Goal: Task Accomplishment & Management: Complete application form

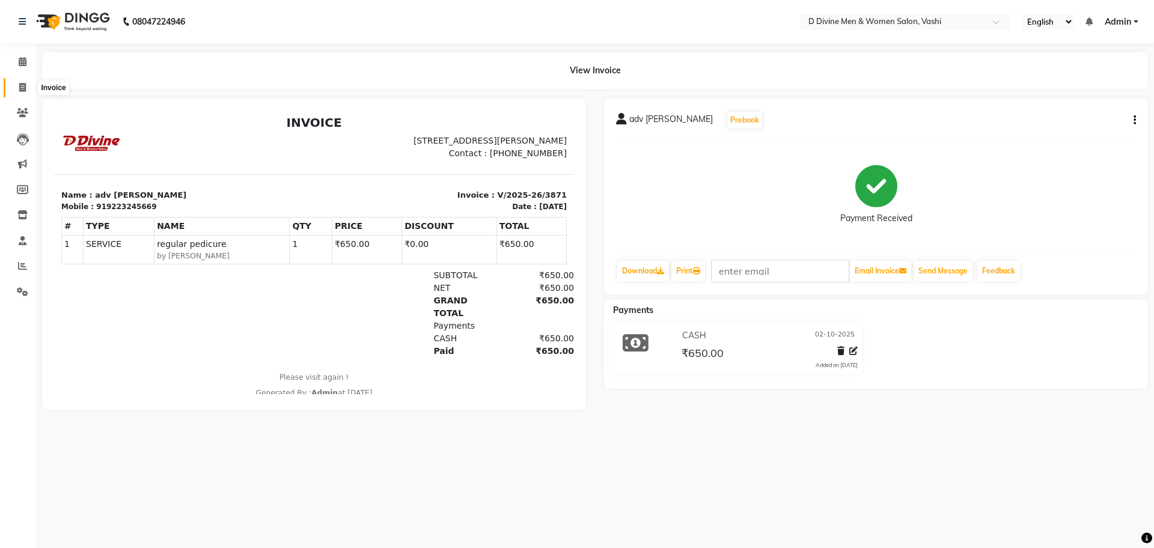
drag, startPoint x: 1154, startPoint y: 1, endPoint x: 20, endPoint y: 85, distance: 1136.2
click at [20, 85] on icon at bounding box center [22, 87] width 7 height 9
select select "718"
select select "service"
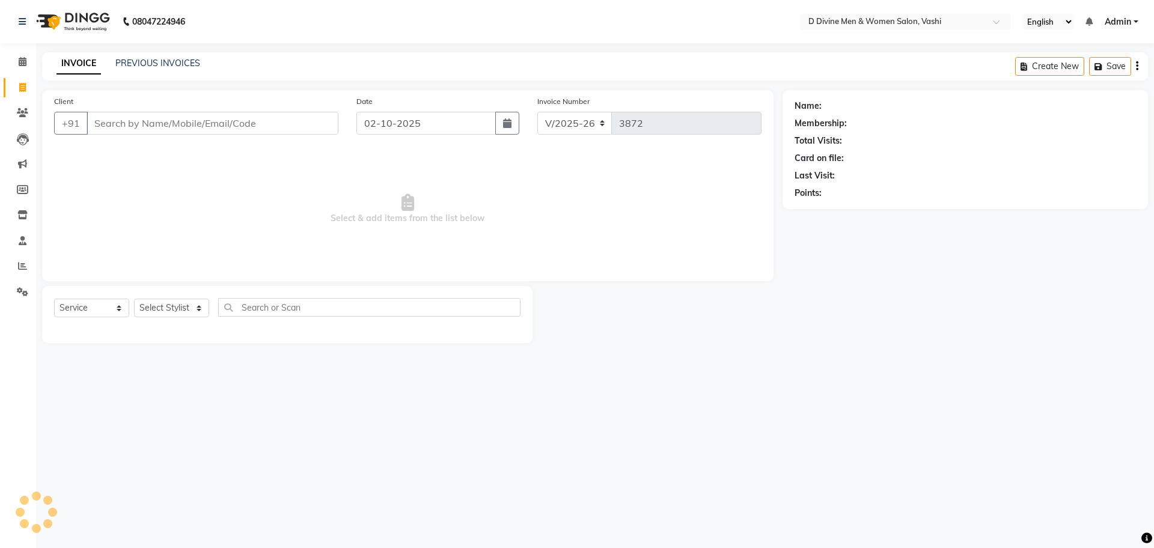
select select "10981"
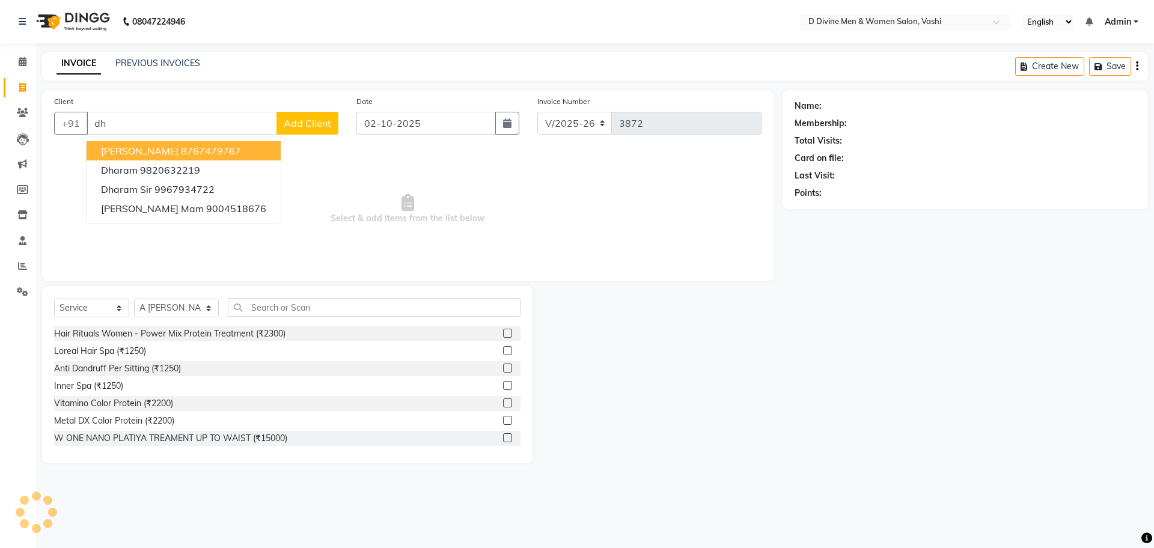
type input "d"
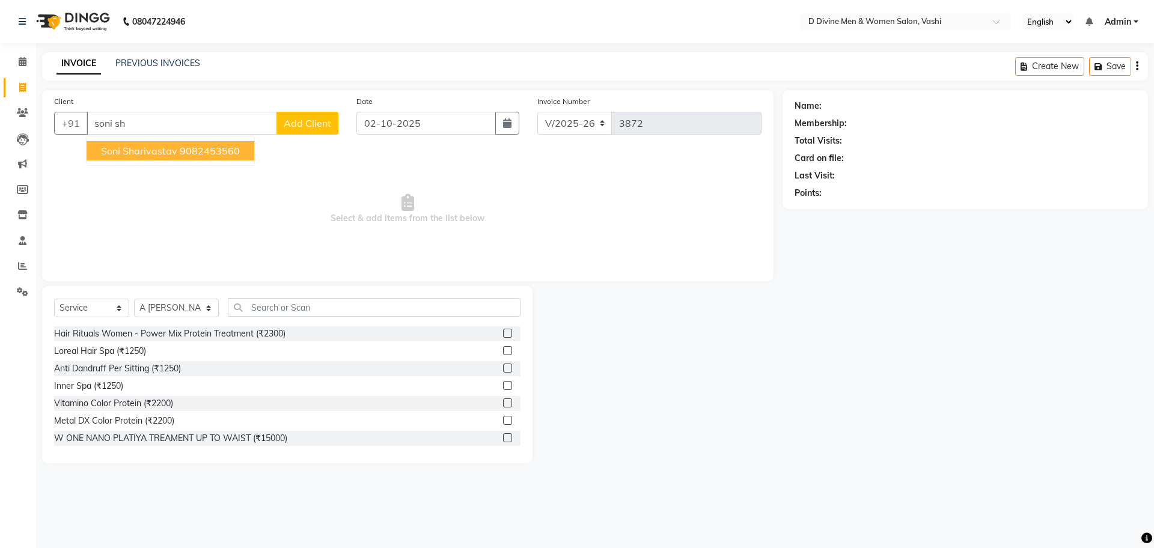
click at [204, 153] on ngb-highlight "9082453560" at bounding box center [210, 151] width 60 height 12
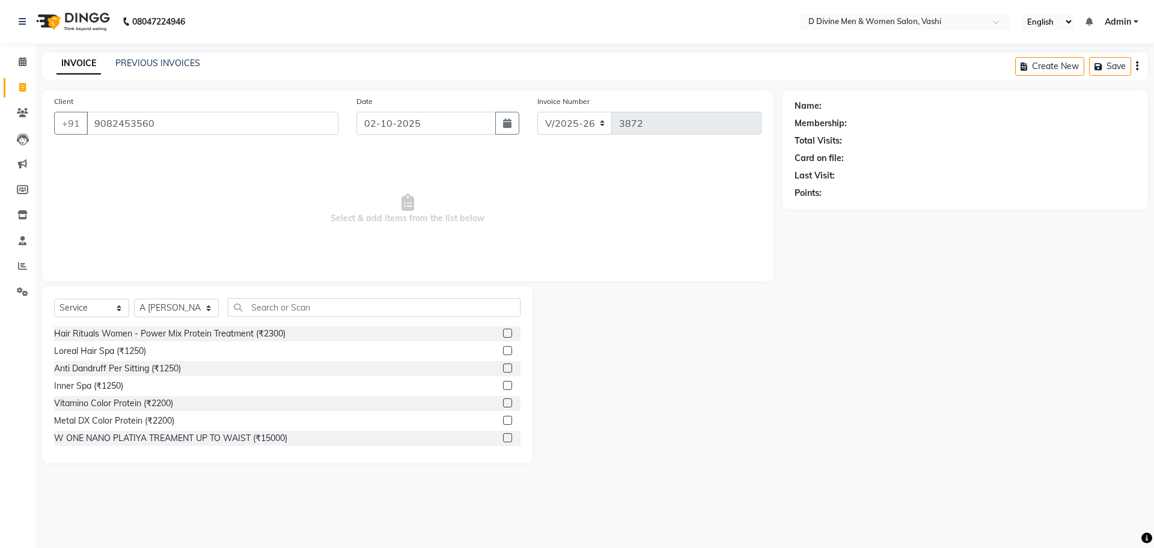
type input "9082453560"
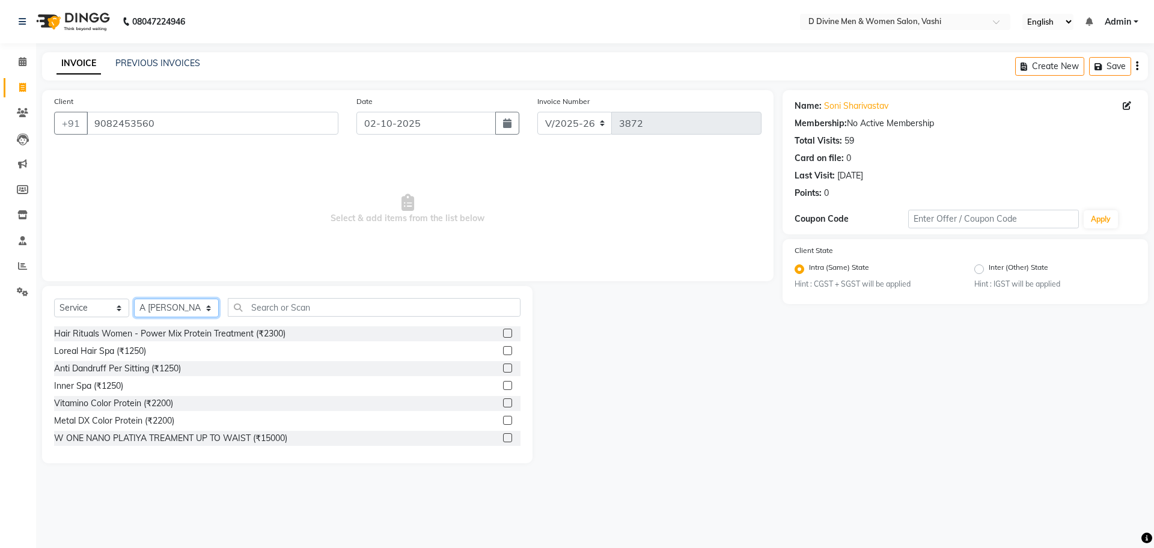
click at [191, 307] on select "Select Stylist A [PERSON_NAME] [PERSON_NAME] Divine salon [PERSON_NAME] [PERSON…" at bounding box center [176, 308] width 85 height 19
click at [245, 305] on input "text" at bounding box center [374, 307] width 293 height 19
click at [193, 310] on select "Select Stylist A [PERSON_NAME] [PERSON_NAME] Divine salon [PERSON_NAME] [PERSON…" at bounding box center [176, 308] width 85 height 19
select select "10987"
click at [134, 299] on select "Select Stylist A [PERSON_NAME] [PERSON_NAME] Divine salon [PERSON_NAME] [PERSON…" at bounding box center [176, 308] width 85 height 19
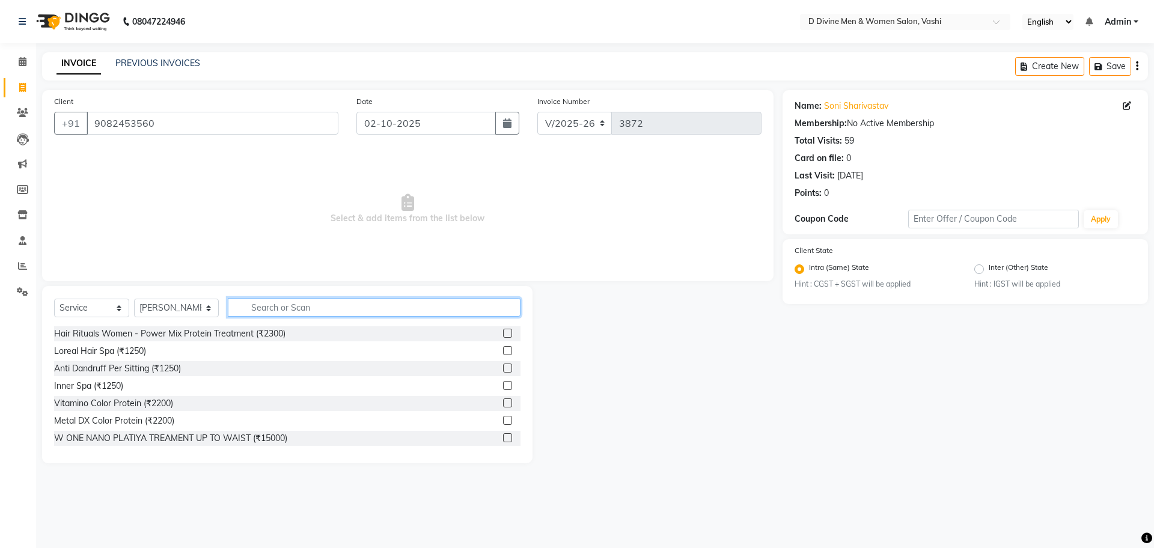
click at [252, 302] on input "text" at bounding box center [374, 307] width 293 height 19
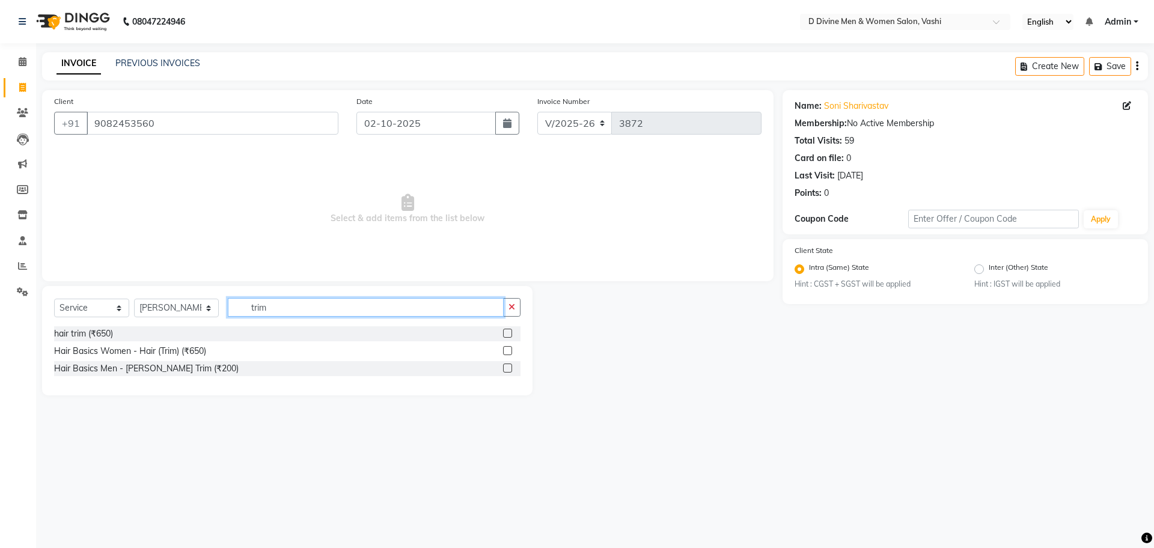
type input "trim"
click at [507, 350] on label at bounding box center [507, 350] width 9 height 9
click at [507, 350] on input "checkbox" at bounding box center [507, 351] width 8 height 8
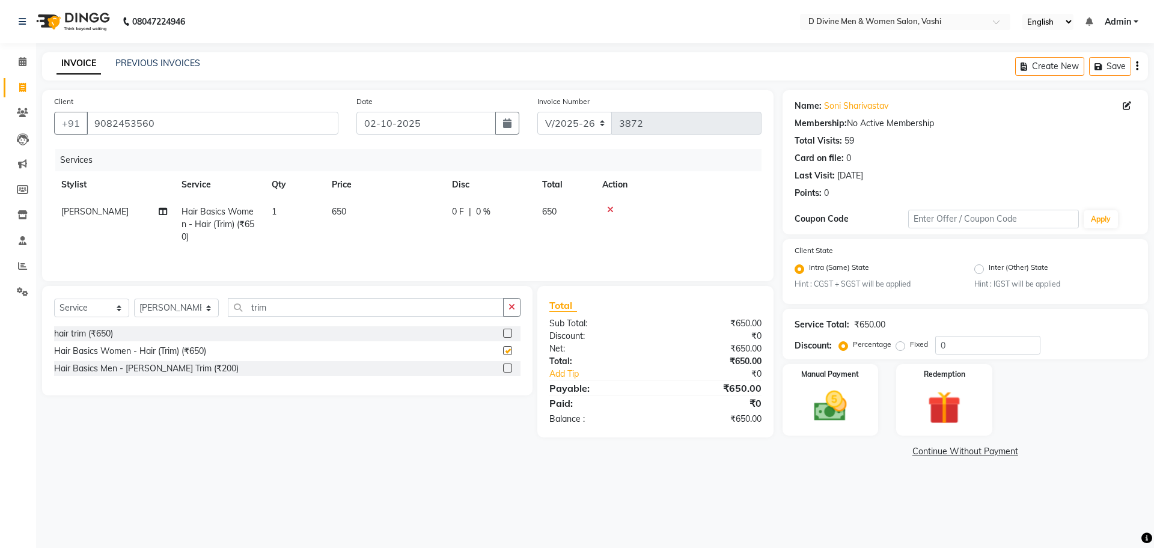
checkbox input "false"
click at [183, 304] on select "Select Stylist A [PERSON_NAME] [PERSON_NAME] Divine salon [PERSON_NAME] [PERSON…" at bounding box center [176, 308] width 85 height 19
select select "10985"
click at [134, 301] on select "Select Stylist A [PERSON_NAME] [PERSON_NAME] Divine salon [PERSON_NAME] [PERSON…" at bounding box center [176, 308] width 85 height 19
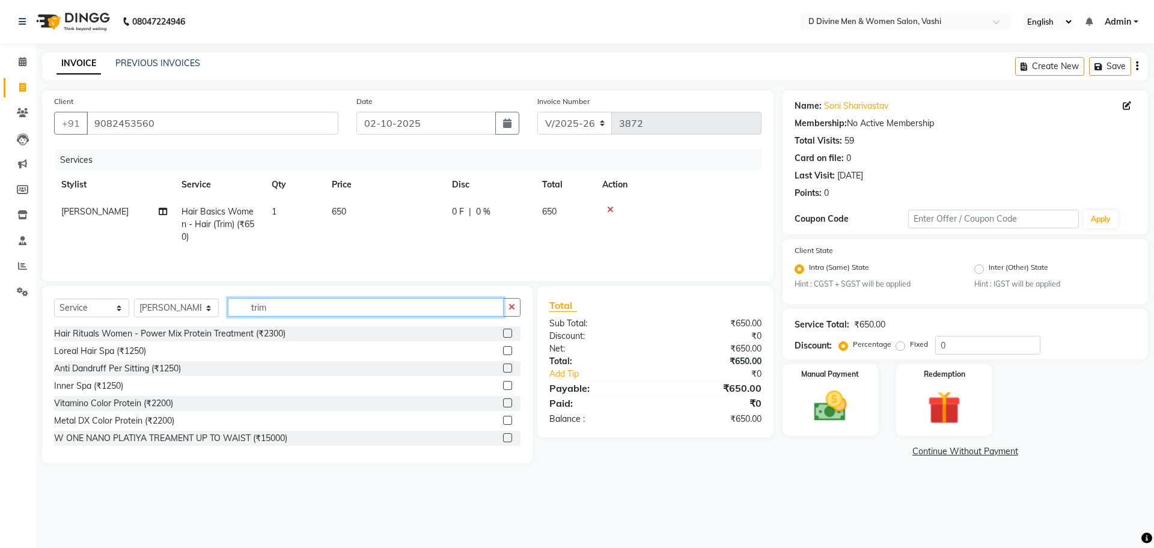
click at [295, 310] on input "trim" at bounding box center [366, 307] width 276 height 19
type input "t"
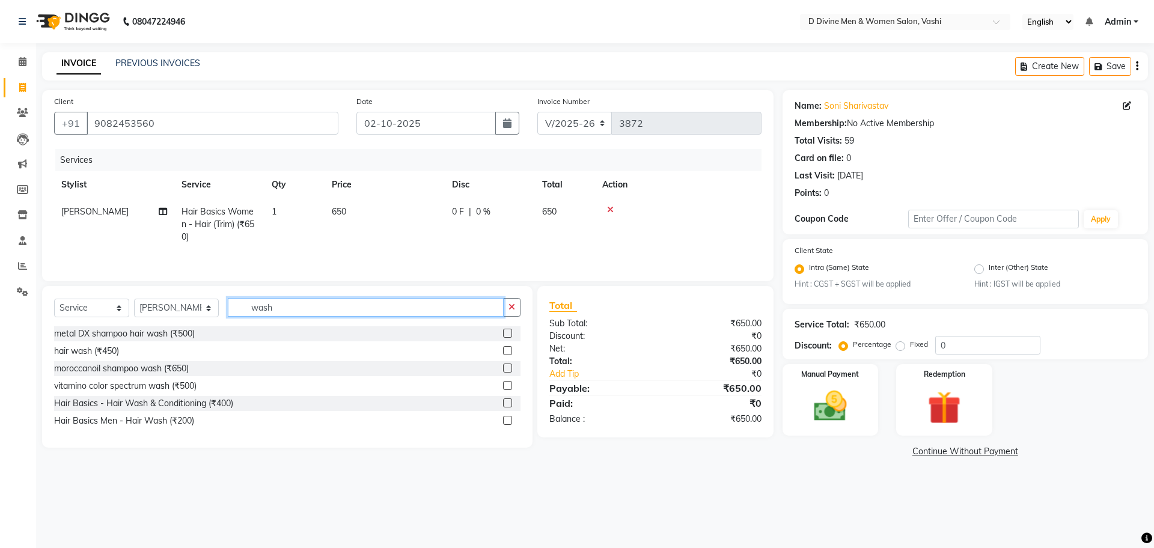
type input "wash"
click at [503, 408] on label at bounding box center [507, 403] width 9 height 9
click at [503, 408] on input "checkbox" at bounding box center [507, 404] width 8 height 8
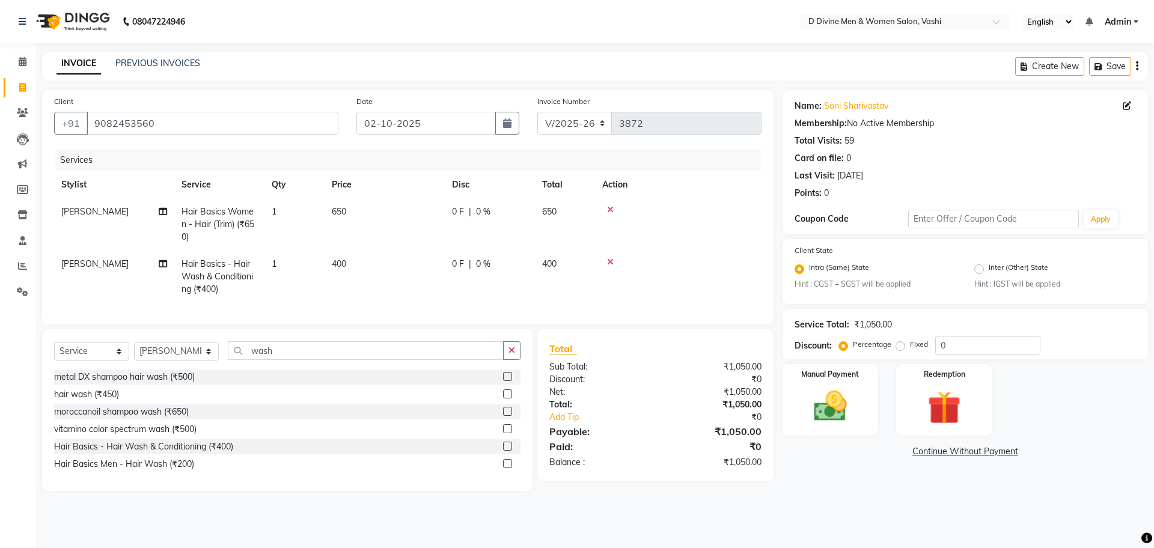
click at [507, 451] on label at bounding box center [507, 446] width 9 height 9
click at [507, 451] on input "checkbox" at bounding box center [507, 447] width 8 height 8
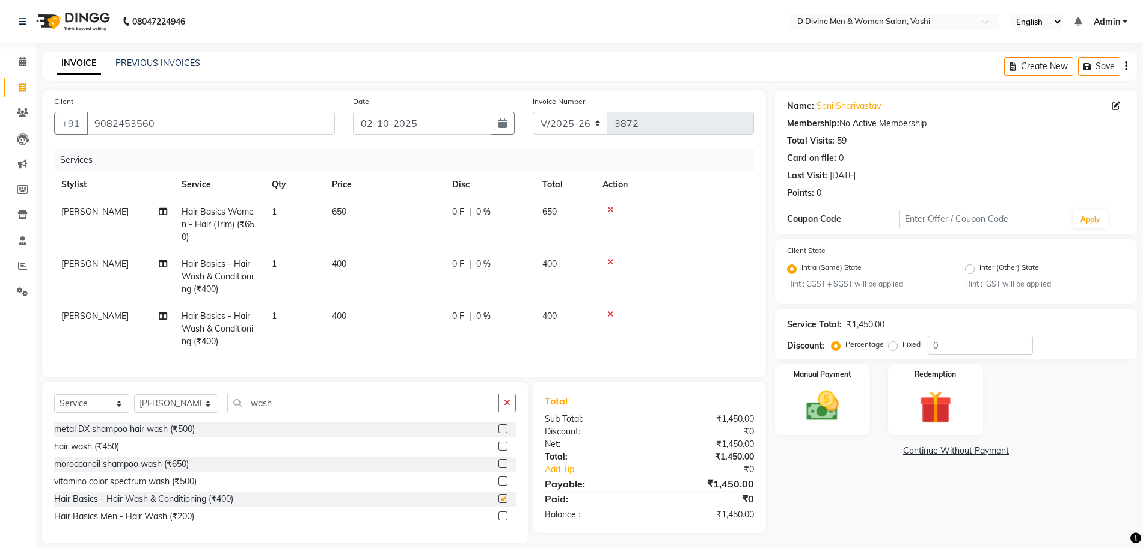
checkbox input "false"
click at [469, 240] on td "0 F | 0 %" at bounding box center [490, 224] width 90 height 52
select select "10987"
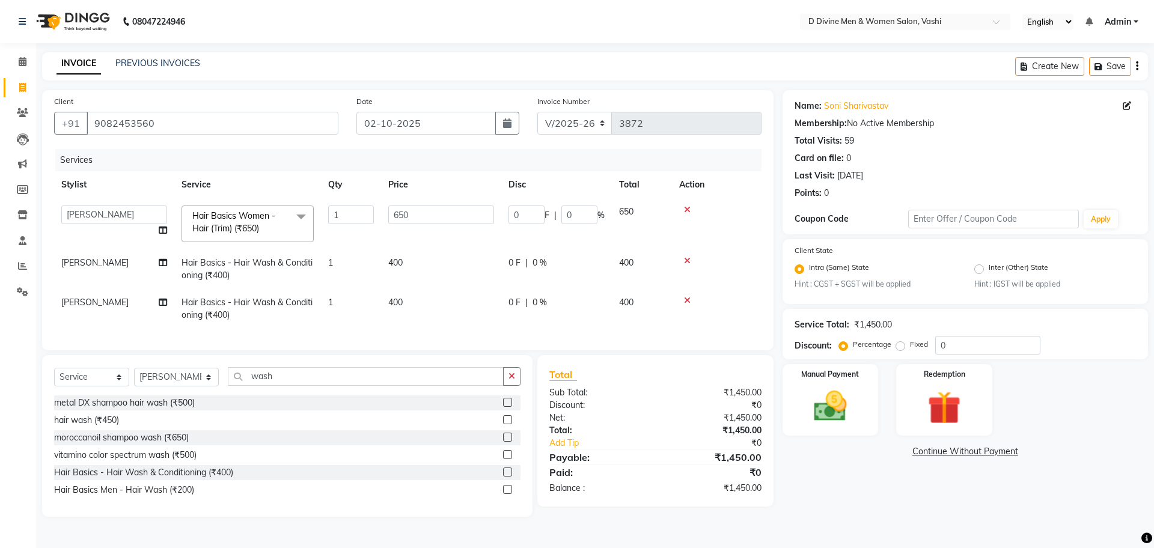
click at [496, 265] on td "400" at bounding box center [441, 269] width 120 height 40
select select "10985"
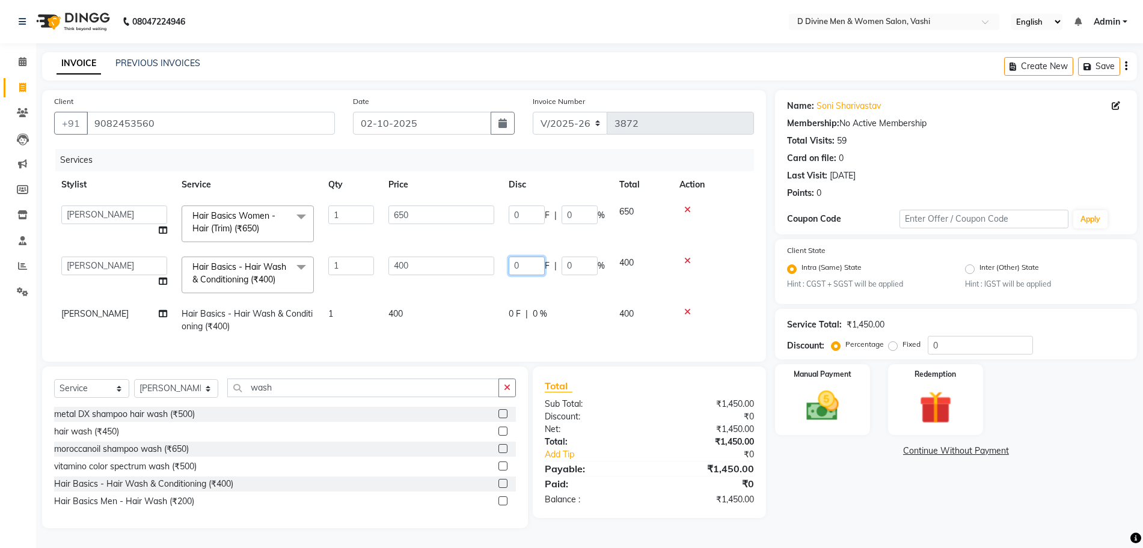
click at [509, 266] on input "0" at bounding box center [527, 266] width 36 height 19
type input "50"
click at [516, 296] on tbody "A [PERSON_NAME] [PERSON_NAME] Divine salon [PERSON_NAME] [PERSON_NAME] [PERSON_…" at bounding box center [404, 269] width 700 height 142
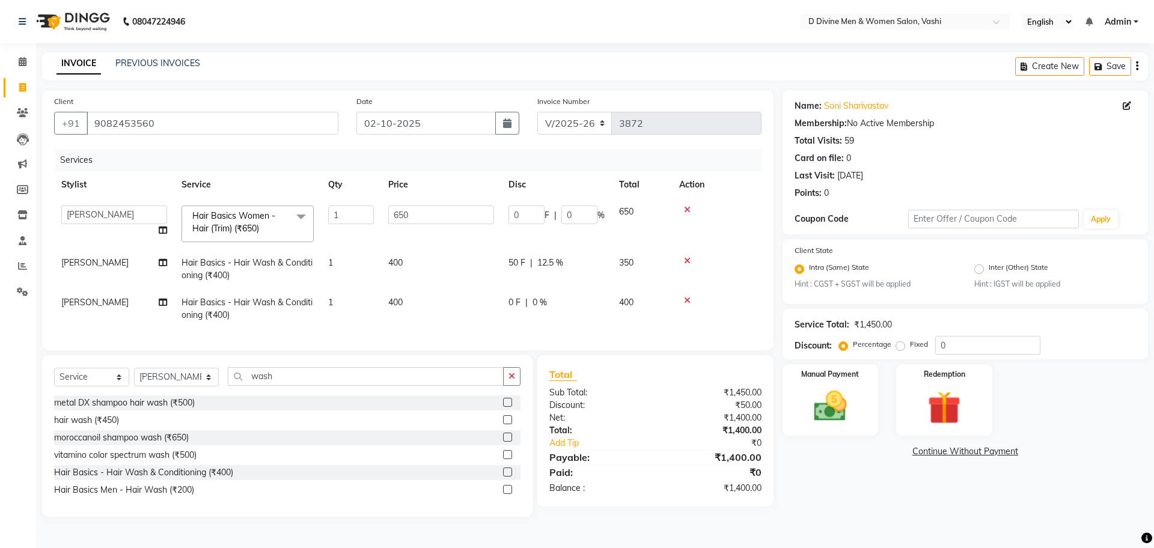
click at [507, 313] on td "0 F | 0 %" at bounding box center [556, 309] width 111 height 40
select select "10985"
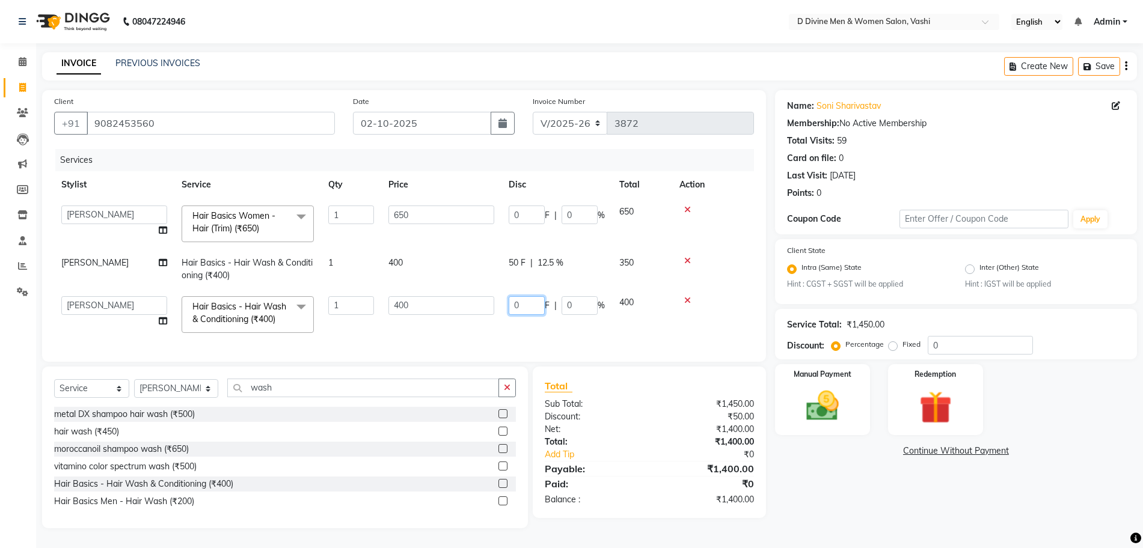
click at [516, 308] on input "0" at bounding box center [527, 305] width 36 height 19
type input "50"
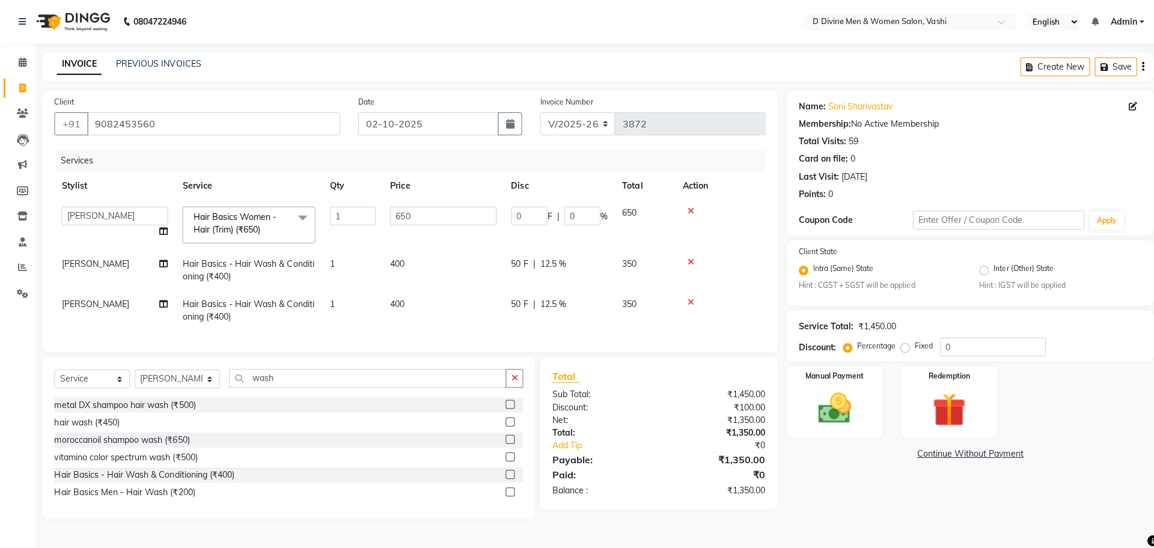
drag, startPoint x: 511, startPoint y: 319, endPoint x: 475, endPoint y: 350, distance: 47.3
click at [509, 323] on td "50 F | 12.5 %" at bounding box center [556, 309] width 111 height 40
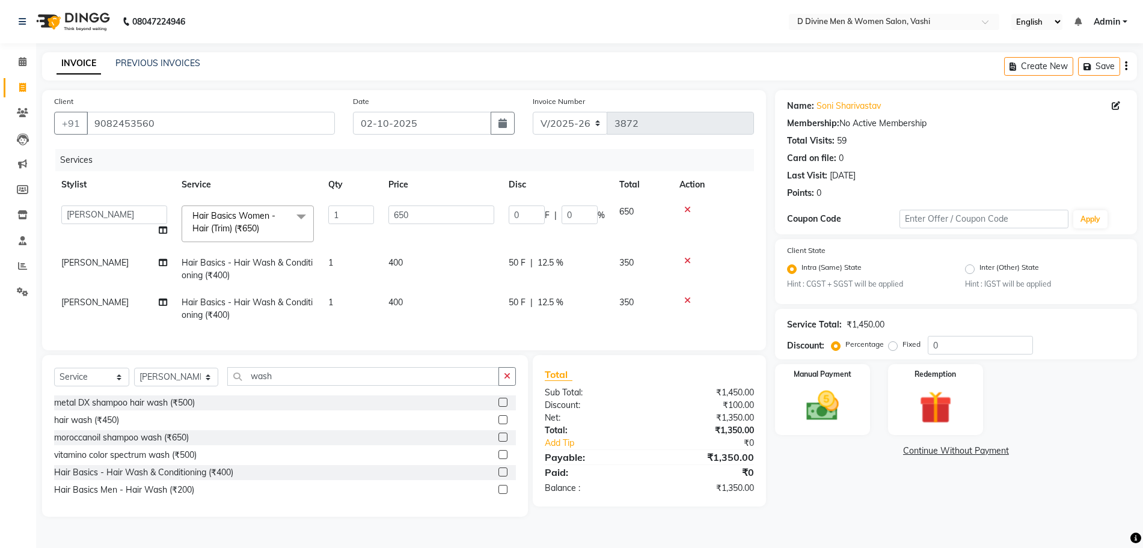
select select "10985"
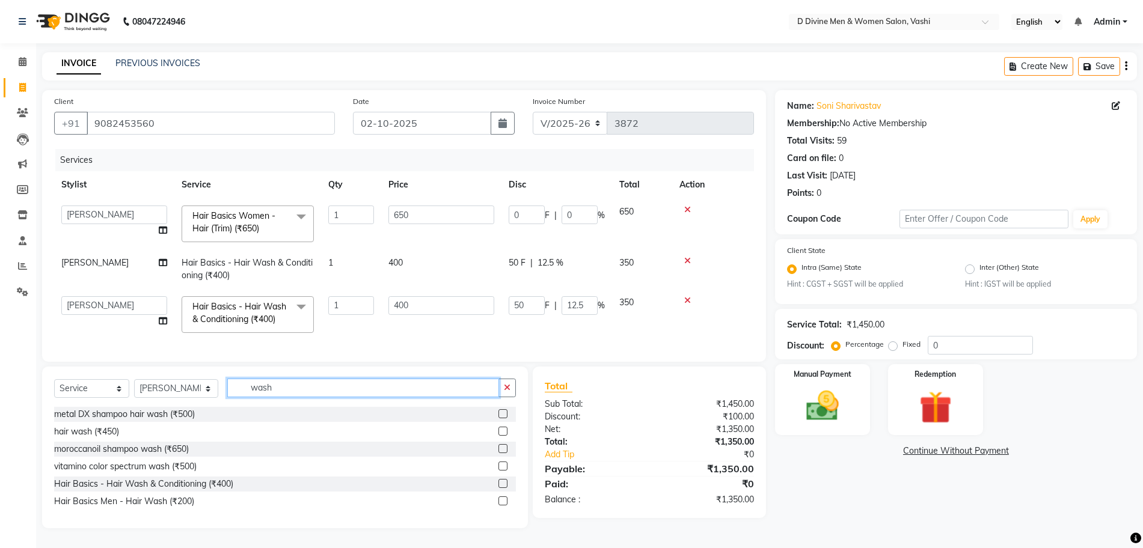
drag, startPoint x: 319, startPoint y: 394, endPoint x: 297, endPoint y: 320, distance: 77.0
click at [317, 376] on div "Client [PHONE_NUMBER] Date [DATE] Invoice Number V/2025 V/[PHONE_NUMBER] Servic…" at bounding box center [404, 309] width 742 height 438
type input "w"
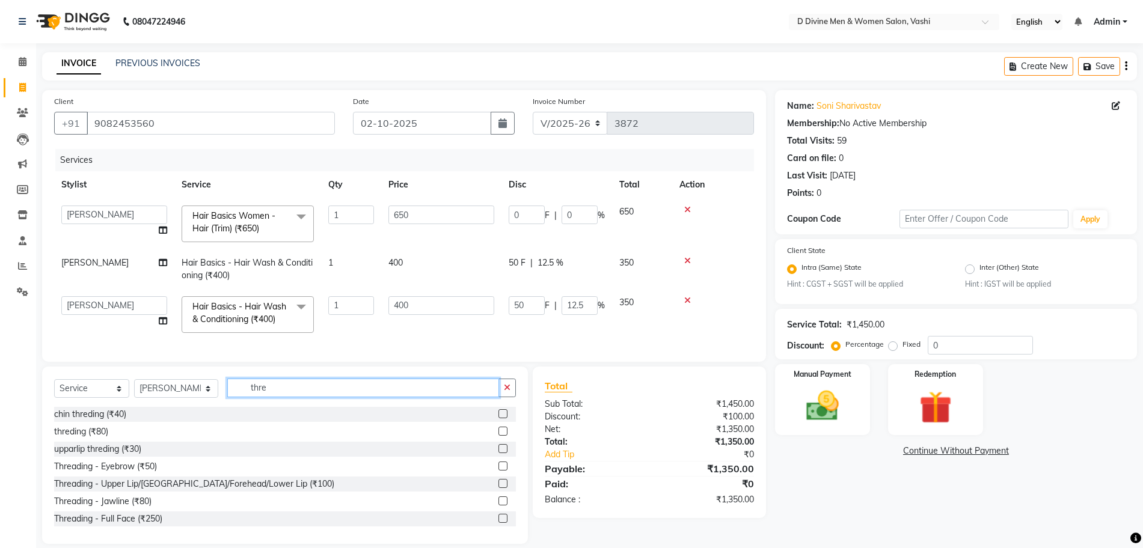
type input "thre"
click at [486, 439] on div "threding (₹80)" at bounding box center [285, 431] width 462 height 15
click at [498, 436] on label at bounding box center [502, 431] width 9 height 9
click at [498, 436] on input "checkbox" at bounding box center [502, 432] width 8 height 8
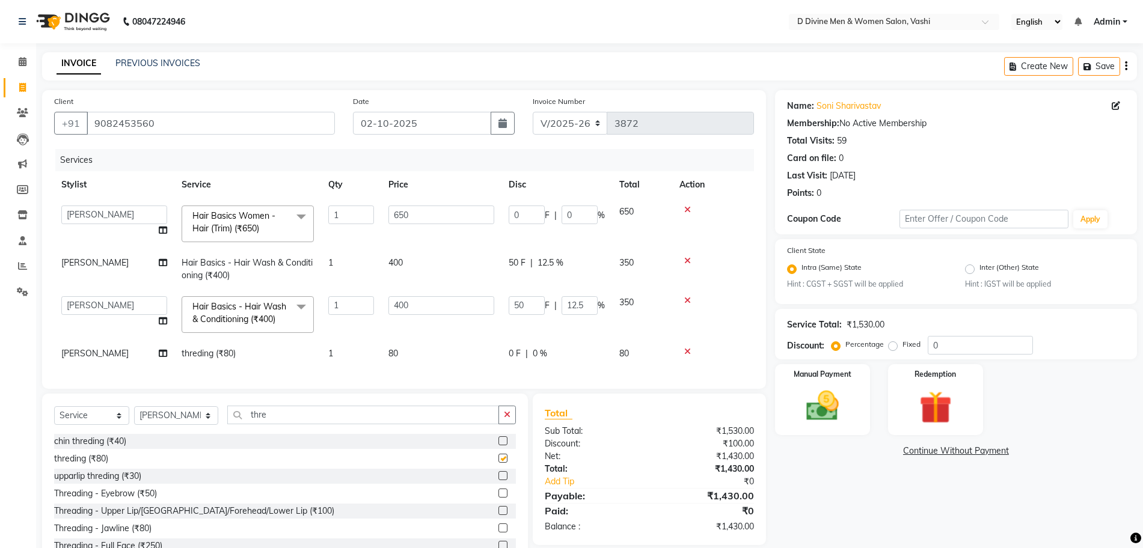
click at [505, 342] on td "0 F | 0 %" at bounding box center [556, 353] width 111 height 27
checkbox input "false"
select select "10985"
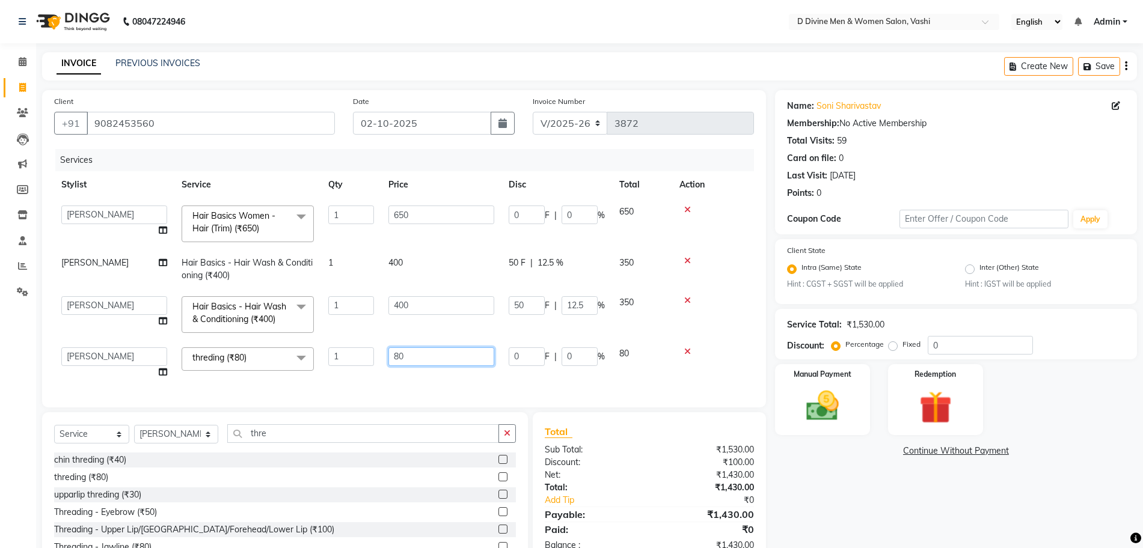
click at [401, 365] on input "80" at bounding box center [441, 356] width 106 height 19
type input "100"
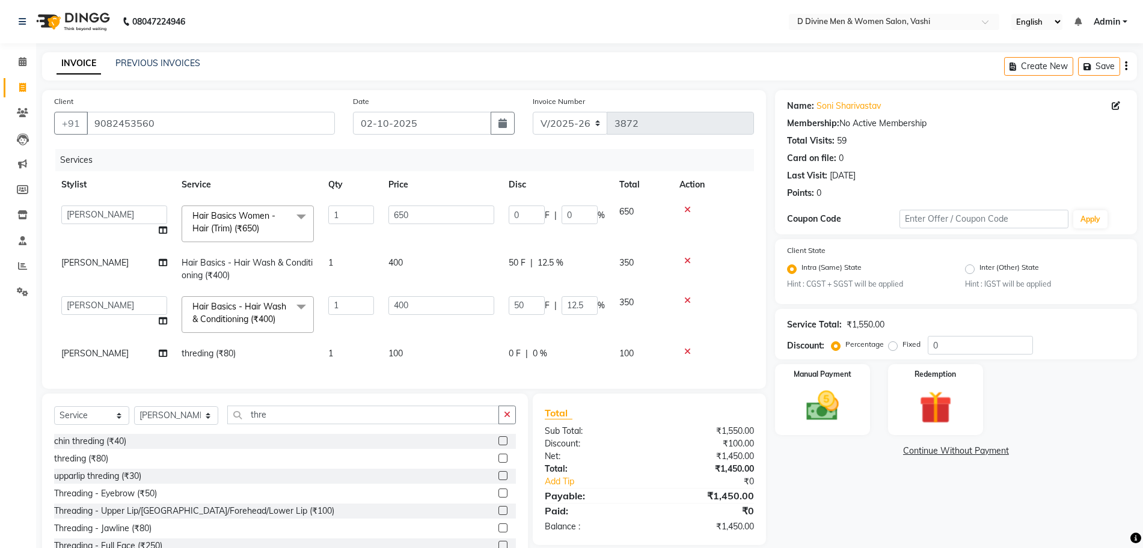
drag, startPoint x: 360, startPoint y: 349, endPoint x: 393, endPoint y: 352, distance: 32.6
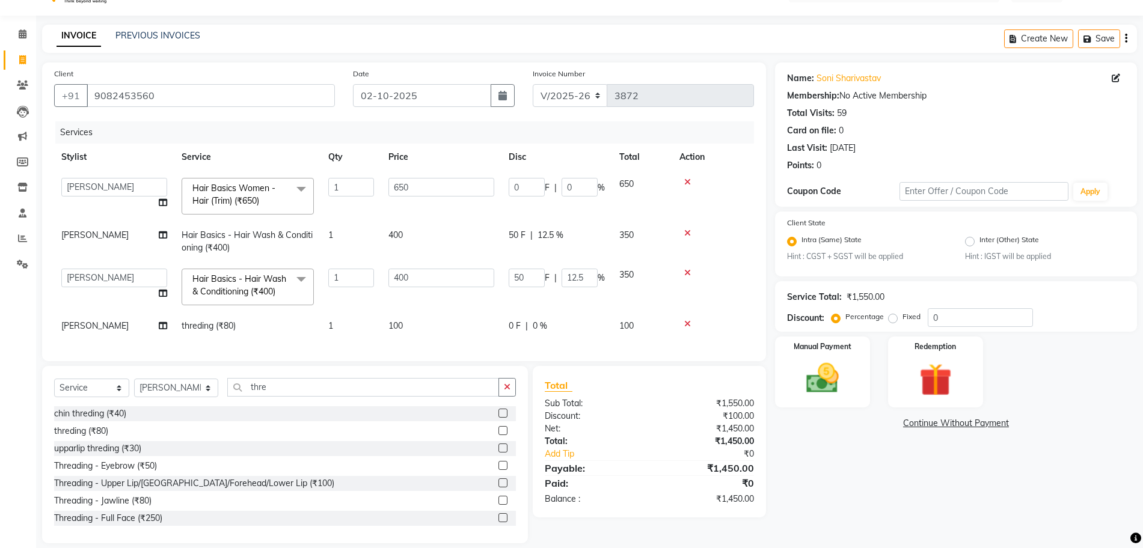
scroll to position [52, 0]
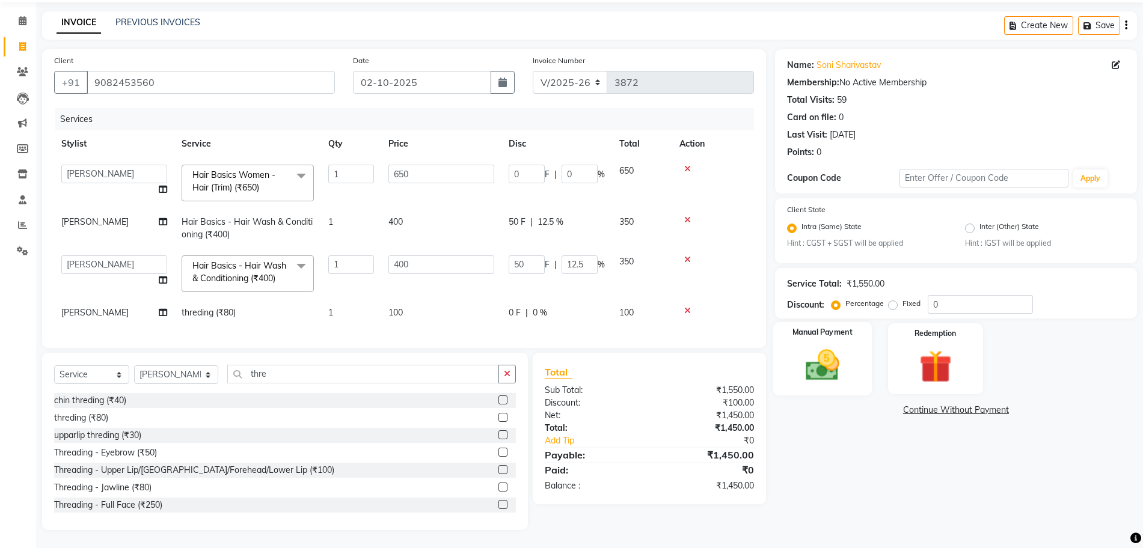
click at [866, 371] on div "Manual Payment" at bounding box center [822, 358] width 99 height 73
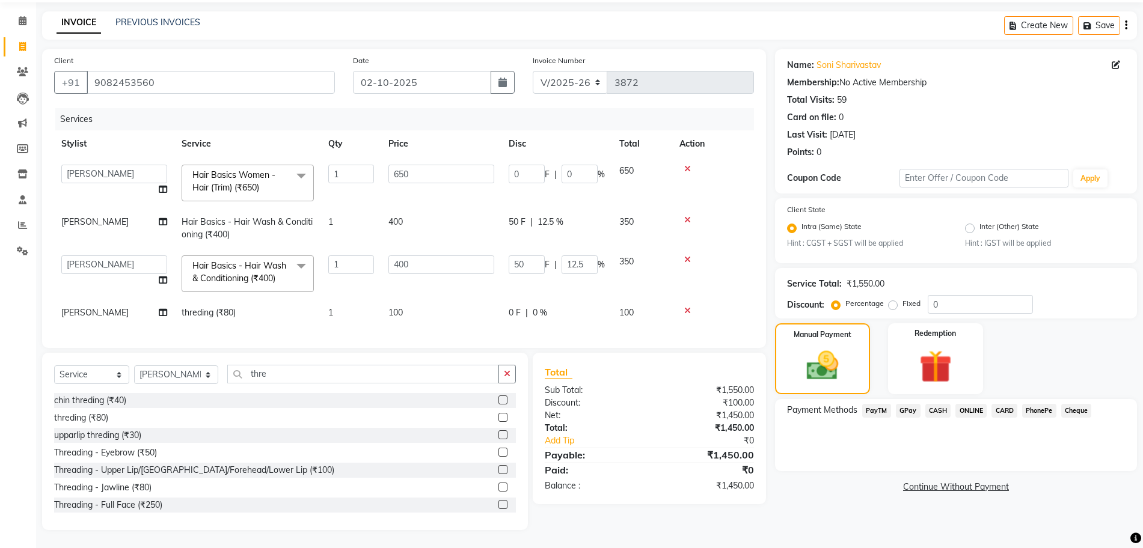
drag, startPoint x: 899, startPoint y: 402, endPoint x: 909, endPoint y: 408, distance: 12.4
click at [899, 404] on span "GPay" at bounding box center [908, 411] width 25 height 14
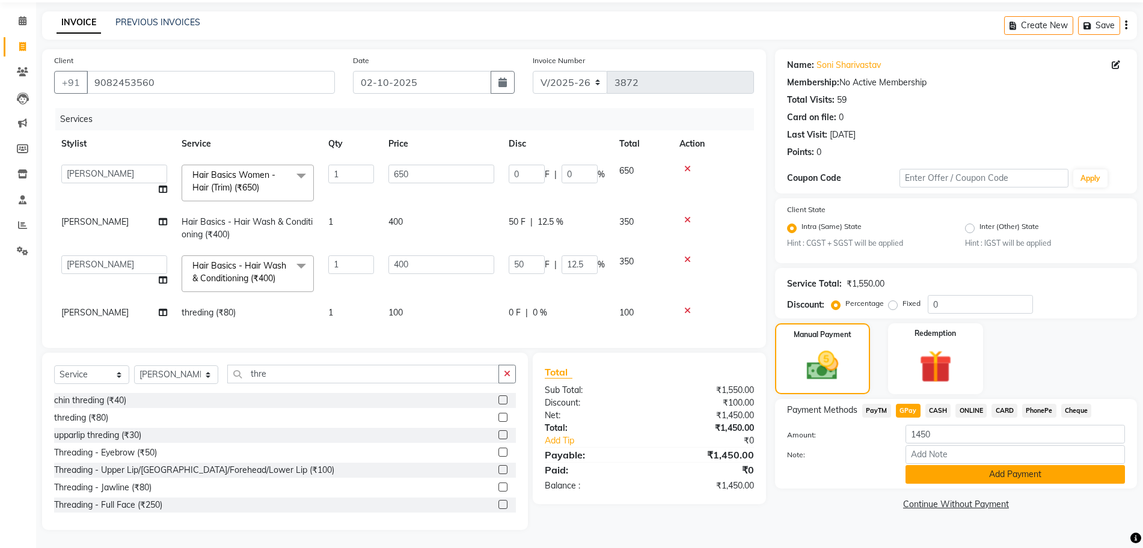
click at [927, 466] on button "Add Payment" at bounding box center [1014, 474] width 219 height 19
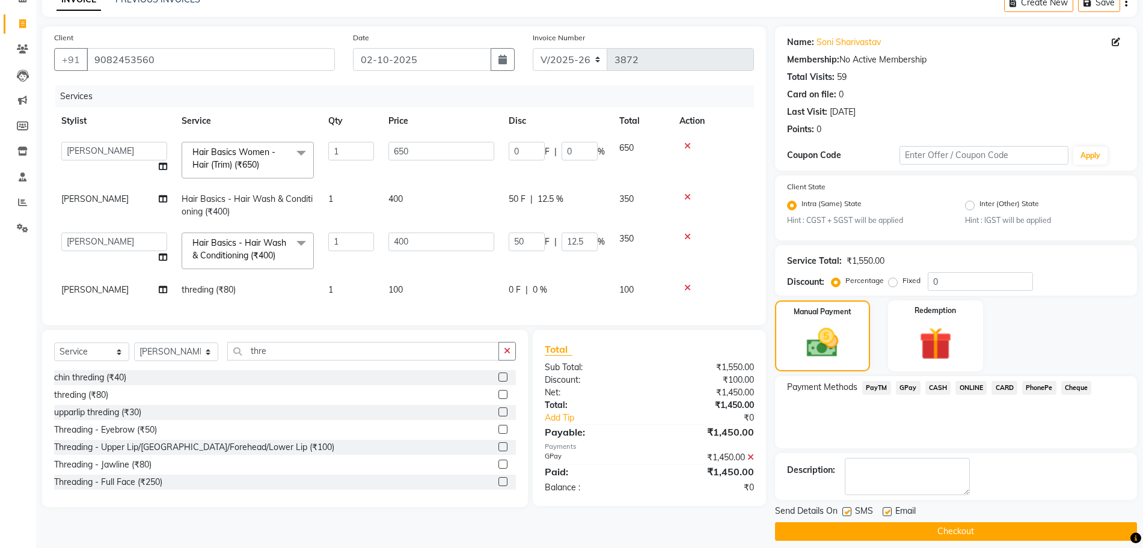
scroll to position [75, 0]
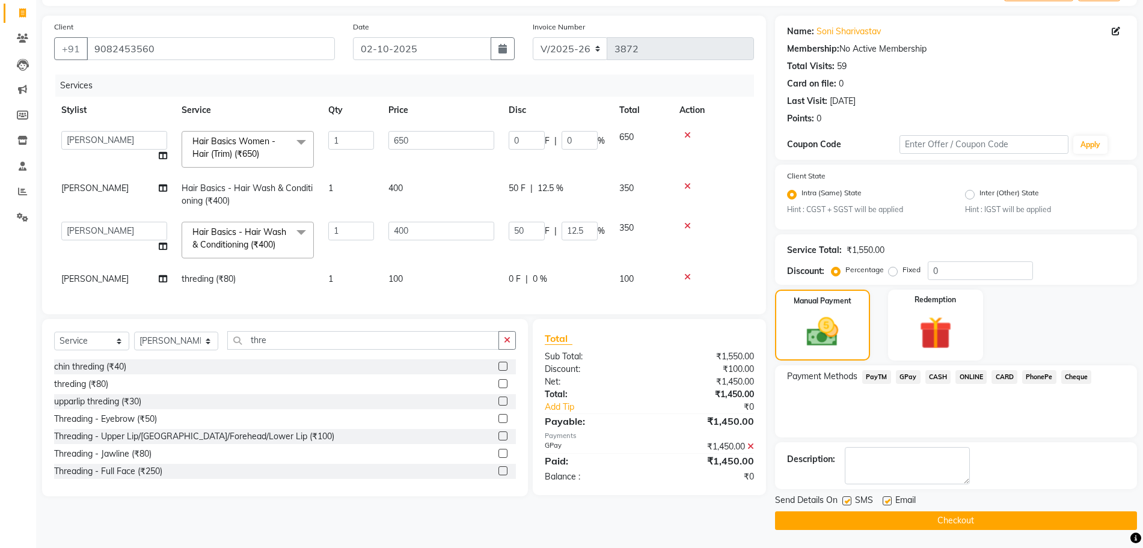
click at [848, 502] on label at bounding box center [846, 501] width 9 height 9
click at [848, 502] on input "checkbox" at bounding box center [846, 502] width 8 height 8
checkbox input "false"
click at [890, 499] on label at bounding box center [886, 501] width 9 height 9
click at [890, 499] on input "checkbox" at bounding box center [886, 502] width 8 height 8
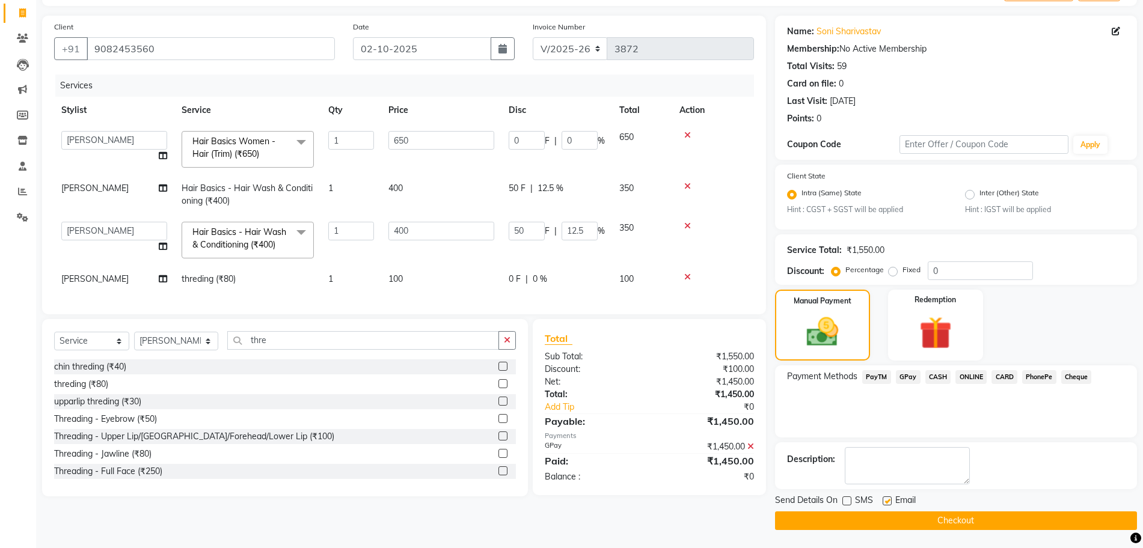
checkbox input "false"
click at [886, 518] on button "Checkout" at bounding box center [956, 521] width 362 height 19
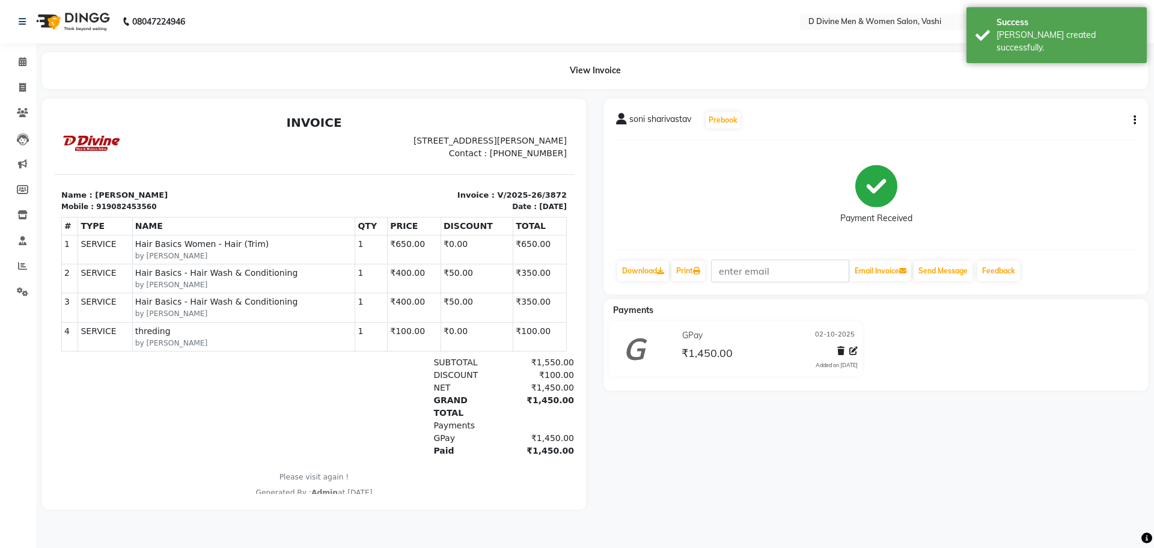
click at [1135, 120] on icon "button" at bounding box center [1135, 120] width 2 height 1
click at [1051, 108] on div "Split Service Amount" at bounding box center [1075, 105] width 82 height 15
select select "10987"
select select "10985"
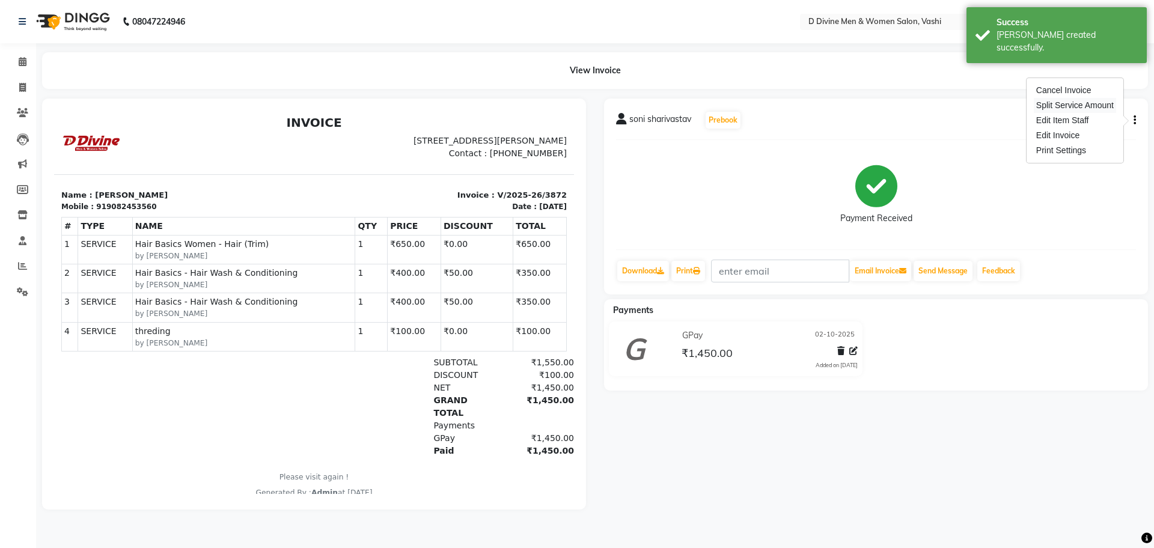
select select "10985"
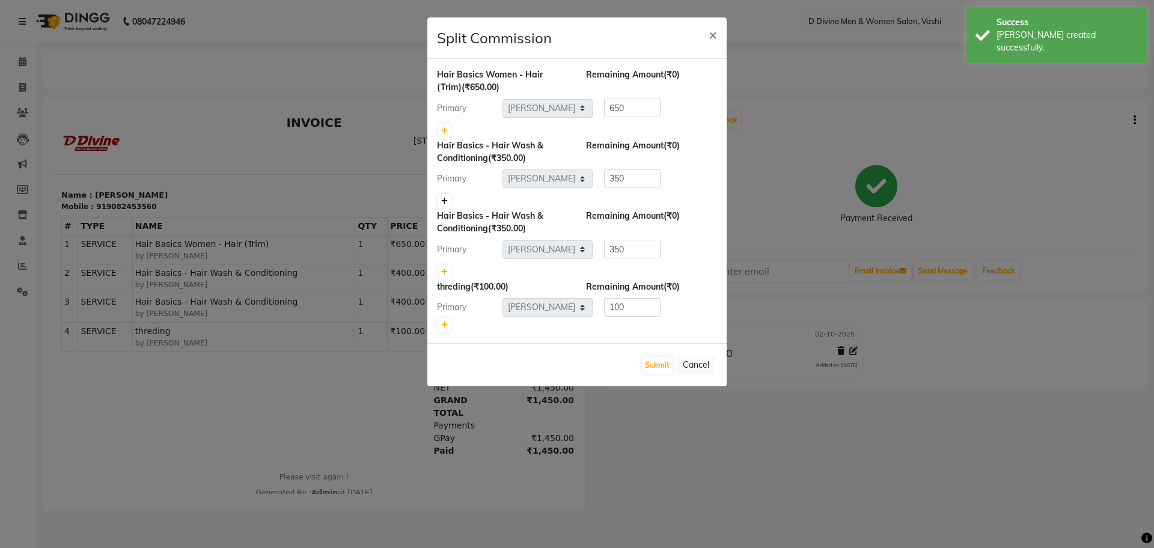
click at [449, 207] on link at bounding box center [444, 201] width 13 height 14
type input "175"
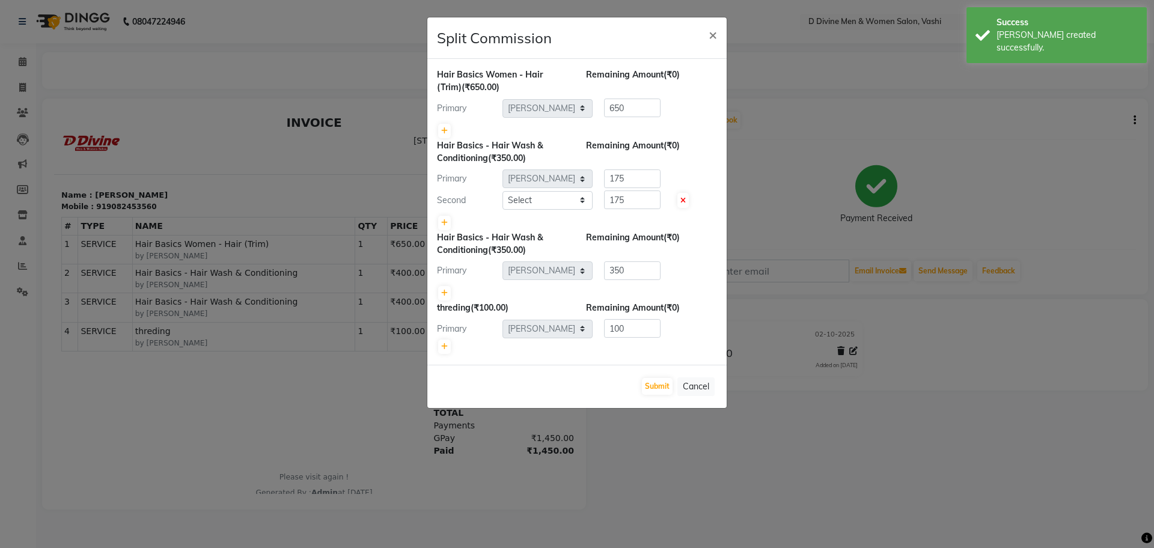
click at [448, 203] on div "Second" at bounding box center [465, 200] width 75 height 13
click at [529, 201] on select "Select A [PERSON_NAME] [PERSON_NAME] Divine salon [PERSON_NAME] [PERSON_NAME] […" at bounding box center [548, 200] width 90 height 19
select select "10981"
click at [503, 191] on select "Select A [PERSON_NAME] [PERSON_NAME] Divine salon [PERSON_NAME] [PERSON_NAME] […" at bounding box center [548, 200] width 90 height 19
click at [656, 389] on button "Submit" at bounding box center [657, 386] width 31 height 17
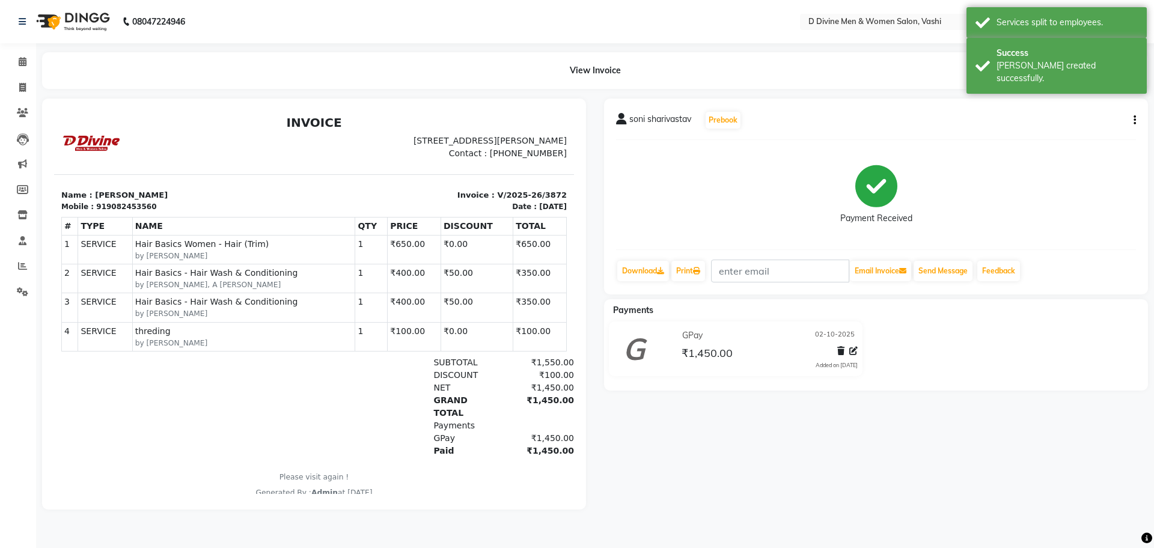
click at [1126, 121] on div "soni sharivastav Prebook" at bounding box center [876, 120] width 520 height 19
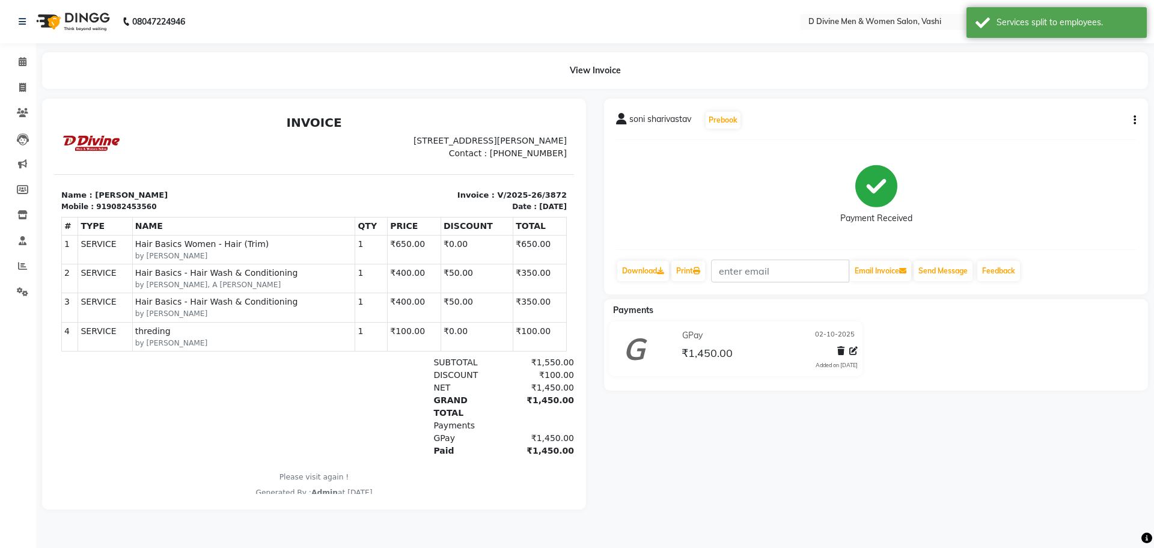
click at [1129, 121] on button "button" at bounding box center [1132, 120] width 7 height 13
click at [1062, 102] on div "Split Service Amount" at bounding box center [1075, 105] width 82 height 15
select select "10987"
select select "10985"
select select "10981"
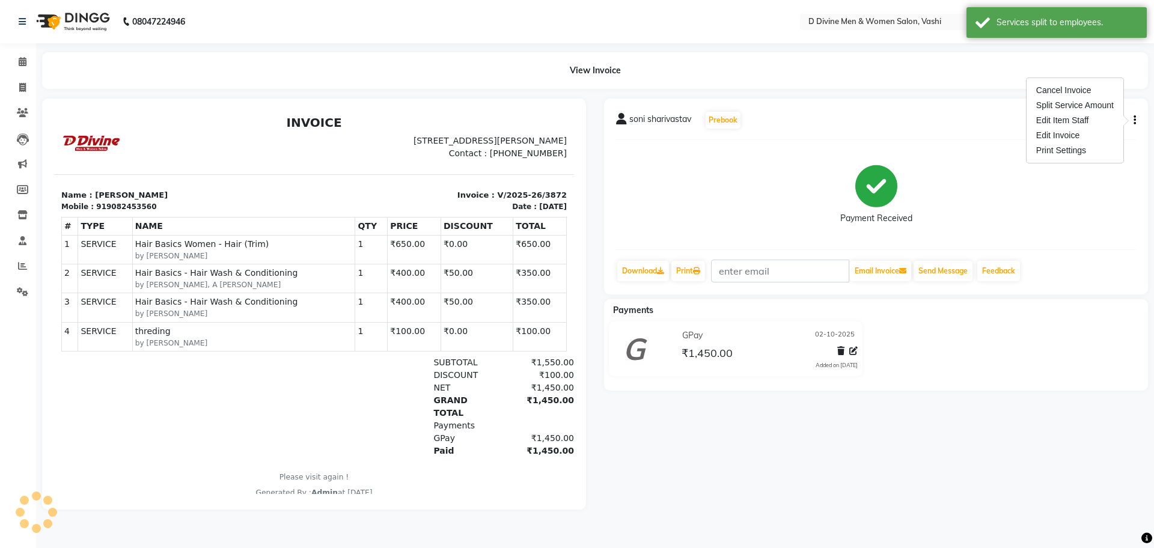
select select "10985"
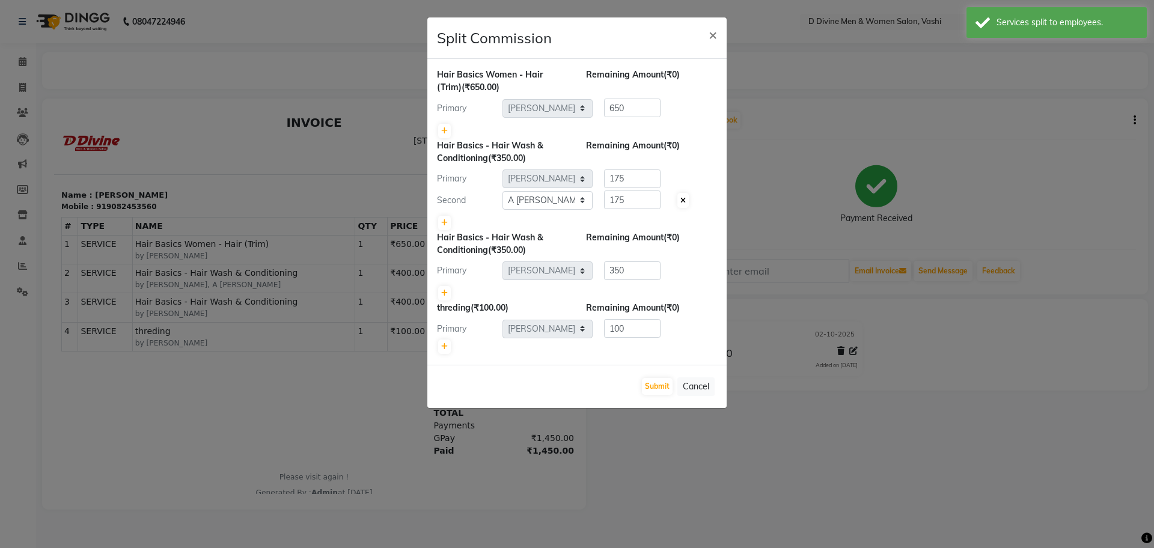
click at [681, 199] on icon at bounding box center [682, 200] width 5 height 7
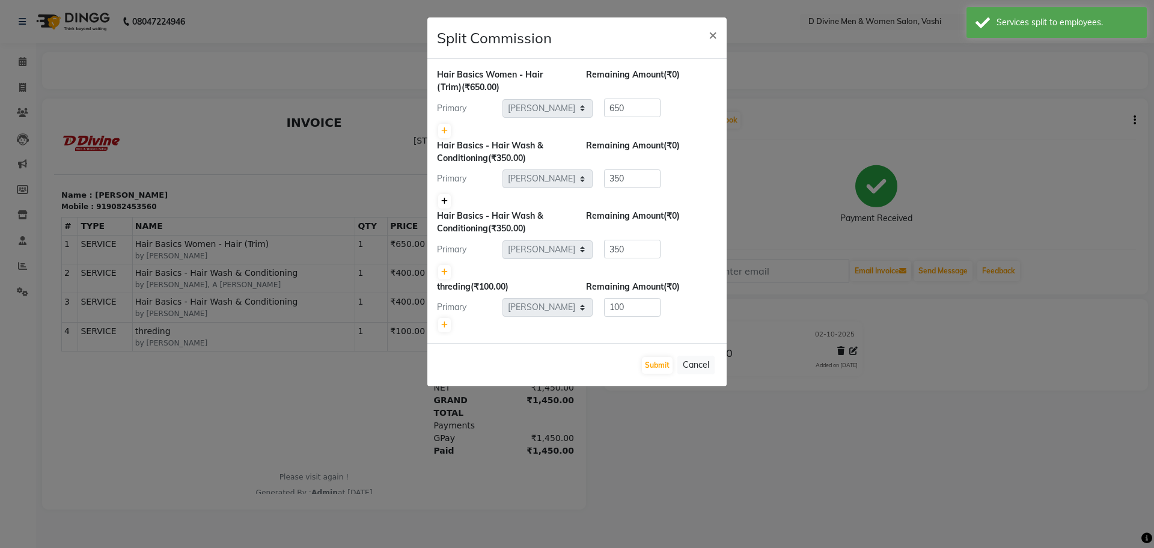
click at [446, 199] on icon at bounding box center [444, 201] width 7 height 7
type input "175"
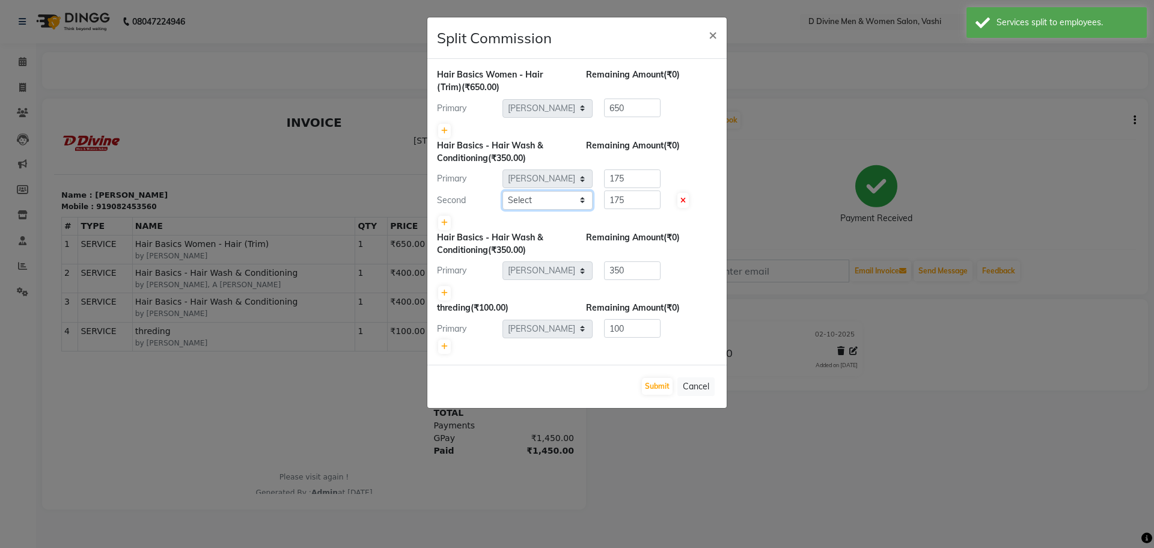
click at [516, 201] on select "Select A [PERSON_NAME] [PERSON_NAME] Divine salon [PERSON_NAME] [PERSON_NAME] […" at bounding box center [548, 200] width 90 height 19
select select "10987"
click at [503, 191] on select "Select A [PERSON_NAME] [PERSON_NAME] Divine salon [PERSON_NAME] [PERSON_NAME] […" at bounding box center [548, 200] width 90 height 19
click at [656, 393] on button "Submit" at bounding box center [657, 386] width 31 height 17
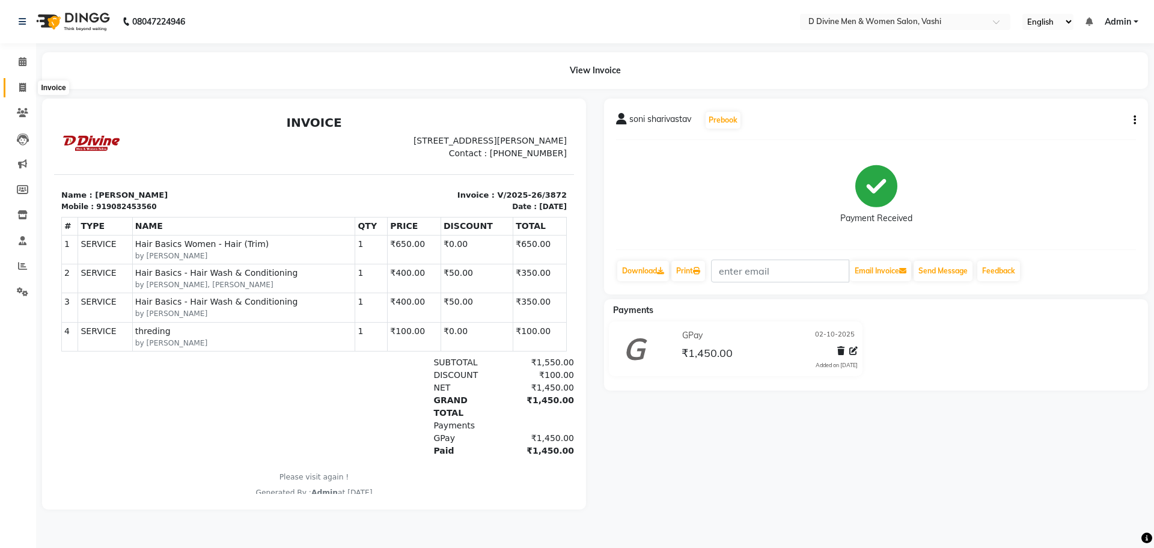
click at [32, 90] on span at bounding box center [22, 88] width 21 height 14
select select "718"
select select "service"
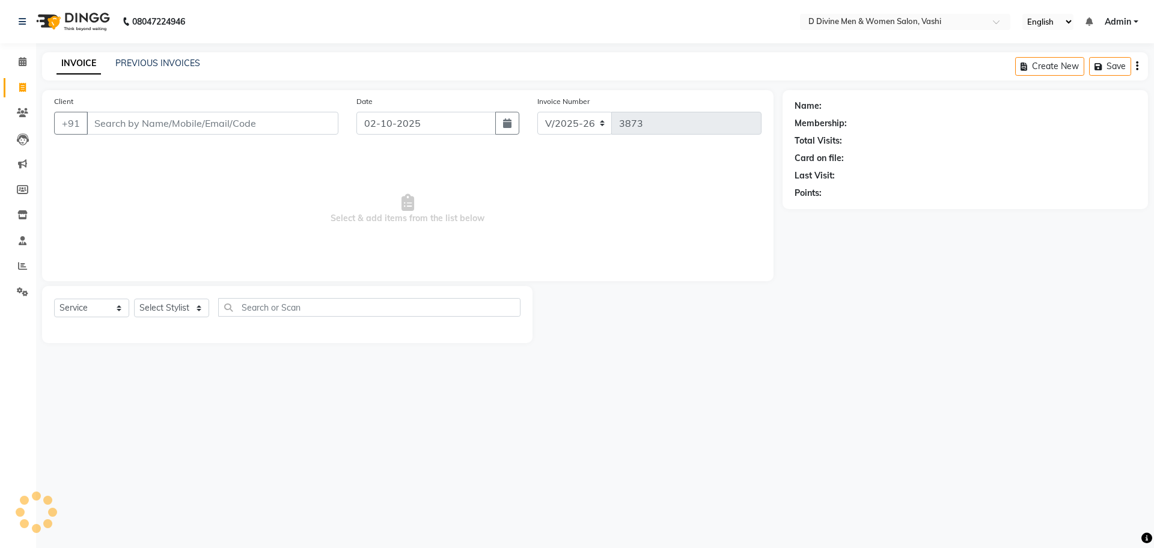
select select "10981"
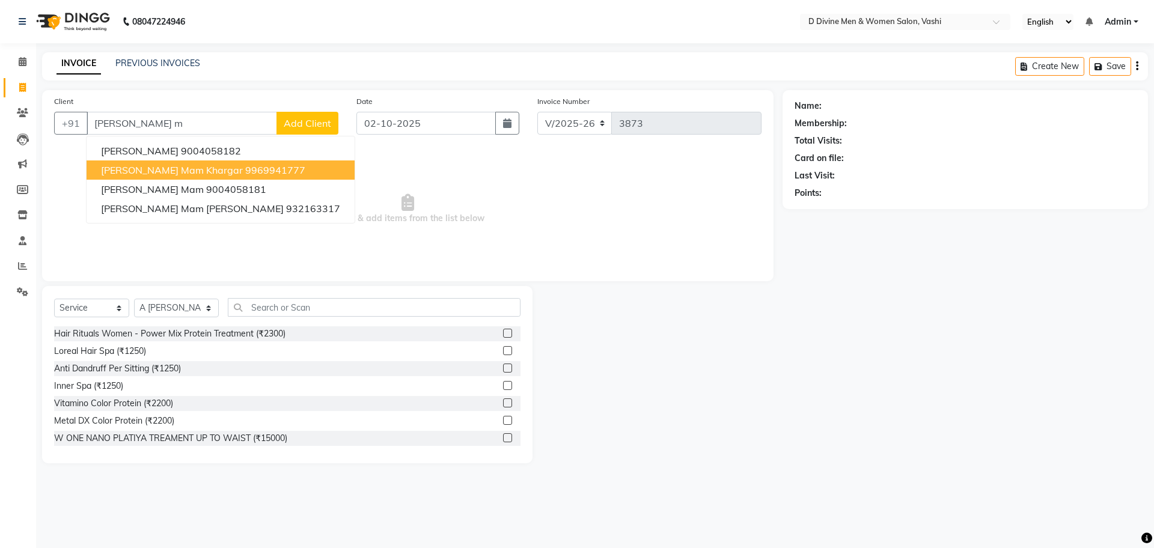
drag, startPoint x: 117, startPoint y: 169, endPoint x: 130, endPoint y: 169, distance: 13.8
click at [117, 169] on span "[PERSON_NAME] mam khargar" at bounding box center [172, 170] width 142 height 12
type input "9969941777"
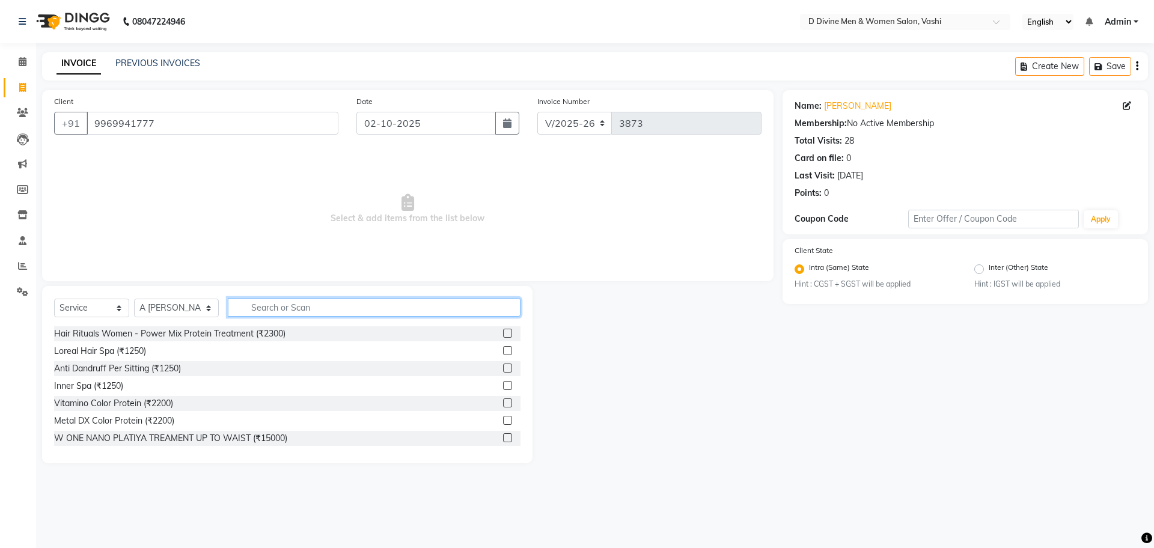
click at [310, 310] on input "text" at bounding box center [374, 307] width 293 height 19
click at [191, 301] on select "Select Stylist A [PERSON_NAME] [PERSON_NAME] Divine salon [PERSON_NAME] [PERSON…" at bounding box center [176, 308] width 85 height 19
select select "10984"
click at [134, 299] on select "Select Stylist A [PERSON_NAME] [PERSON_NAME] Divine salon [PERSON_NAME] [PERSON…" at bounding box center [176, 308] width 85 height 19
click at [257, 310] on input "text" at bounding box center [374, 307] width 293 height 19
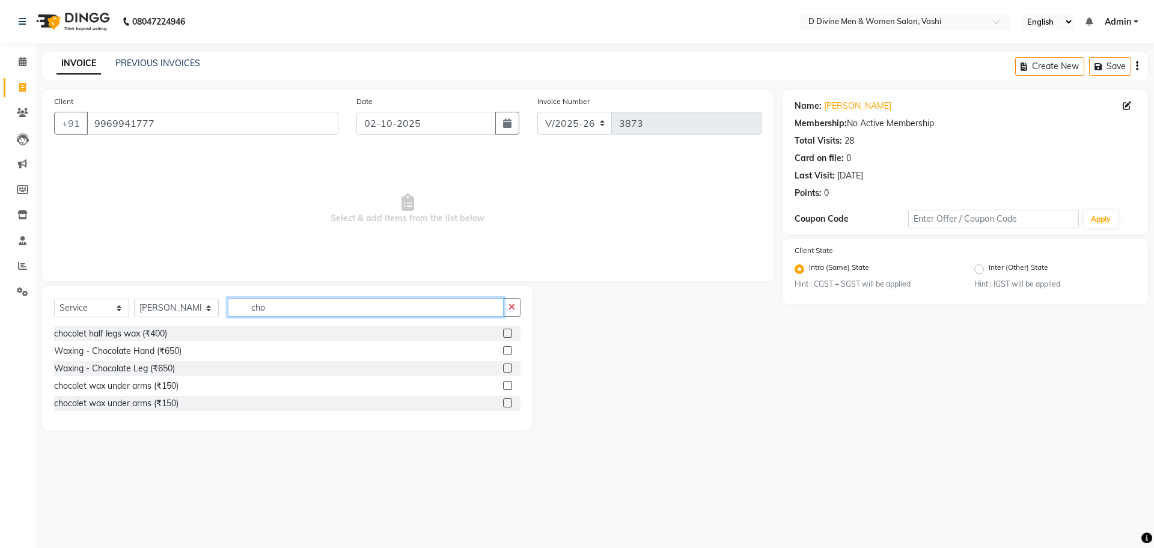
type input "cho"
click at [493, 348] on div "Waxing - Chocolate Hand (₹650)" at bounding box center [287, 351] width 466 height 15
click at [507, 349] on label at bounding box center [507, 350] width 9 height 9
click at [507, 349] on input "checkbox" at bounding box center [507, 351] width 8 height 8
checkbox input "true"
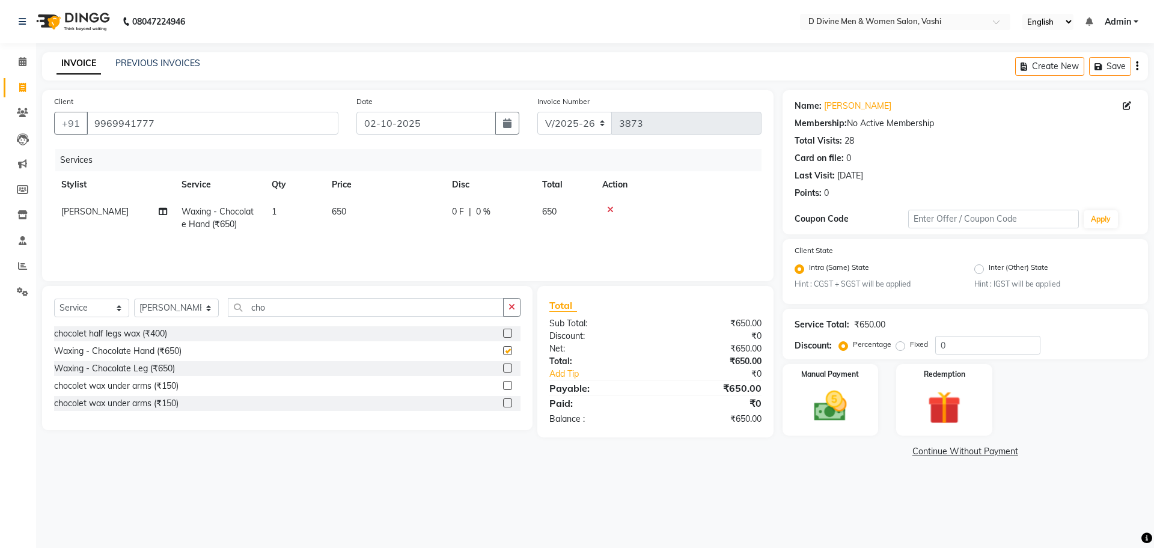
click at [507, 370] on label at bounding box center [507, 368] width 9 height 9
click at [507, 370] on input "checkbox" at bounding box center [507, 369] width 8 height 8
checkbox input "true"
checkbox input "false"
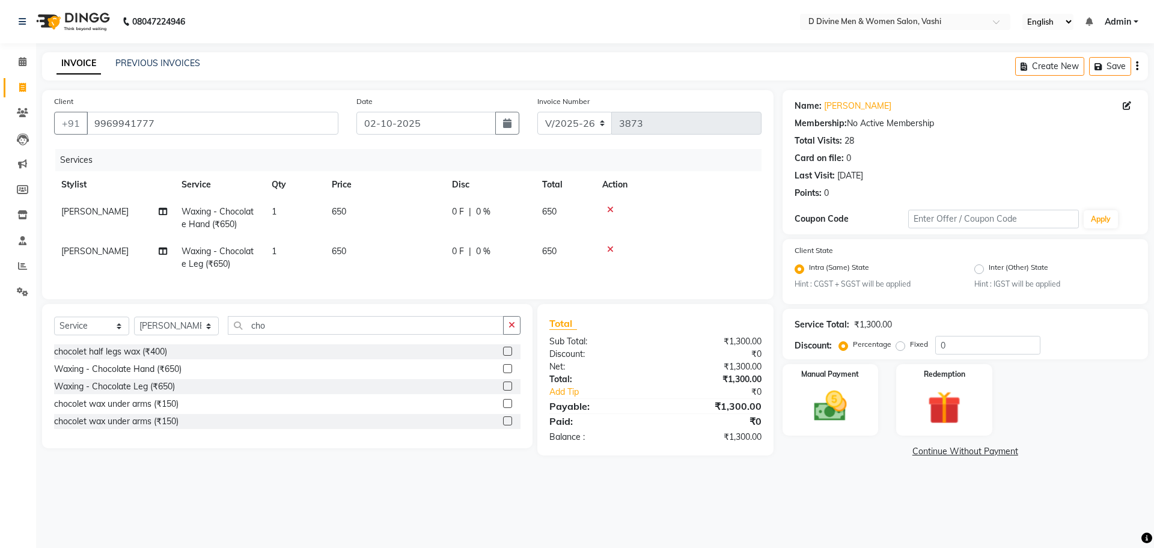
checkbox input "false"
click at [515, 221] on td "0 F | 0 %" at bounding box center [490, 218] width 90 height 40
select select "10984"
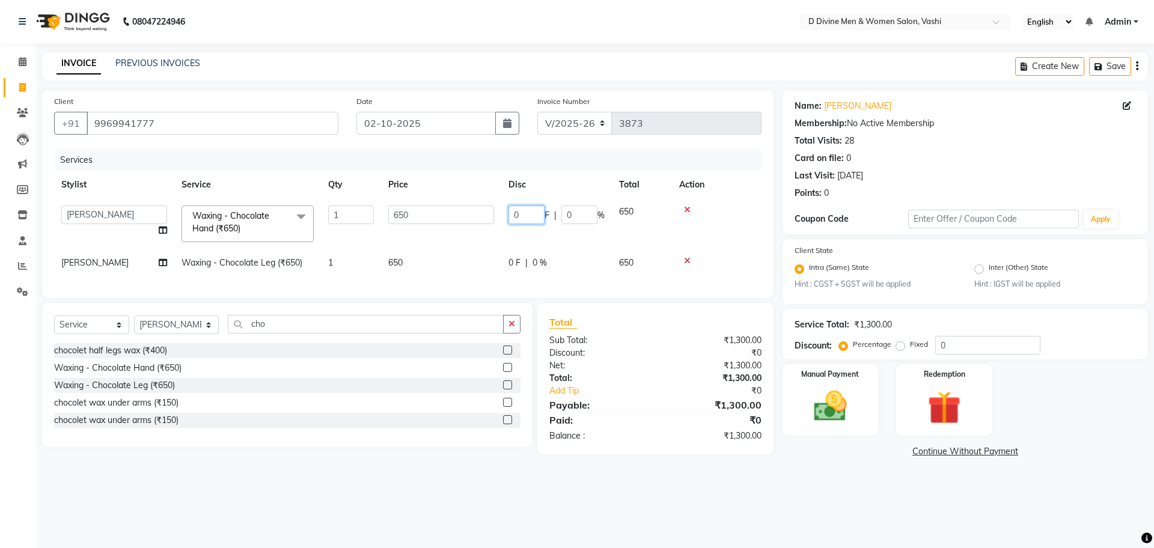
click at [511, 221] on input "0" at bounding box center [527, 215] width 36 height 19
type input "150"
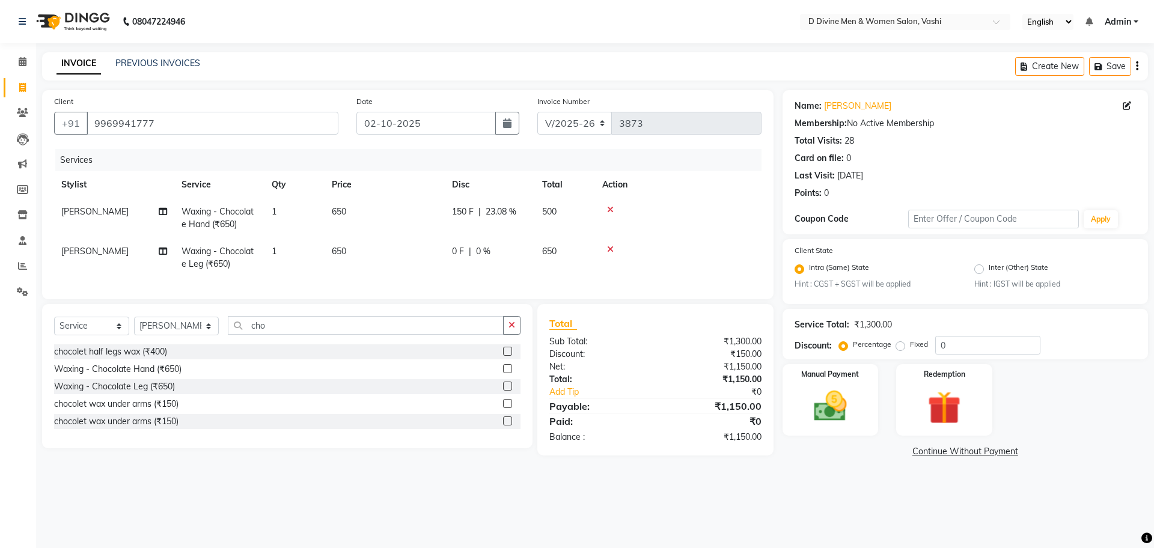
click at [523, 248] on tbody "[PERSON_NAME] Waxing - Chocolate Hand (₹650) 1 650 150 F | 23.08 % 500 [PERSON_…" at bounding box center [408, 237] width 708 height 79
click at [521, 255] on div "0 F | 0 %" at bounding box center [490, 251] width 76 height 13
select select "10984"
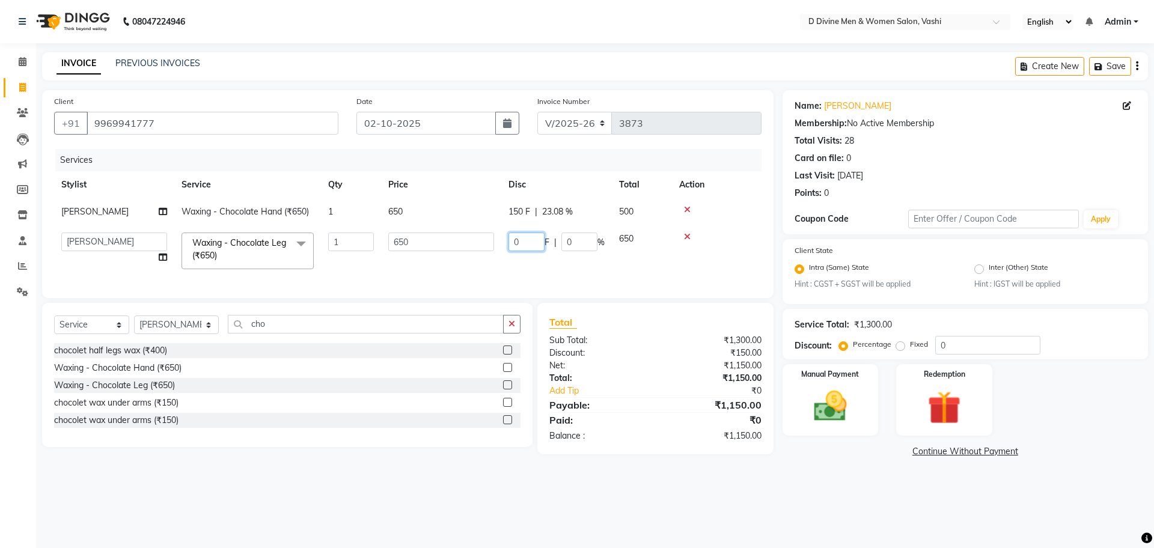
click at [512, 245] on input "0" at bounding box center [527, 242] width 36 height 19
type input "150"
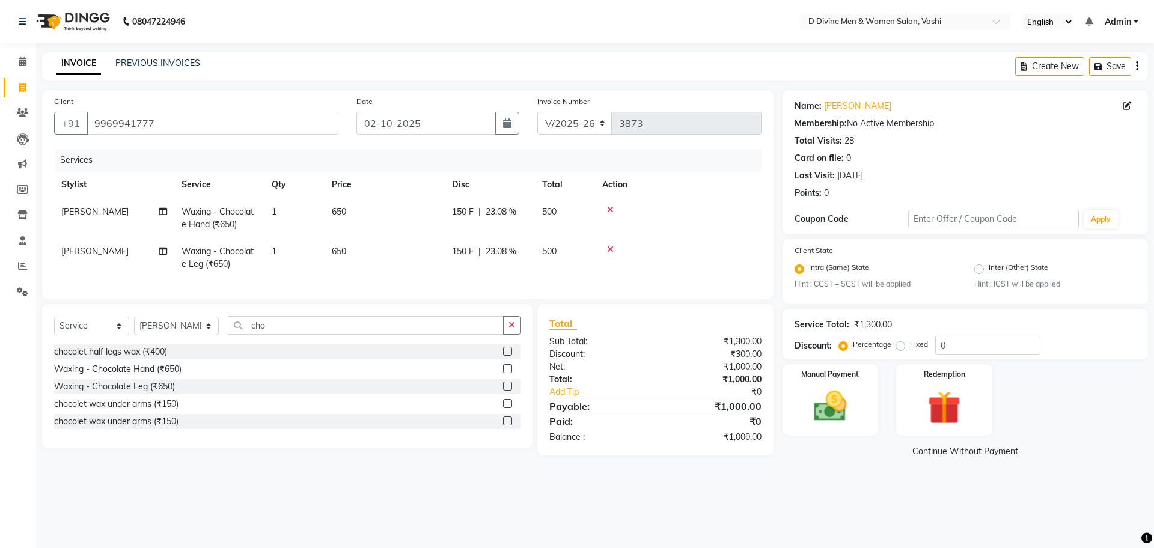
drag, startPoint x: 504, startPoint y: 253, endPoint x: 462, endPoint y: 292, distance: 56.6
click at [503, 254] on td "150 F | 23.08 %" at bounding box center [490, 258] width 90 height 40
select select "10984"
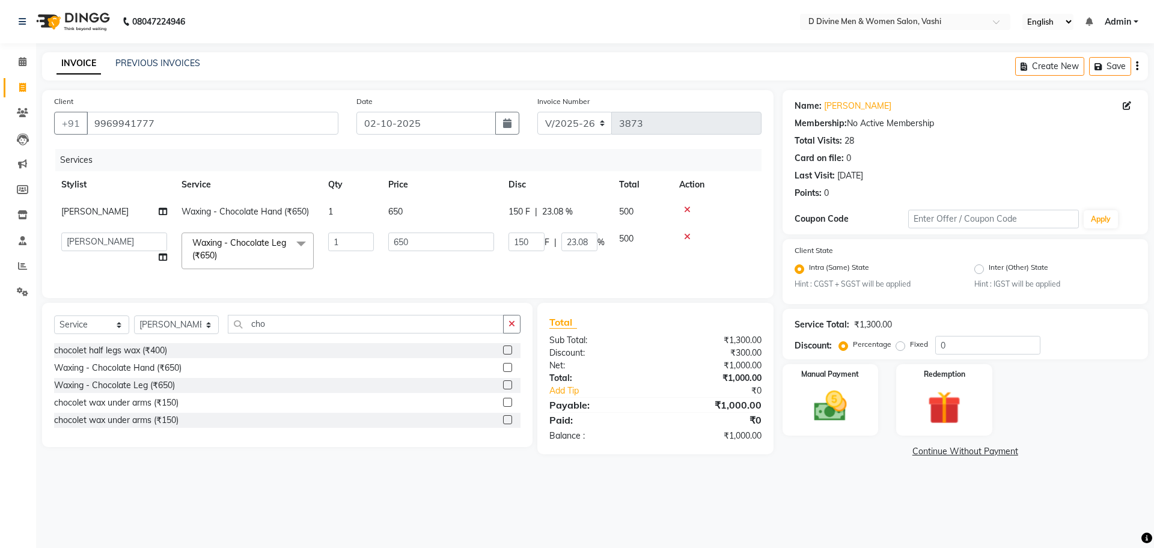
click at [414, 323] on div "Select Service Product Membership Package Voucher Prepaid Gift Card Select Styl…" at bounding box center [287, 375] width 491 height 144
click at [404, 334] on input "cho" at bounding box center [366, 324] width 276 height 19
type input "c"
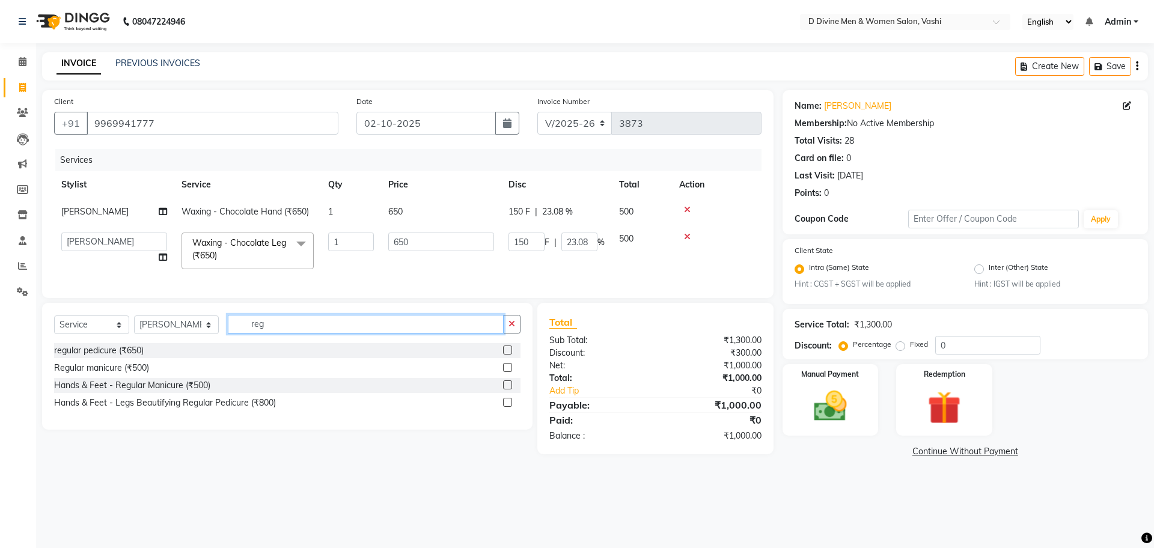
type input "reg"
click at [510, 355] on label at bounding box center [507, 350] width 9 height 9
click at [510, 355] on input "checkbox" at bounding box center [507, 351] width 8 height 8
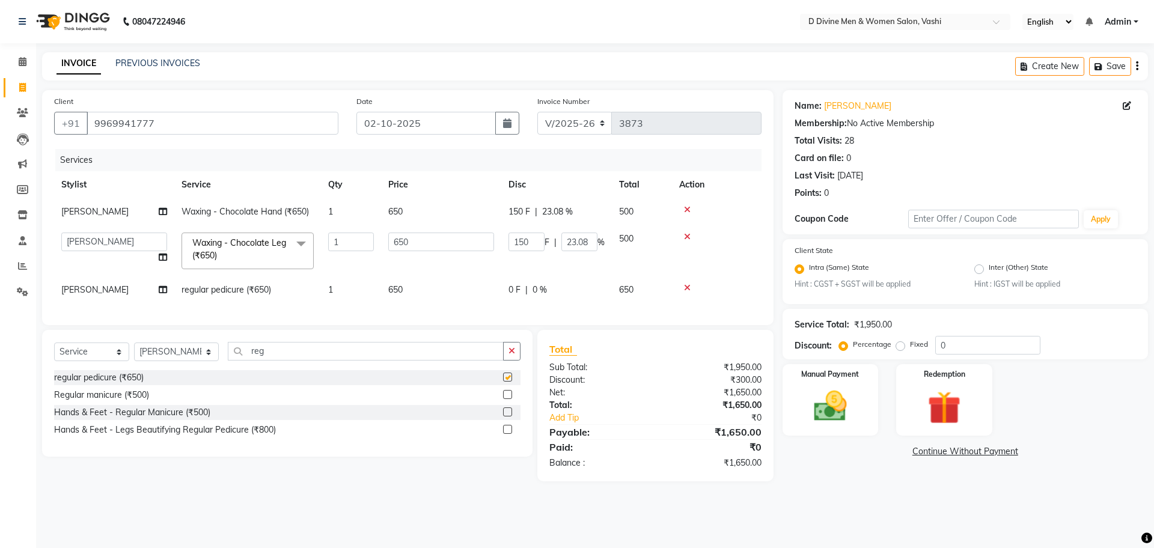
click at [487, 275] on td "650" at bounding box center [441, 250] width 120 height 51
checkbox input "false"
drag, startPoint x: 499, startPoint y: 289, endPoint x: 506, endPoint y: 290, distance: 7.3
click at [501, 289] on td "650" at bounding box center [441, 290] width 120 height 27
select select "10984"
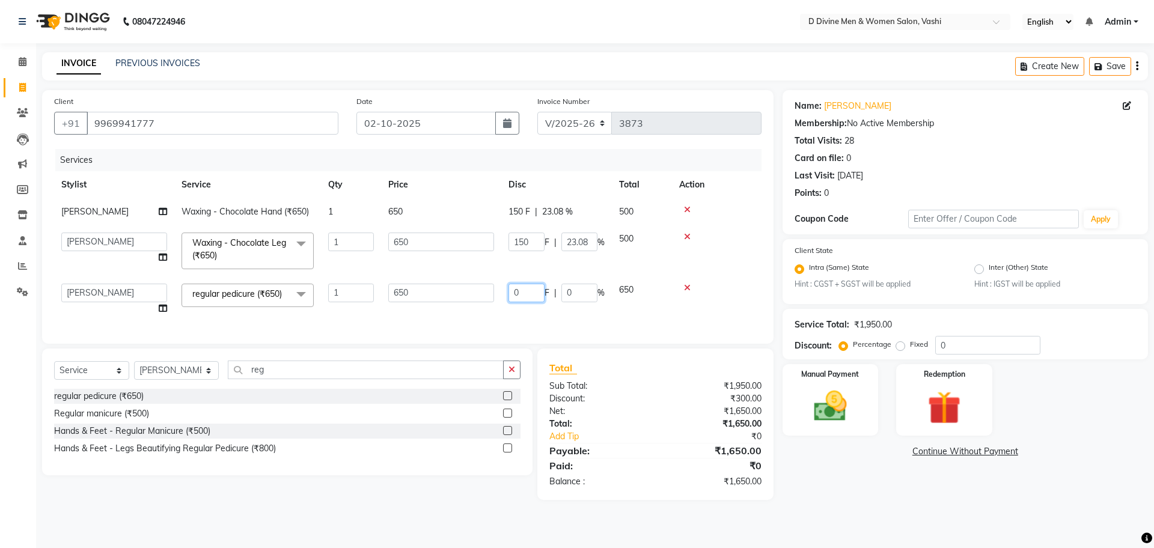
drag, startPoint x: 510, startPoint y: 296, endPoint x: 403, endPoint y: 271, distance: 109.5
click at [509, 296] on input "0" at bounding box center [527, 293] width 36 height 19
type input "150"
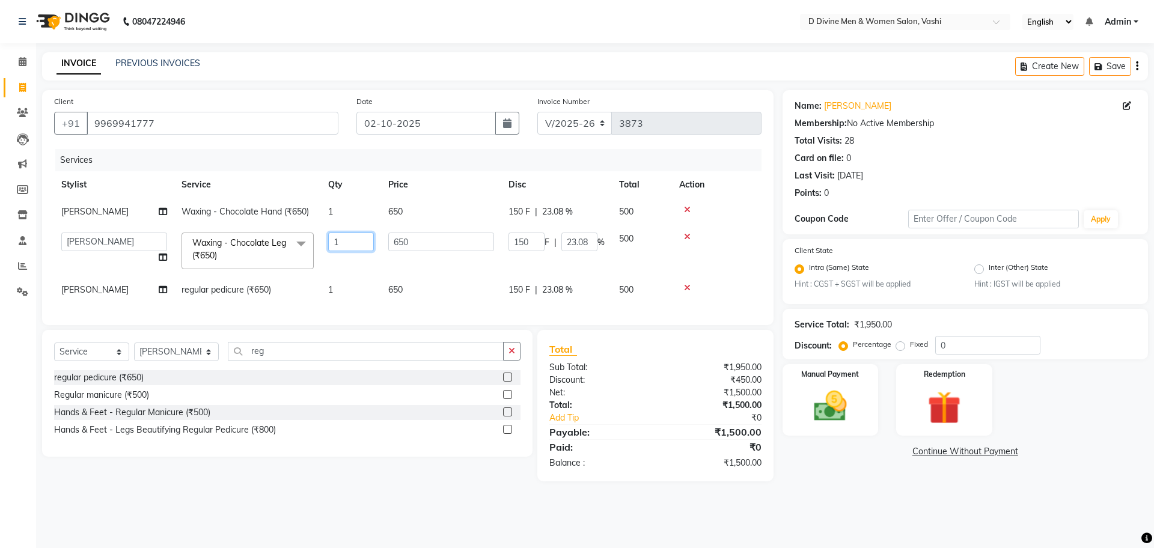
drag, startPoint x: 376, startPoint y: 269, endPoint x: 192, endPoint y: 356, distance: 203.0
click at [362, 281] on tbody "[PERSON_NAME] Waxing - Chocolate Hand (₹650) 1 650 150 F | 23.08 % 500 A [PERSO…" at bounding box center [408, 250] width 708 height 105
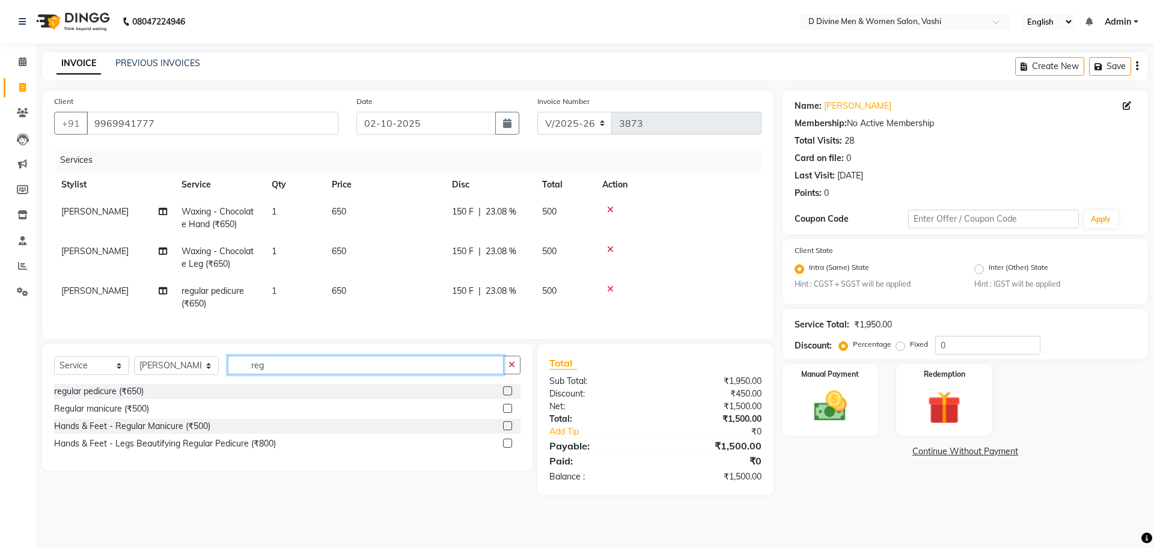
click at [260, 365] on div "Select Service Product Membership Package Voucher Prepaid Gift Card Select Styl…" at bounding box center [287, 407] width 491 height 127
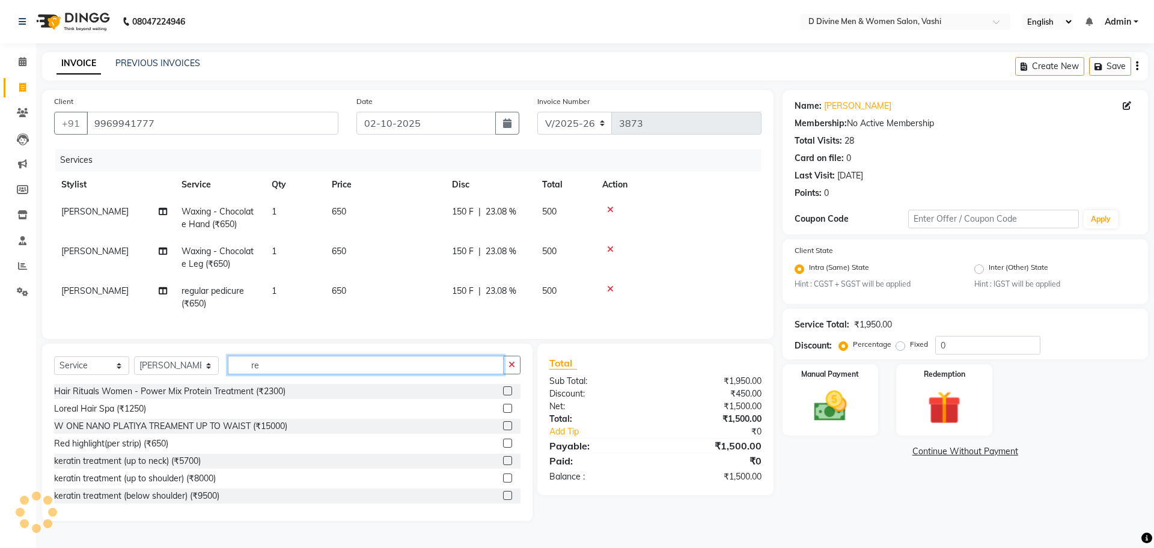
type input "r"
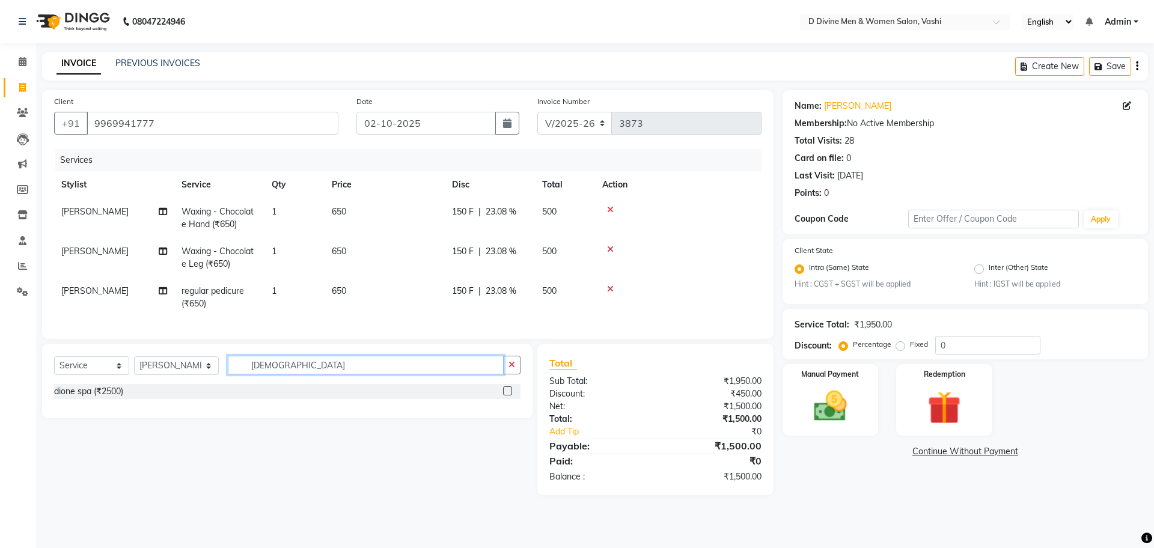
type input "[DEMOGRAPHIC_DATA]"
click at [507, 396] on label at bounding box center [507, 391] width 9 height 9
click at [507, 396] on input "checkbox" at bounding box center [507, 392] width 8 height 8
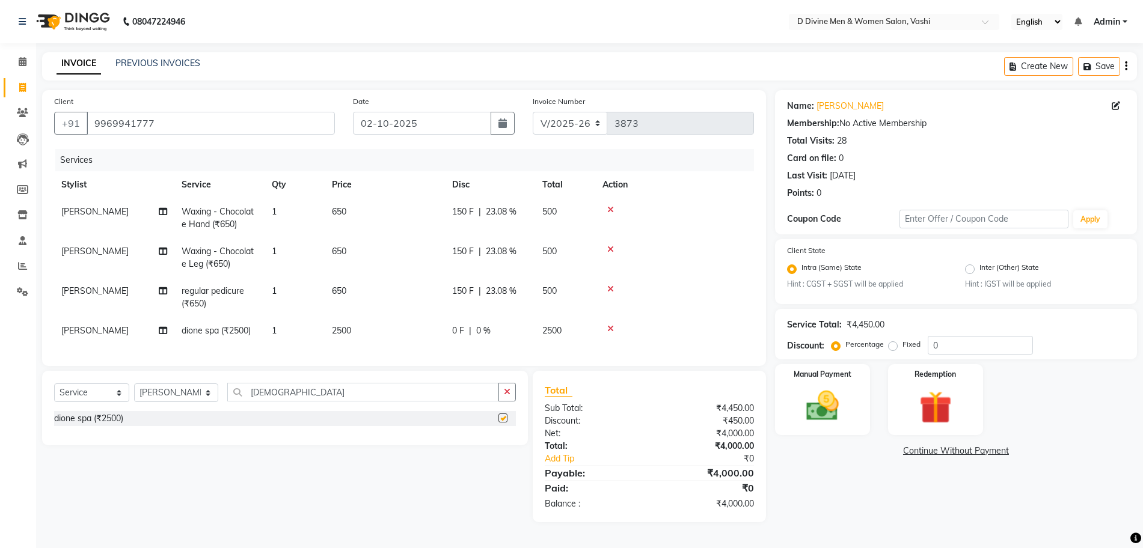
click at [469, 335] on span "|" at bounding box center [470, 331] width 2 height 13
checkbox input "false"
select select "10984"
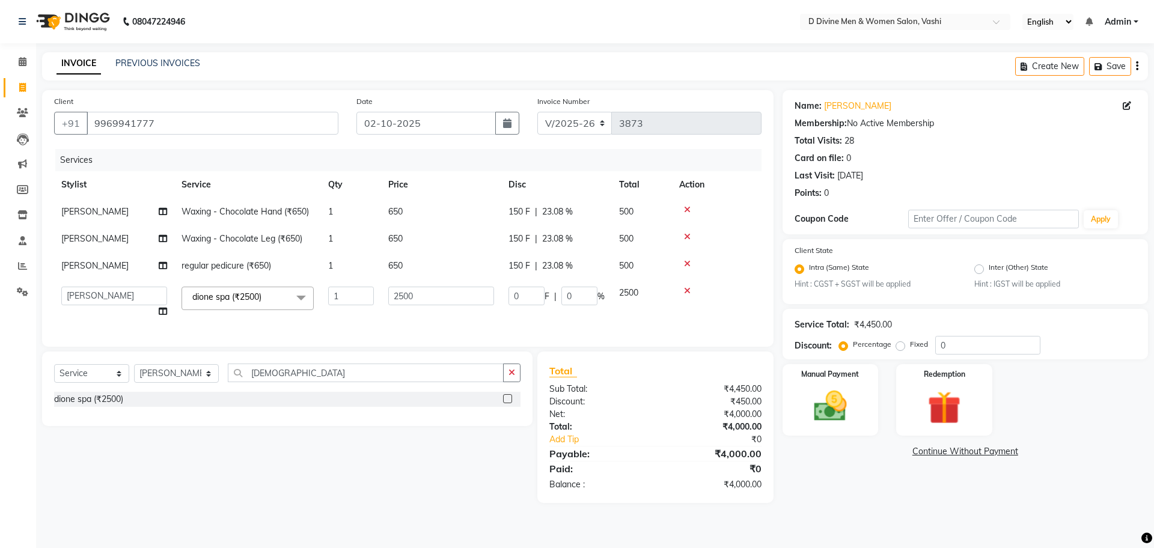
click at [507, 296] on td "0 F | 0 %" at bounding box center [556, 303] width 111 height 46
click at [510, 294] on input "0" at bounding box center [527, 296] width 36 height 19
type input "500"
click at [492, 272] on tbody "[PERSON_NAME] Waxing - Chocolate Hand (₹650) 1 650 150 F | 23.08 % 500 [PERSON_…" at bounding box center [408, 261] width 708 height 127
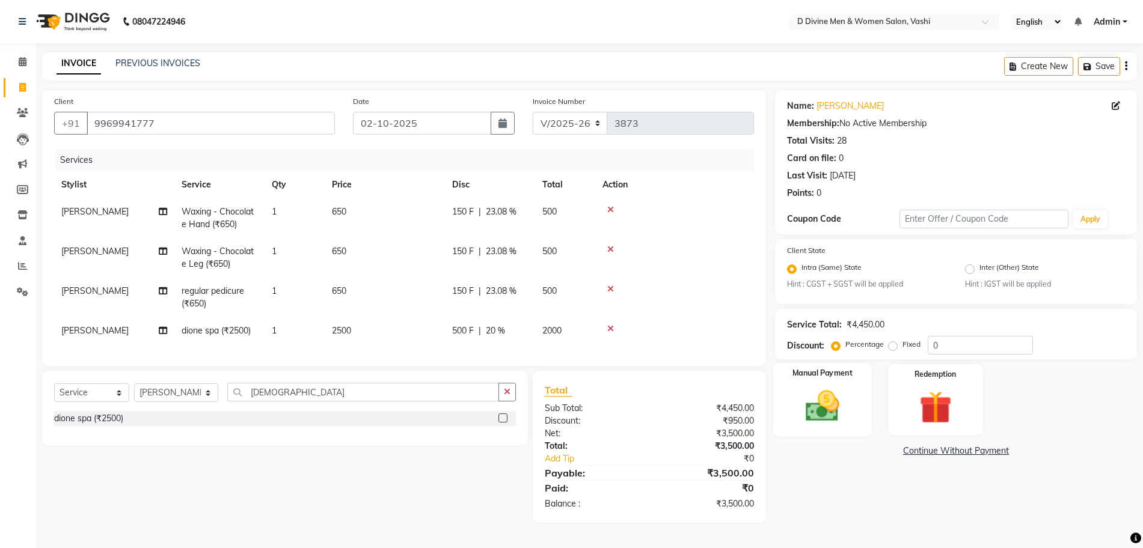
click at [837, 403] on img at bounding box center [822, 406] width 55 height 39
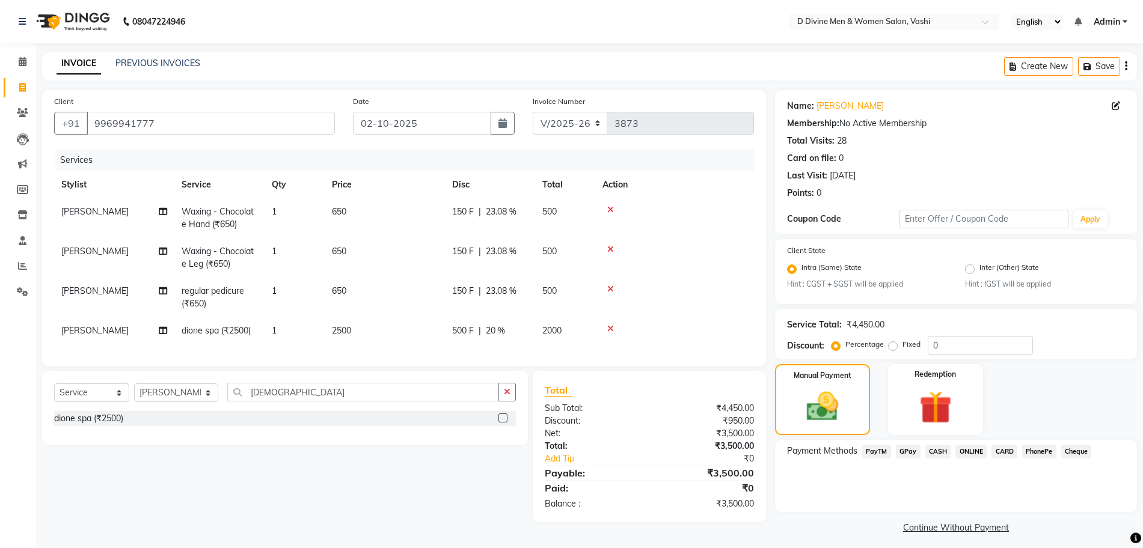
click at [914, 453] on span "GPay" at bounding box center [908, 452] width 25 height 14
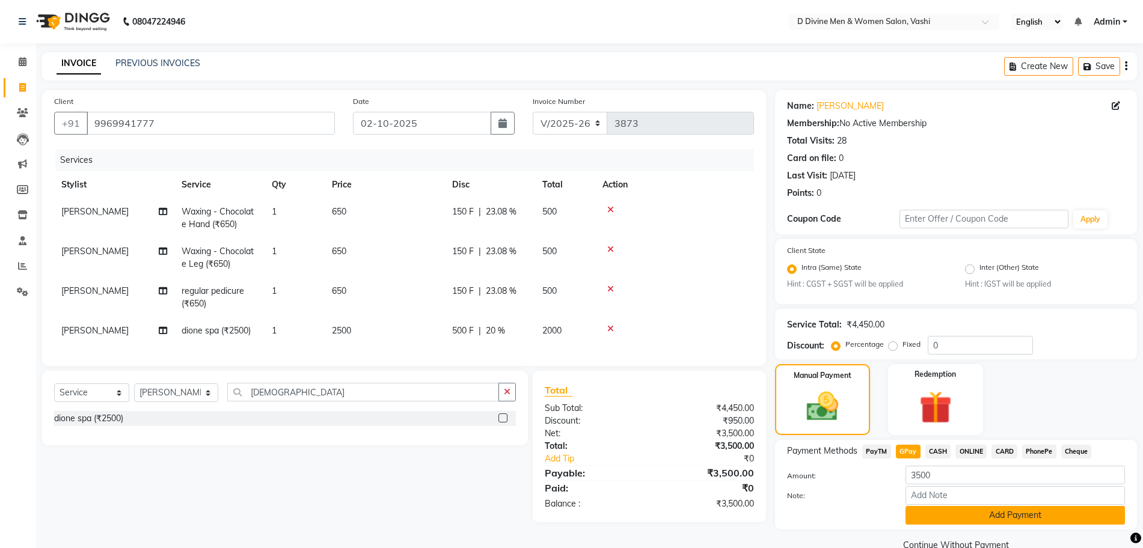
click at [935, 521] on button "Add Payment" at bounding box center [1014, 515] width 219 height 19
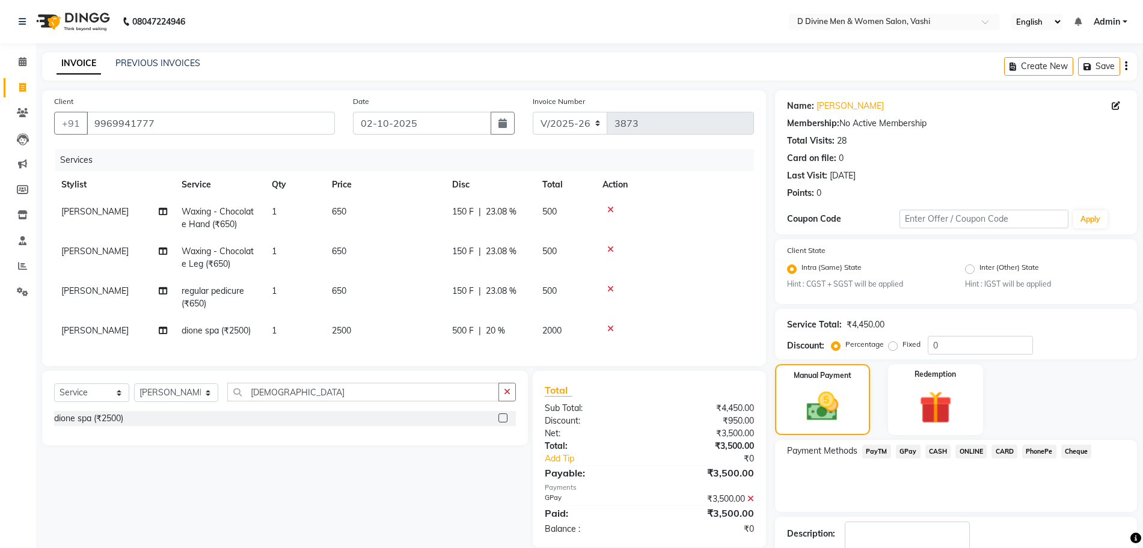
scroll to position [75, 0]
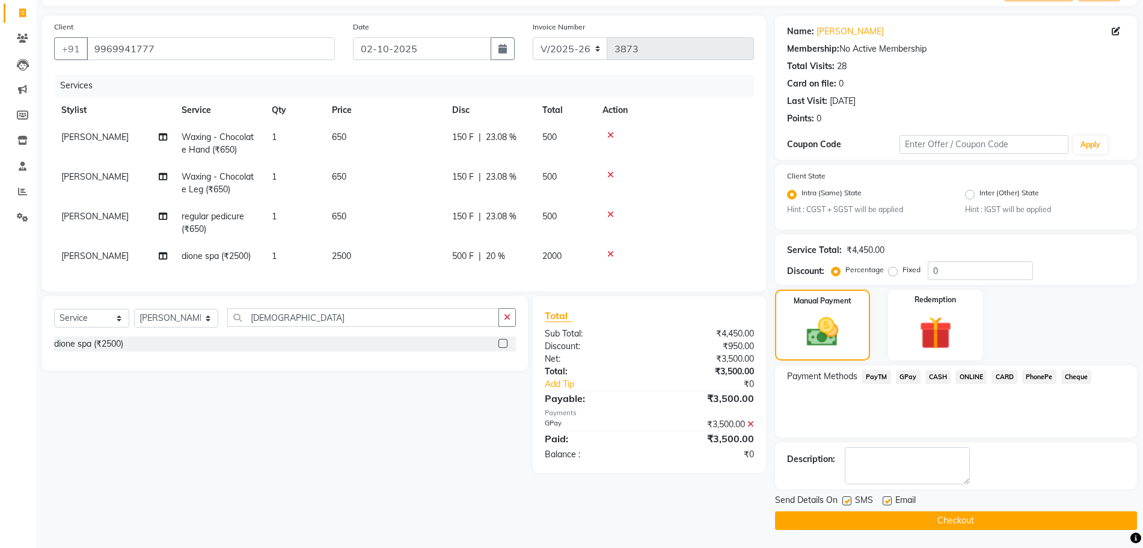
click at [852, 500] on div "SMS" at bounding box center [862, 501] width 40 height 15
click at [849, 502] on label at bounding box center [846, 501] width 9 height 9
click at [849, 502] on input "checkbox" at bounding box center [846, 502] width 8 height 8
checkbox input "false"
click at [891, 499] on div "Email" at bounding box center [903, 501] width 43 height 15
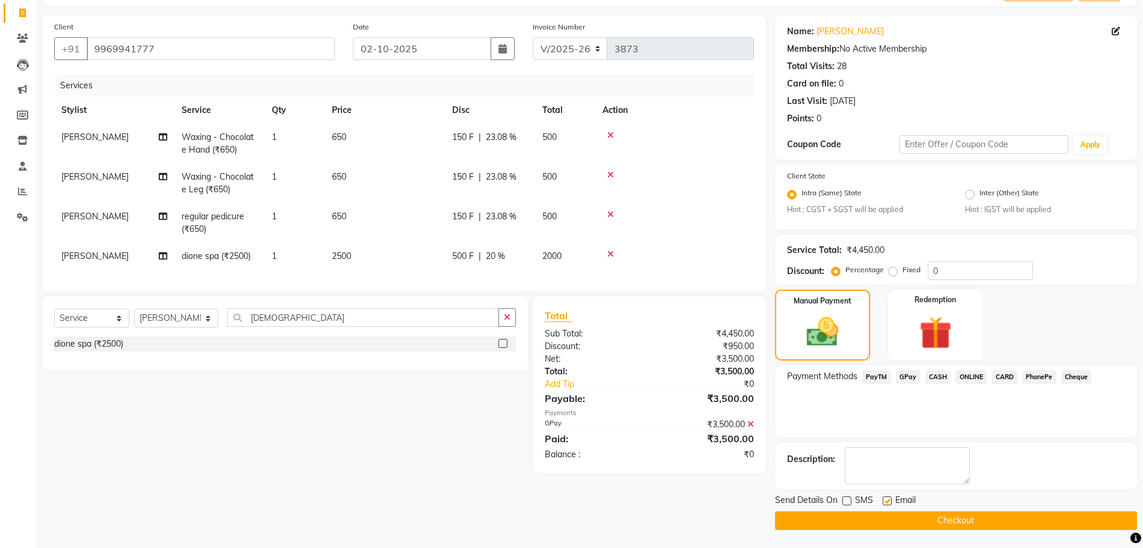
click at [889, 500] on label at bounding box center [886, 501] width 9 height 9
click at [889, 500] on input "checkbox" at bounding box center [886, 502] width 8 height 8
checkbox input "false"
click at [885, 521] on button "Checkout" at bounding box center [956, 521] width 362 height 19
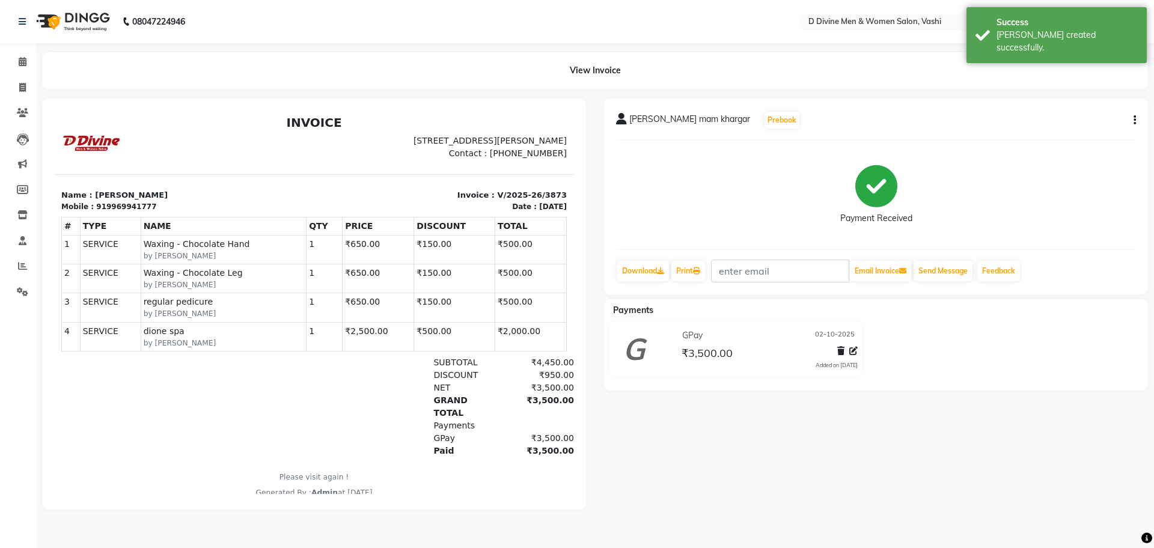
click at [1130, 121] on button "button" at bounding box center [1132, 120] width 7 height 13
click at [1074, 105] on div "Split Service Amount" at bounding box center [1075, 105] width 82 height 15
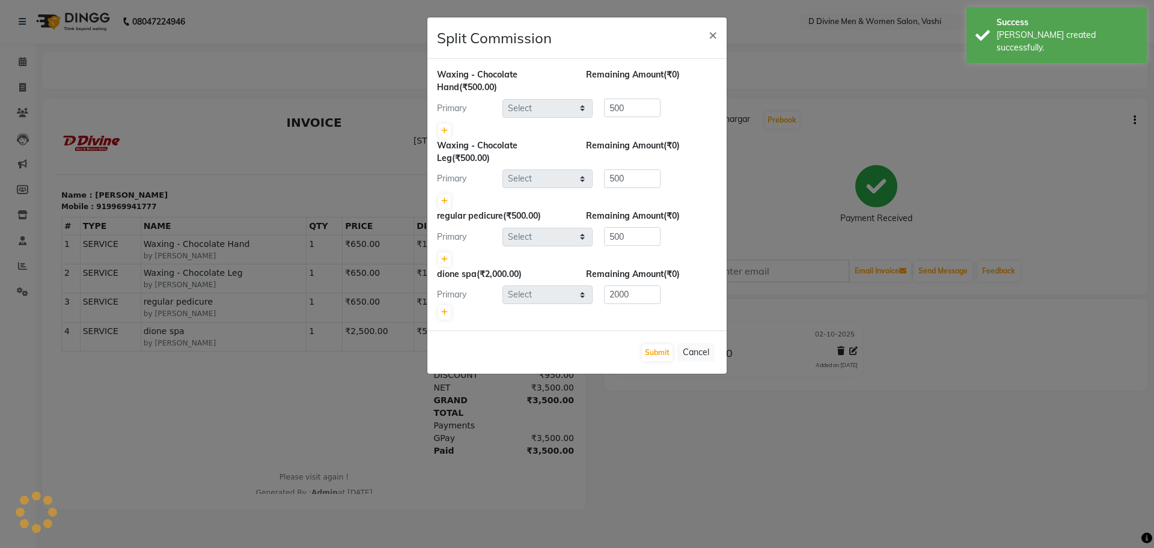
select select "10984"
click at [442, 311] on icon at bounding box center [444, 312] width 7 height 7
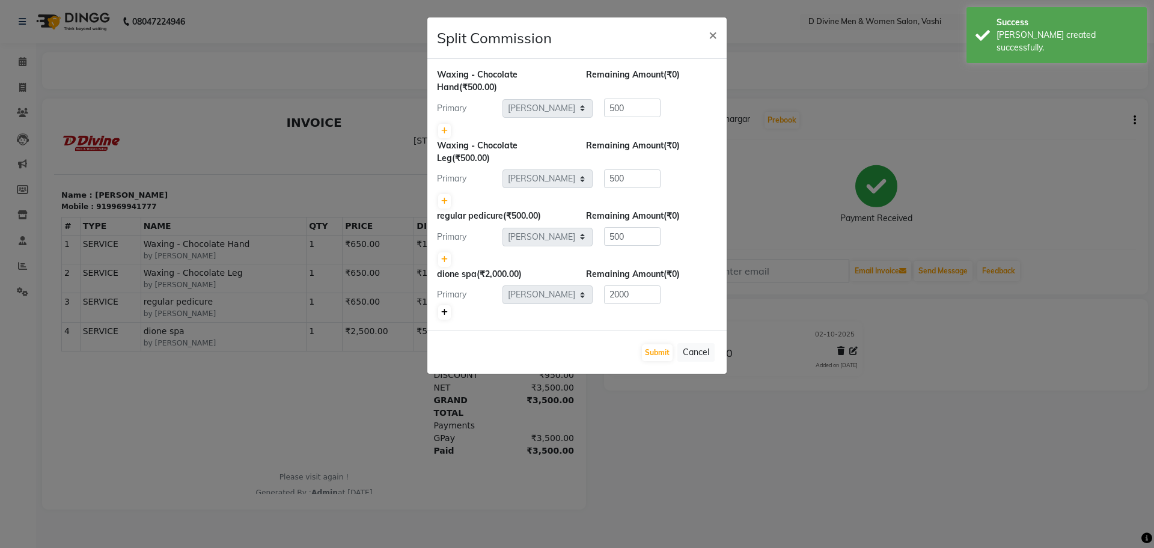
type input "1000"
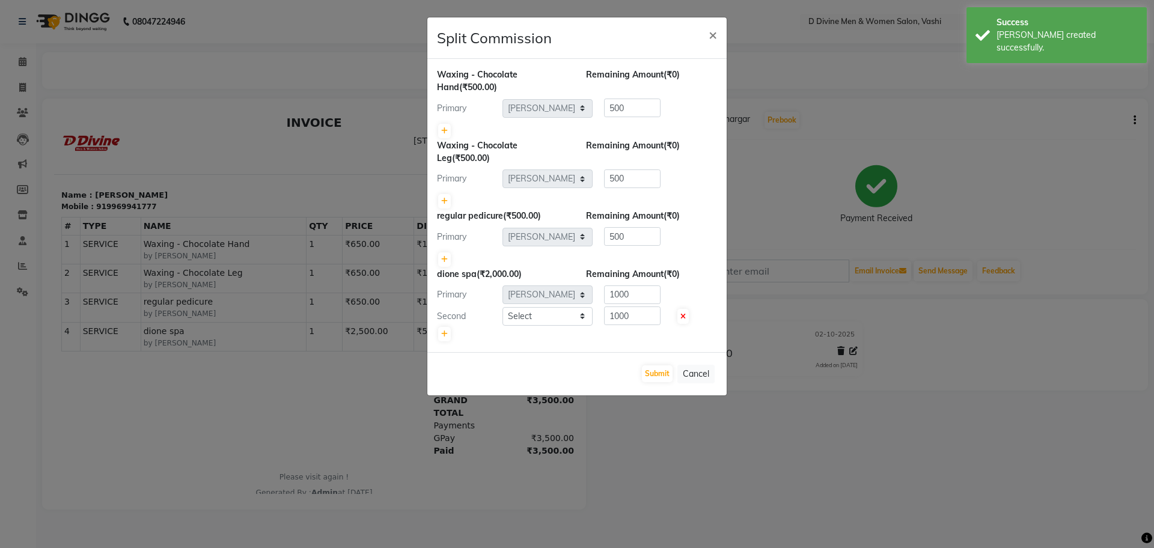
click at [521, 307] on div "Second Select A [PERSON_NAME] [PERSON_NAME] Divine salon [PERSON_NAME] [PERSON_…" at bounding box center [577, 316] width 298 height 19
drag, startPoint x: 521, startPoint y: 312, endPoint x: 520, endPoint y: 318, distance: 6.0
click at [521, 312] on select "Select A [PERSON_NAME] [PERSON_NAME] Divine salon [PERSON_NAME] [PERSON_NAME] […" at bounding box center [548, 316] width 90 height 19
select select "10981"
click at [503, 307] on select "Select A [PERSON_NAME] [PERSON_NAME] Divine salon [PERSON_NAME] [PERSON_NAME] […" at bounding box center [548, 316] width 90 height 19
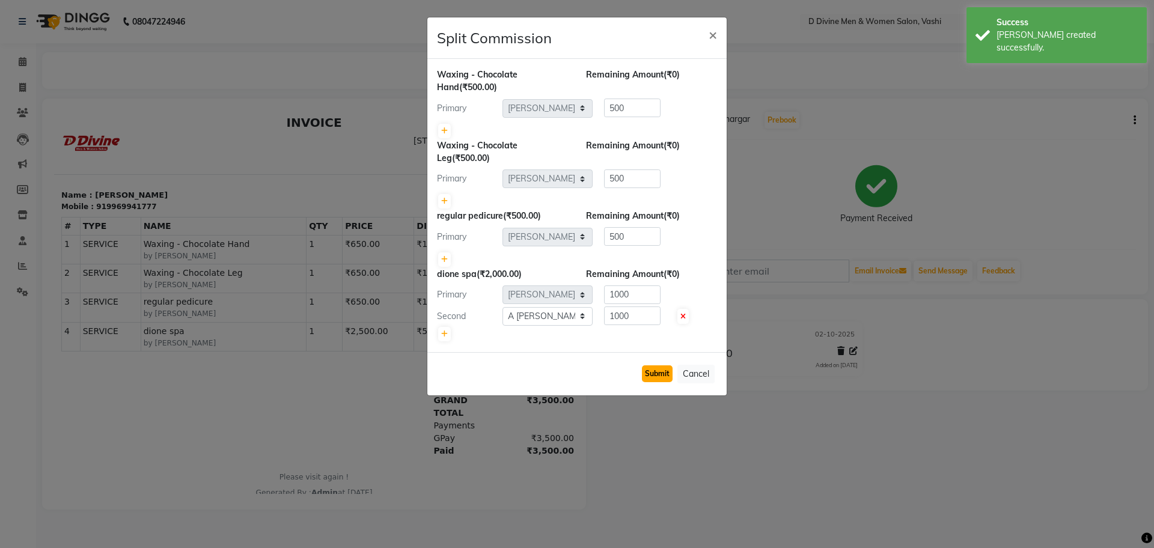
click at [652, 373] on button "Submit" at bounding box center [657, 373] width 31 height 17
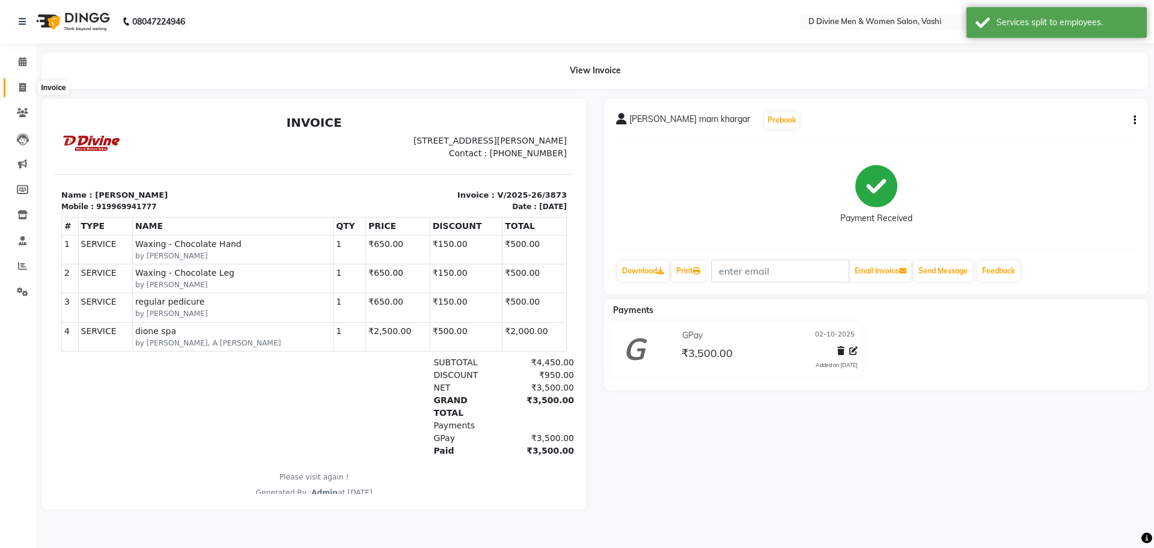
click at [26, 91] on icon at bounding box center [22, 87] width 7 height 9
select select "service"
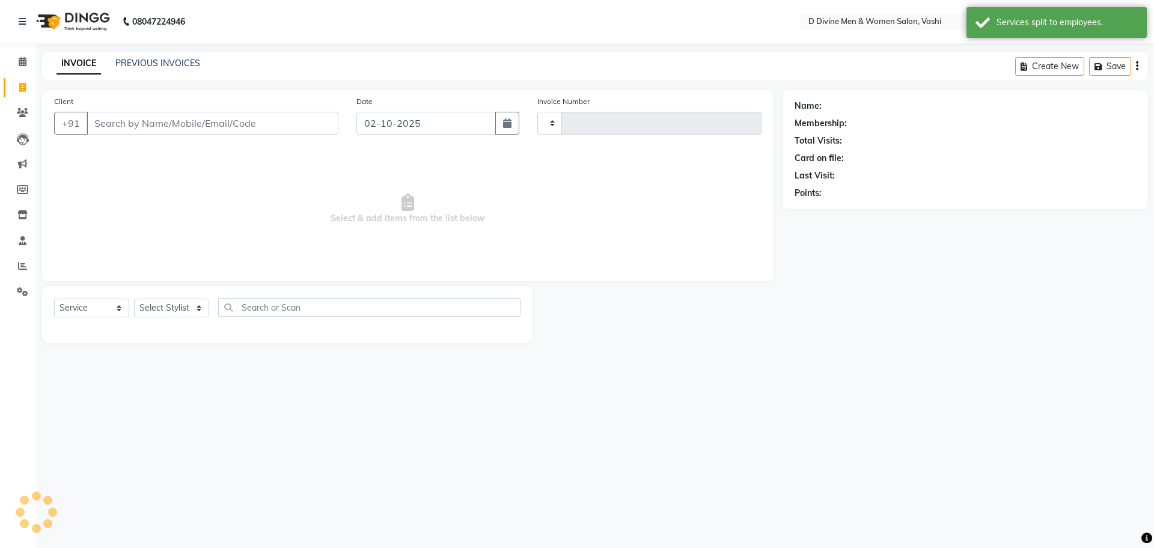
type input "3874"
select select "718"
select select "10981"
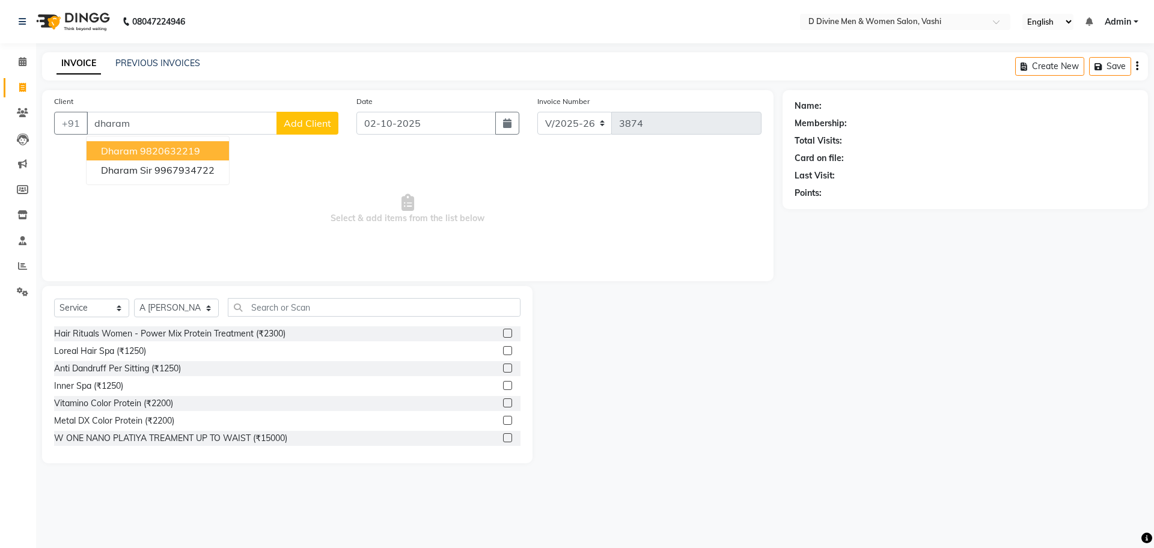
drag, startPoint x: 182, startPoint y: 147, endPoint x: 182, endPoint y: 156, distance: 8.4
click at [182, 147] on ngb-highlight "9820632219" at bounding box center [170, 151] width 60 height 12
type input "9820632219"
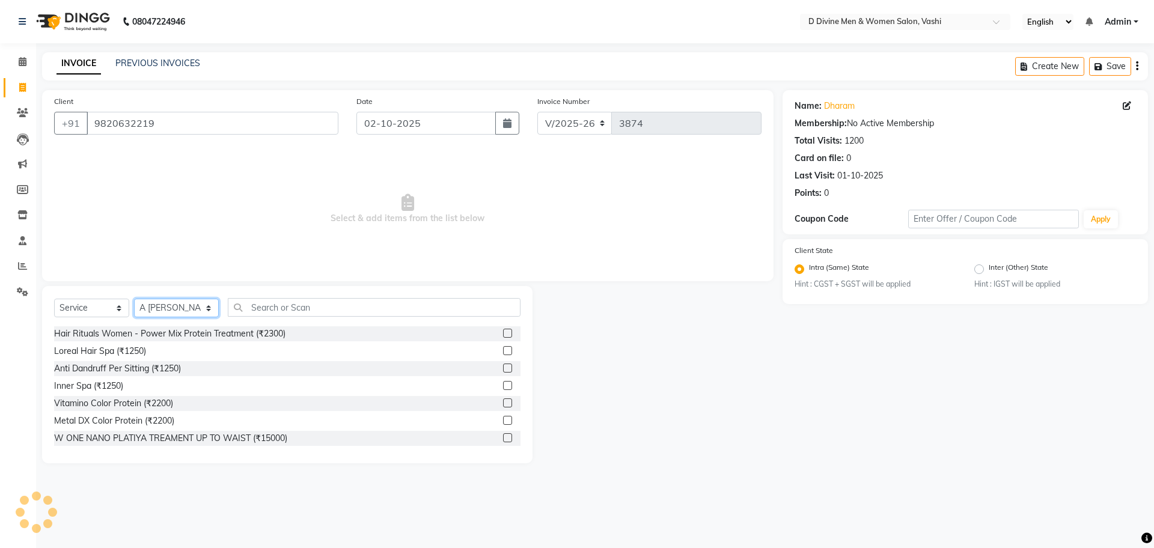
click at [157, 312] on select "Select Stylist A [PERSON_NAME] [PERSON_NAME] Divine salon [PERSON_NAME] [PERSON…" at bounding box center [176, 308] width 85 height 19
click at [239, 319] on div "Select Service Product Membership Package Voucher Prepaid Gift Card Select Styl…" at bounding box center [287, 312] width 466 height 28
click at [243, 313] on input "text" at bounding box center [374, 307] width 293 height 19
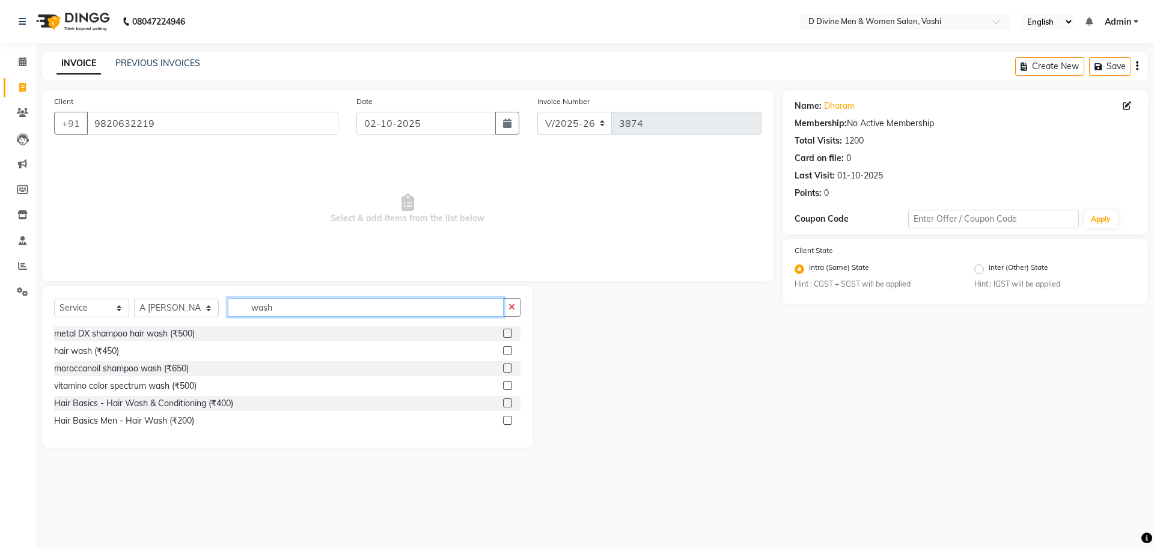
type input "wash"
click at [510, 400] on label at bounding box center [507, 403] width 9 height 9
click at [510, 400] on input "checkbox" at bounding box center [507, 404] width 8 height 8
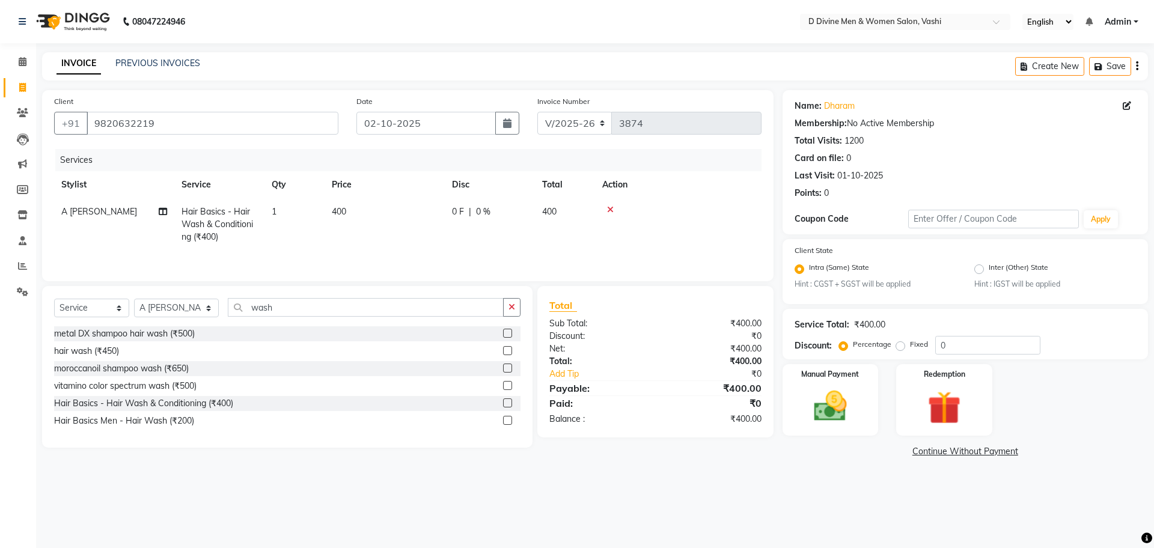
checkbox input "false"
click at [525, 206] on div "0 F | 0 %" at bounding box center [490, 212] width 76 height 13
click at [515, 225] on td "0 F | 0 %" at bounding box center [556, 223] width 111 height 51
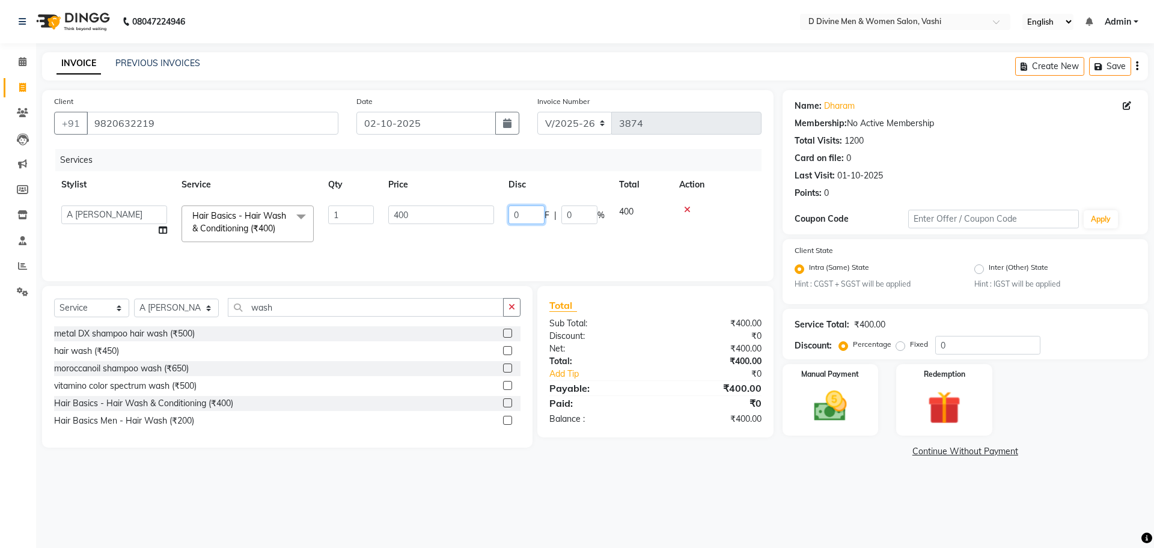
click at [513, 221] on input "0" at bounding box center [527, 215] width 36 height 19
type input "50"
drag, startPoint x: 557, startPoint y: 212, endPoint x: 551, endPoint y: 221, distance: 11.3
click at [551, 221] on table "Stylist Service Qty Price Disc Total Action A [PERSON_NAME] [PERSON_NAME] Divin…" at bounding box center [408, 210] width 708 height 78
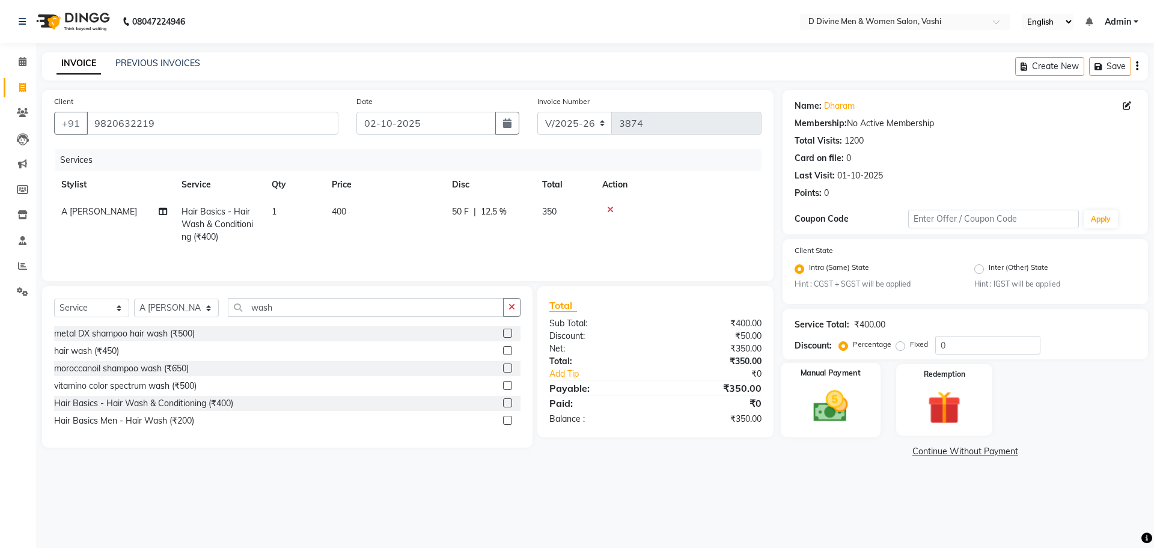
click at [828, 415] on img at bounding box center [830, 407] width 56 height 40
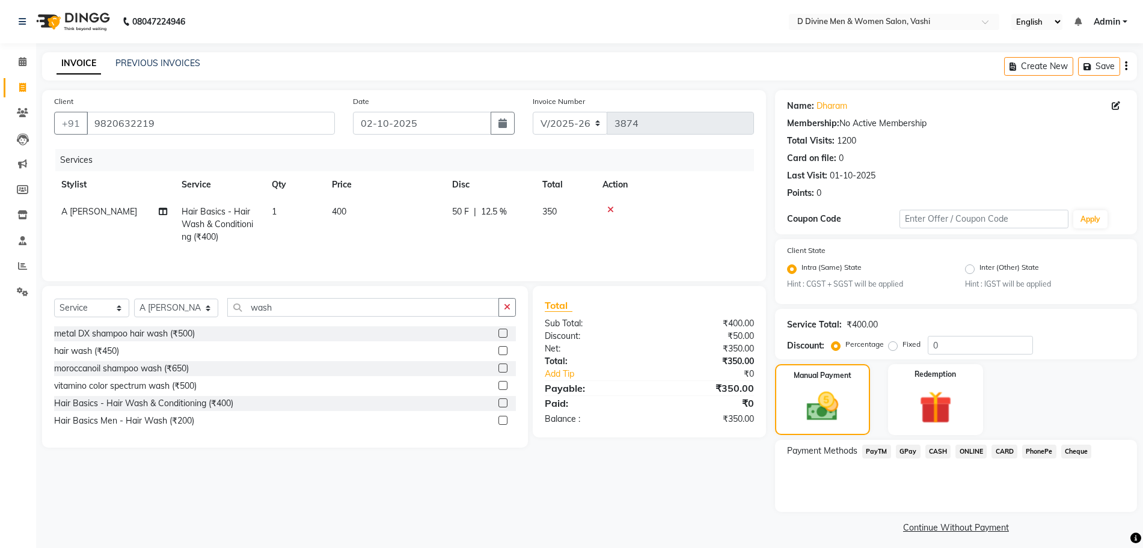
click at [935, 448] on span "CASH" at bounding box center [938, 452] width 26 height 14
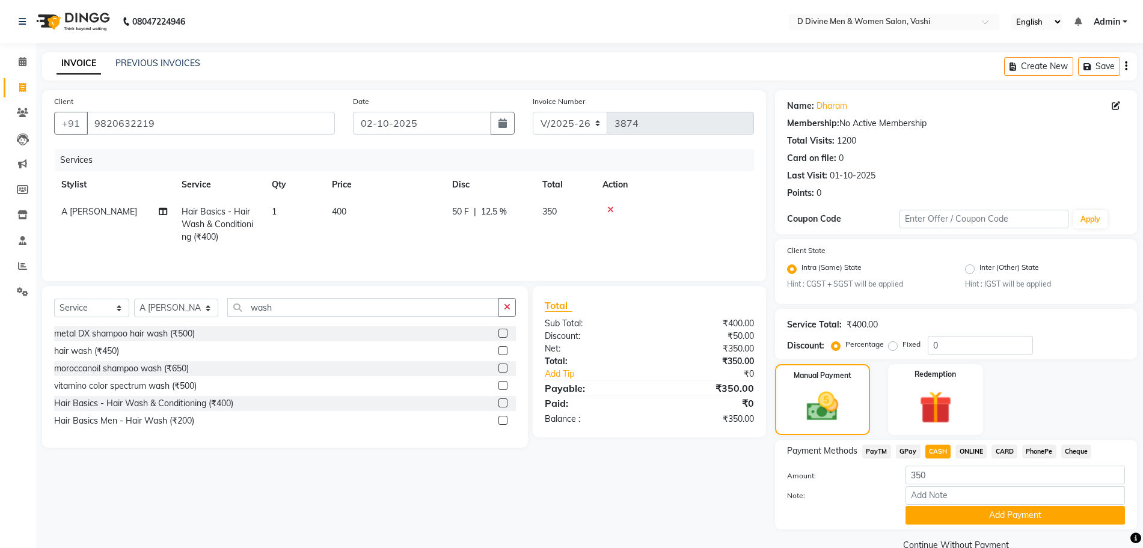
click at [955, 519] on button "Add Payment" at bounding box center [1014, 515] width 219 height 19
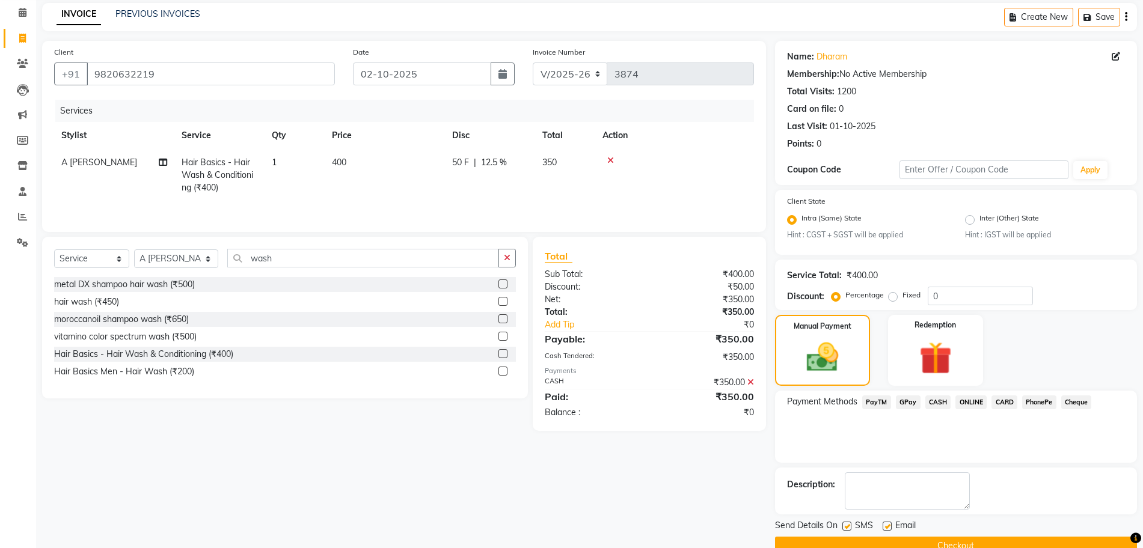
scroll to position [75, 0]
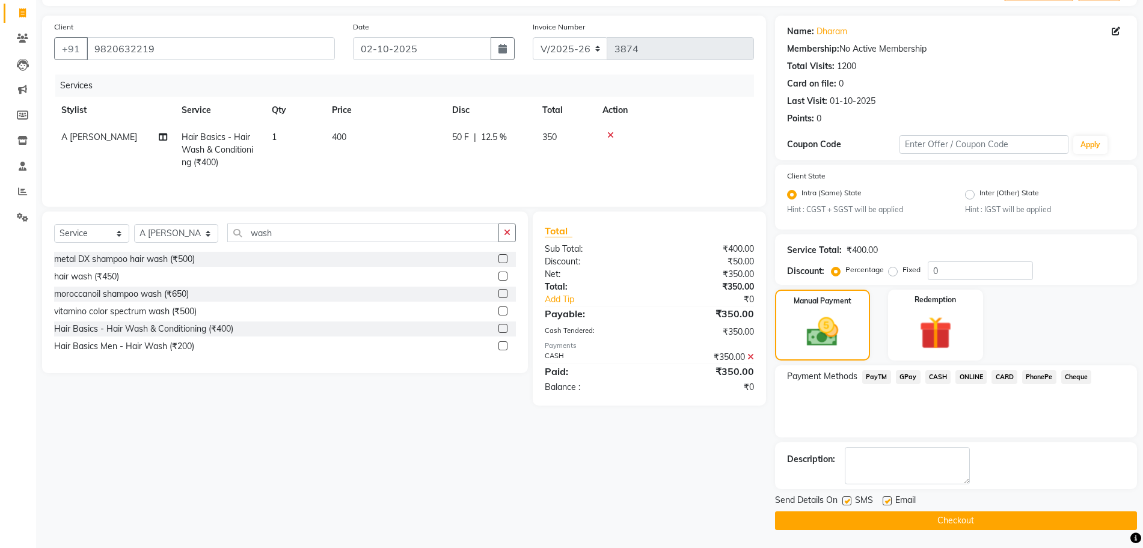
click at [882, 503] on label at bounding box center [886, 501] width 9 height 9
click at [882, 503] on input "checkbox" at bounding box center [886, 502] width 8 height 8
click at [885, 503] on label at bounding box center [886, 501] width 9 height 9
click at [885, 503] on input "checkbox" at bounding box center [886, 502] width 8 height 8
checkbox input "true"
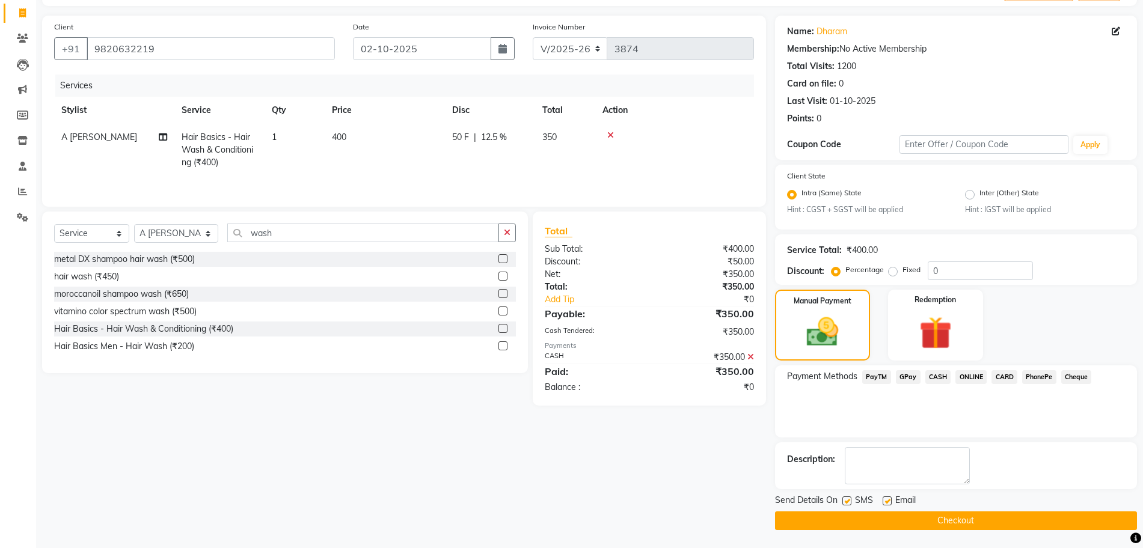
click at [849, 500] on label at bounding box center [846, 501] width 9 height 9
click at [849, 500] on input "checkbox" at bounding box center [846, 502] width 8 height 8
checkbox input "false"
click at [882, 502] on label at bounding box center [886, 501] width 9 height 9
click at [882, 502] on input "checkbox" at bounding box center [886, 502] width 8 height 8
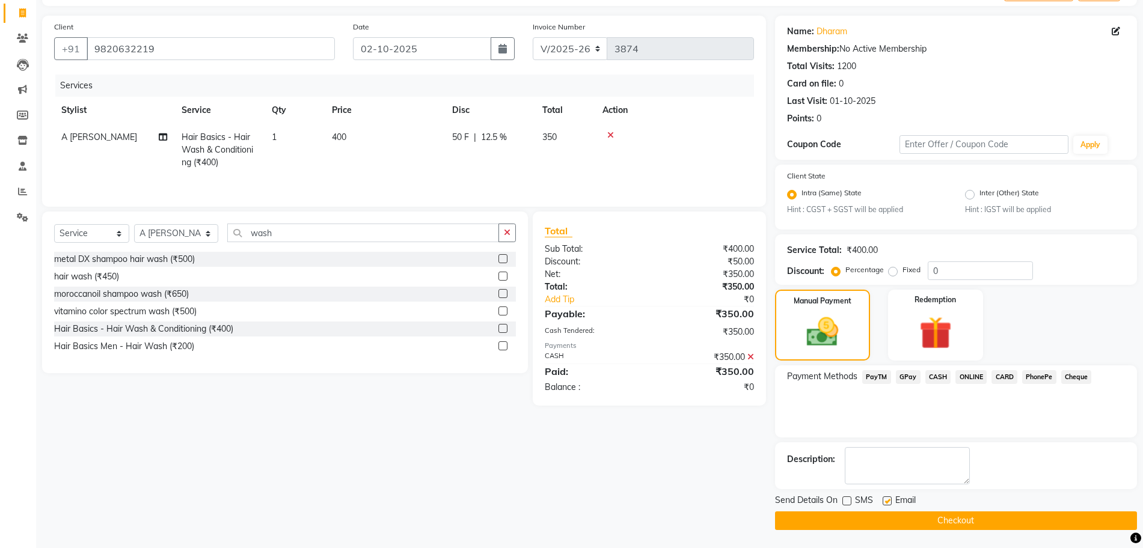
checkbox input "false"
click at [882, 517] on button "Checkout" at bounding box center [956, 521] width 362 height 19
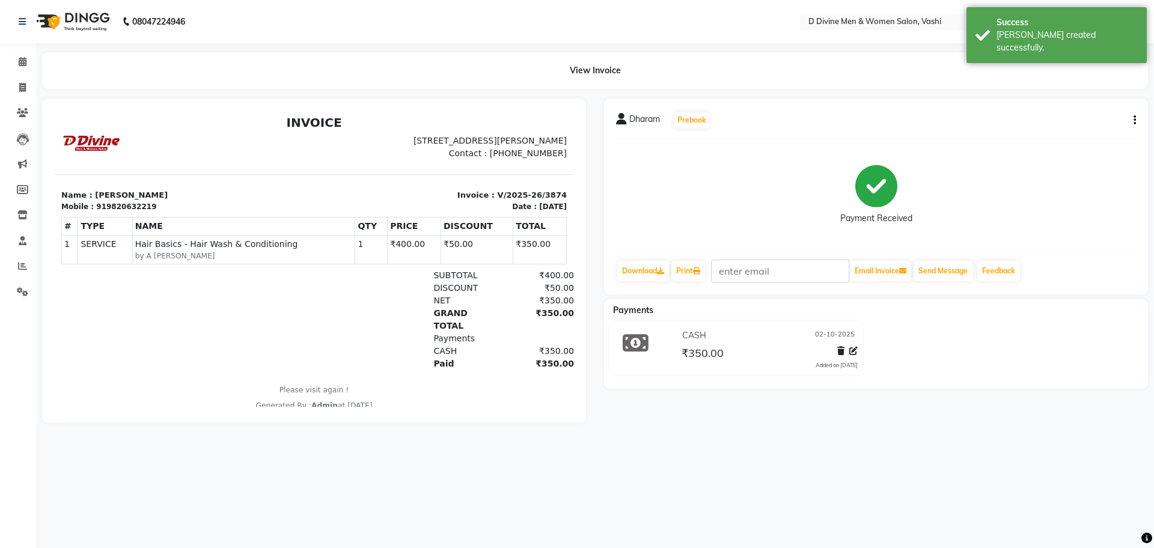
click at [23, 102] on li "Clients" at bounding box center [18, 113] width 36 height 26
click at [22, 91] on icon at bounding box center [22, 87] width 7 height 9
select select "service"
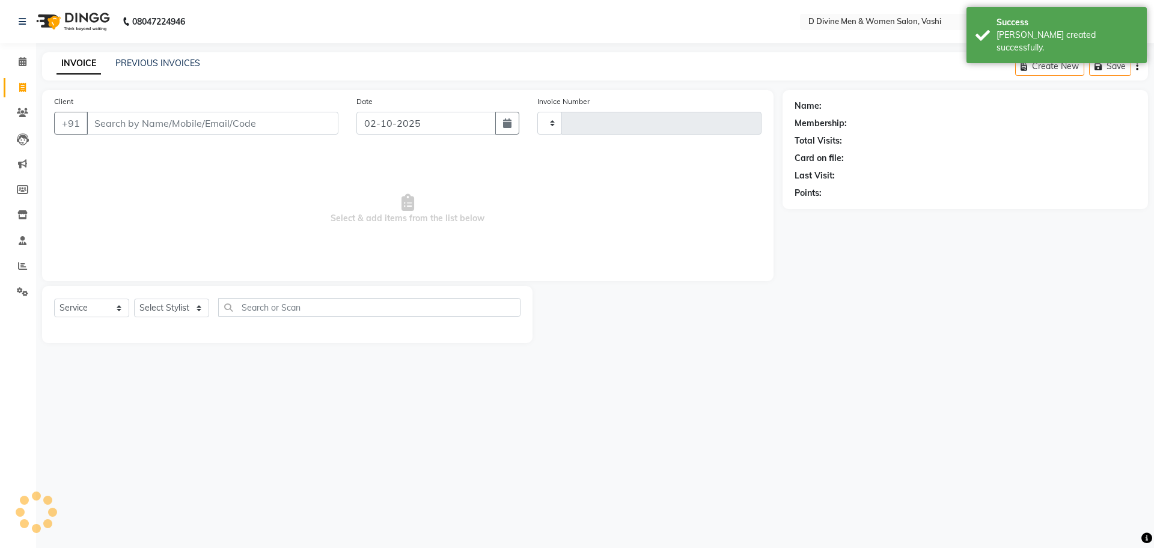
select select "10981"
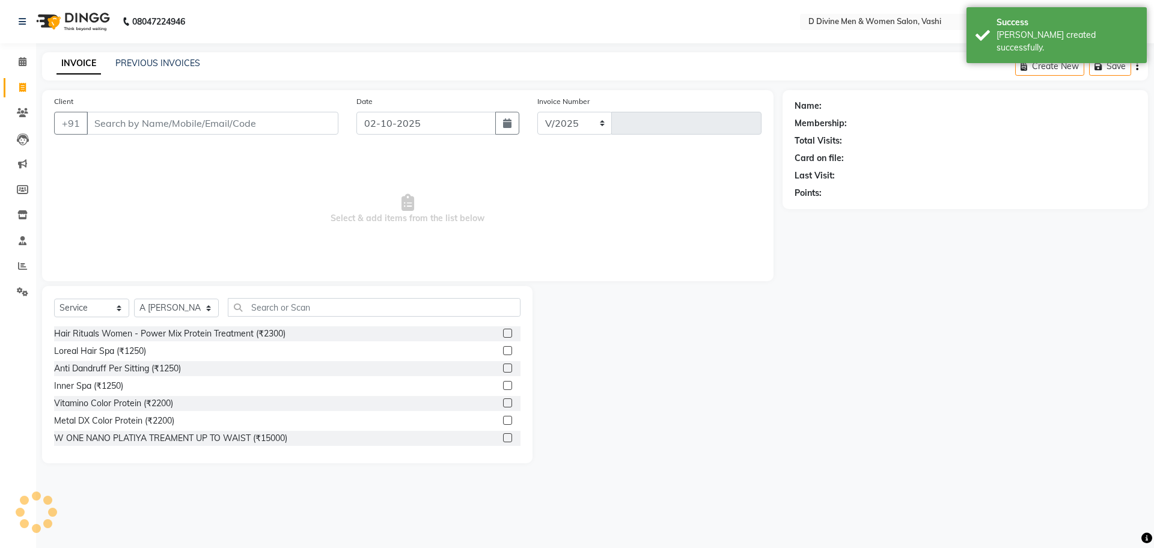
select select "718"
type input "3875"
type input "s"
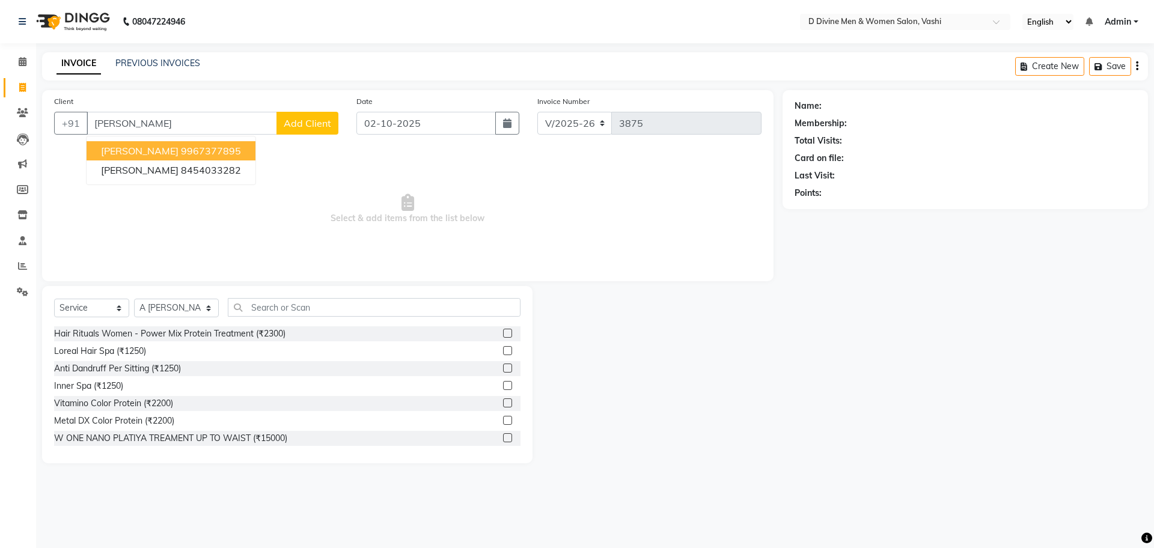
click at [198, 150] on ngb-highlight "9967377895" at bounding box center [211, 151] width 60 height 12
type input "9967377895"
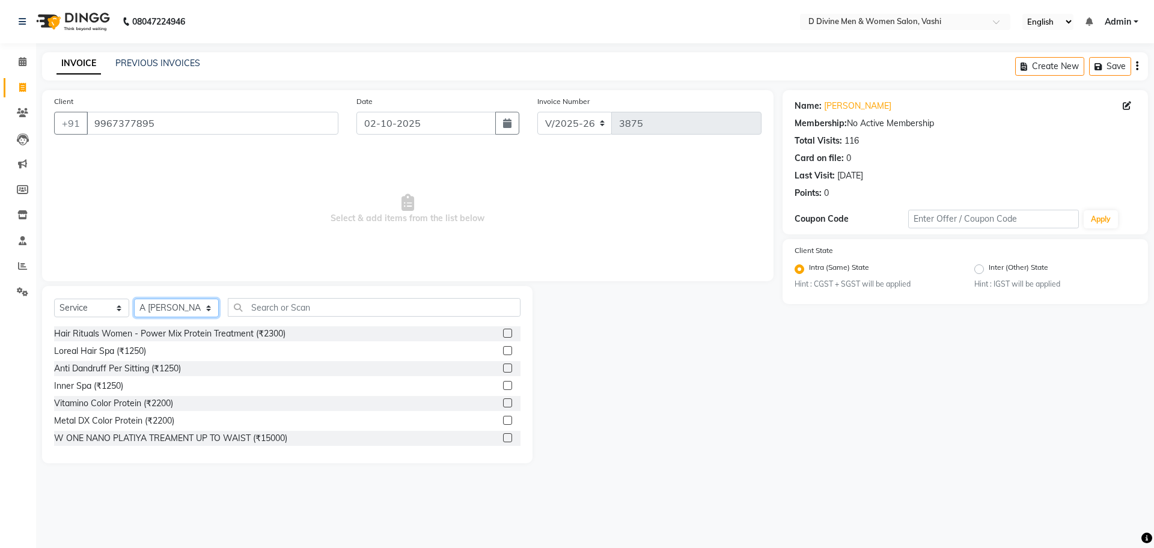
click at [205, 310] on select "Select Stylist A [PERSON_NAME] [PERSON_NAME] Divine salon [PERSON_NAME] [PERSON…" at bounding box center [176, 308] width 85 height 19
select select "10987"
click at [134, 299] on select "Select Stylist A [PERSON_NAME] [PERSON_NAME] Divine salon [PERSON_NAME] [PERSON…" at bounding box center [176, 308] width 85 height 19
click at [272, 305] on input "text" at bounding box center [374, 307] width 293 height 19
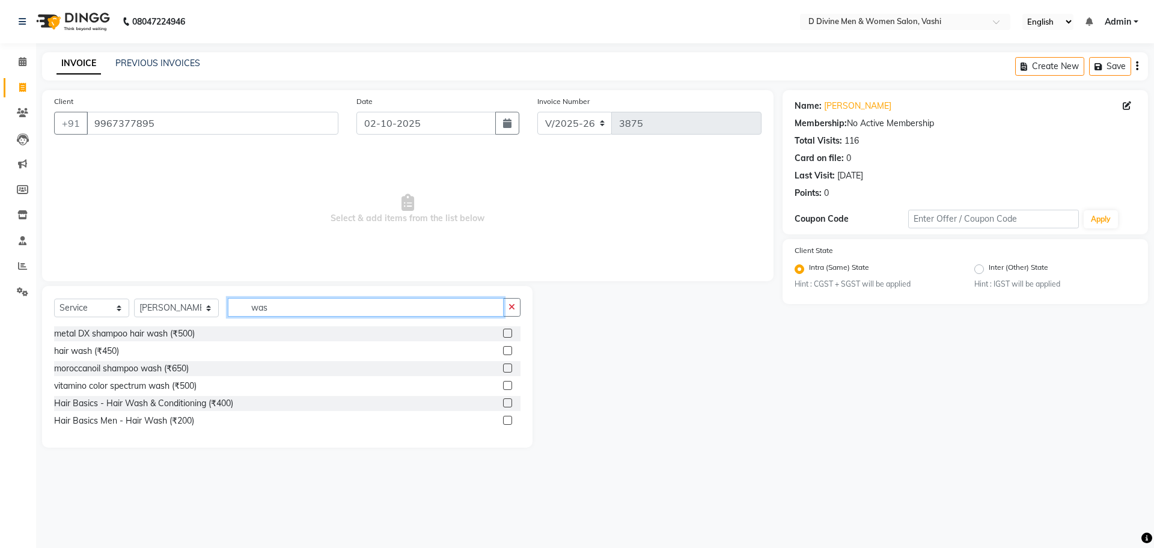
type input "was"
click at [509, 405] on label at bounding box center [507, 403] width 9 height 9
click at [509, 405] on input "checkbox" at bounding box center [507, 404] width 8 height 8
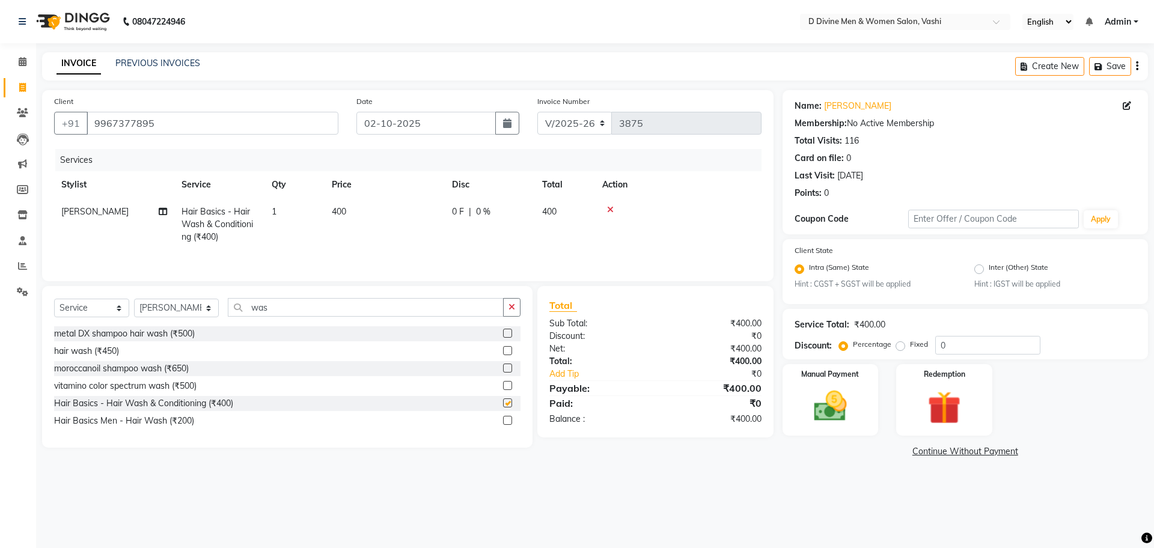
checkbox input "false"
click at [491, 238] on td "0 F | 0 %" at bounding box center [490, 224] width 90 height 52
select select "10987"
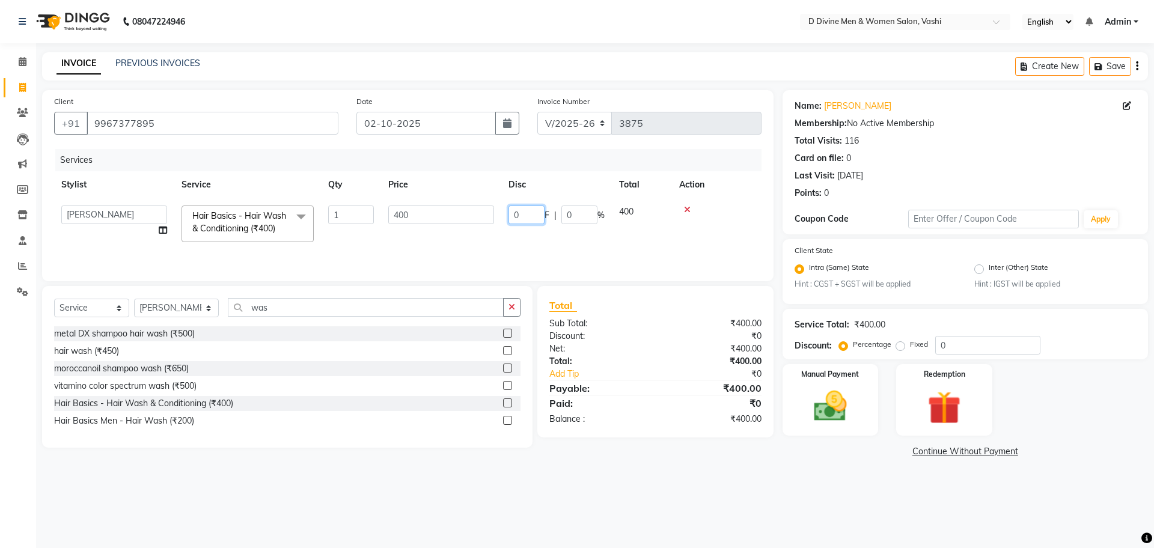
click at [510, 212] on input "0" at bounding box center [527, 215] width 36 height 19
type input "100"
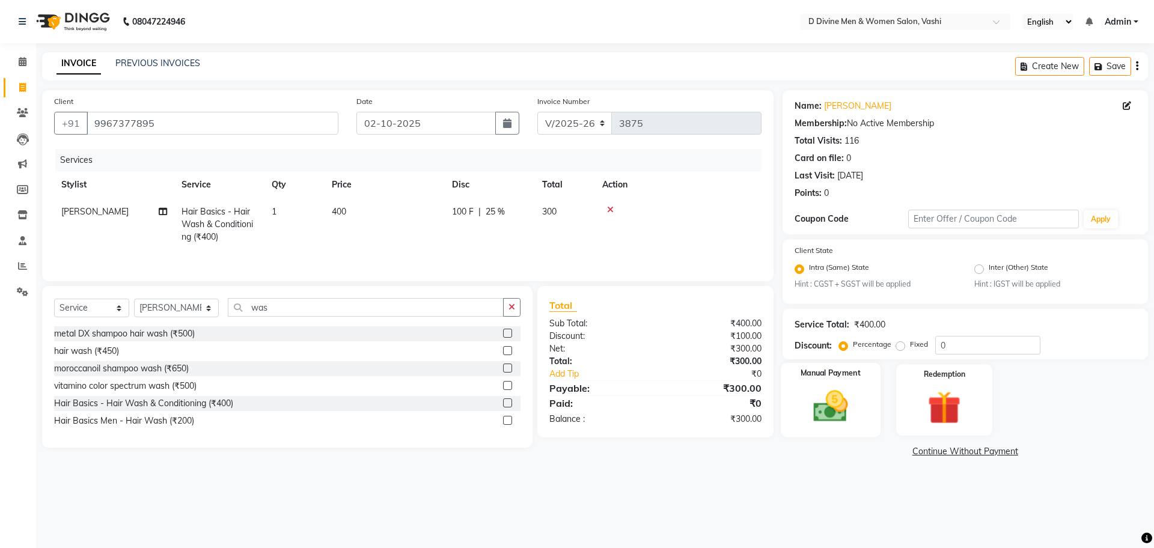
click at [838, 396] on img at bounding box center [830, 407] width 56 height 40
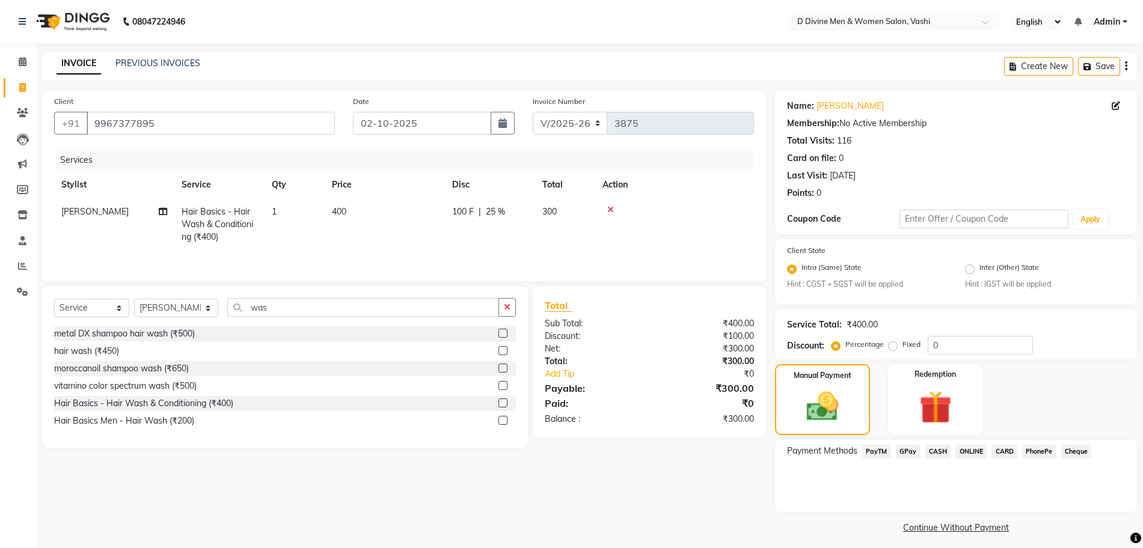
click at [932, 449] on span "CASH" at bounding box center [938, 452] width 26 height 14
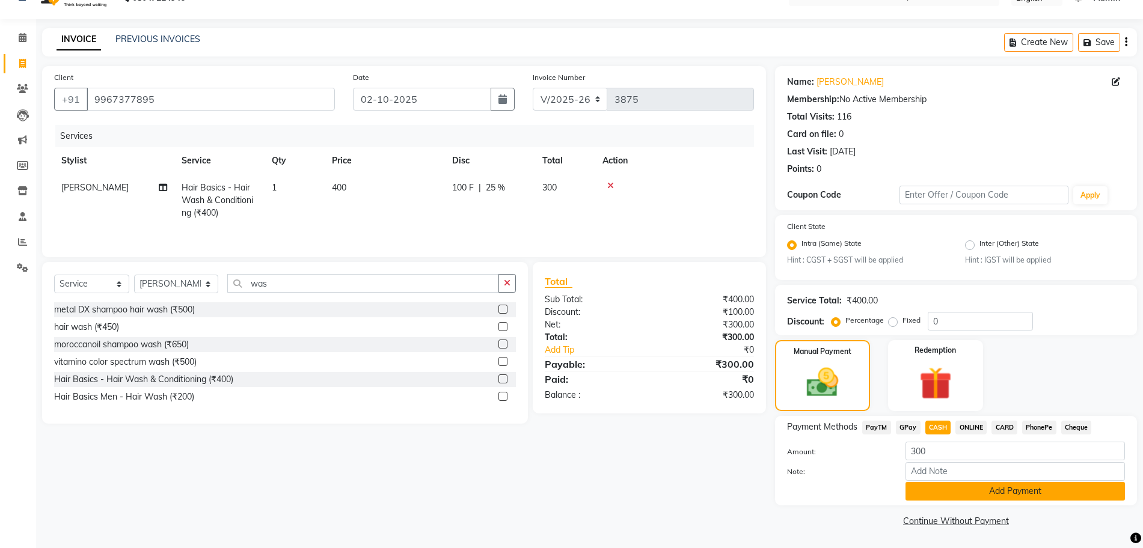
click at [926, 489] on button "Add Payment" at bounding box center [1014, 491] width 219 height 19
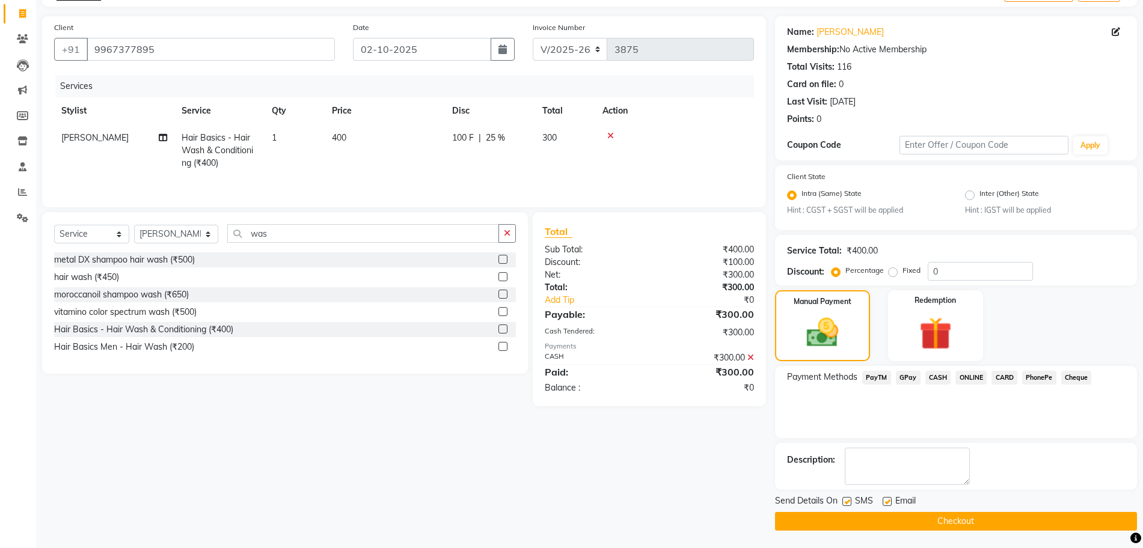
scroll to position [75, 0]
click at [851, 497] on div "SMS" at bounding box center [862, 501] width 40 height 15
click at [849, 501] on label at bounding box center [846, 501] width 9 height 9
click at [849, 501] on input "checkbox" at bounding box center [846, 502] width 8 height 8
checkbox input "false"
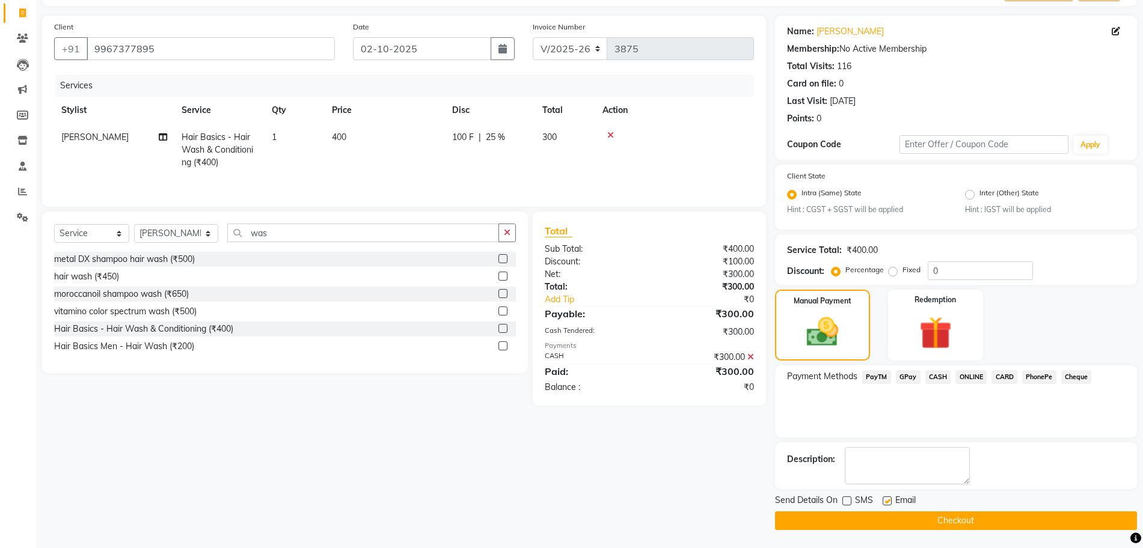
click at [883, 500] on label at bounding box center [886, 501] width 9 height 9
click at [883, 500] on input "checkbox" at bounding box center [886, 502] width 8 height 8
checkbox input "false"
click at [748, 359] on icon at bounding box center [750, 357] width 7 height 8
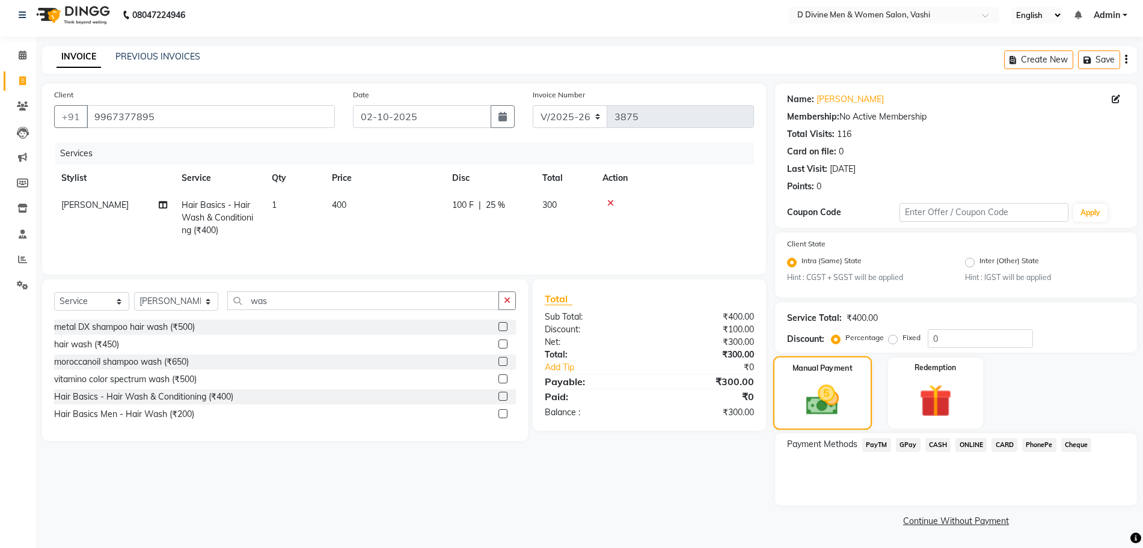
scroll to position [7, 0]
click at [1008, 445] on span "CARD" at bounding box center [1004, 445] width 26 height 14
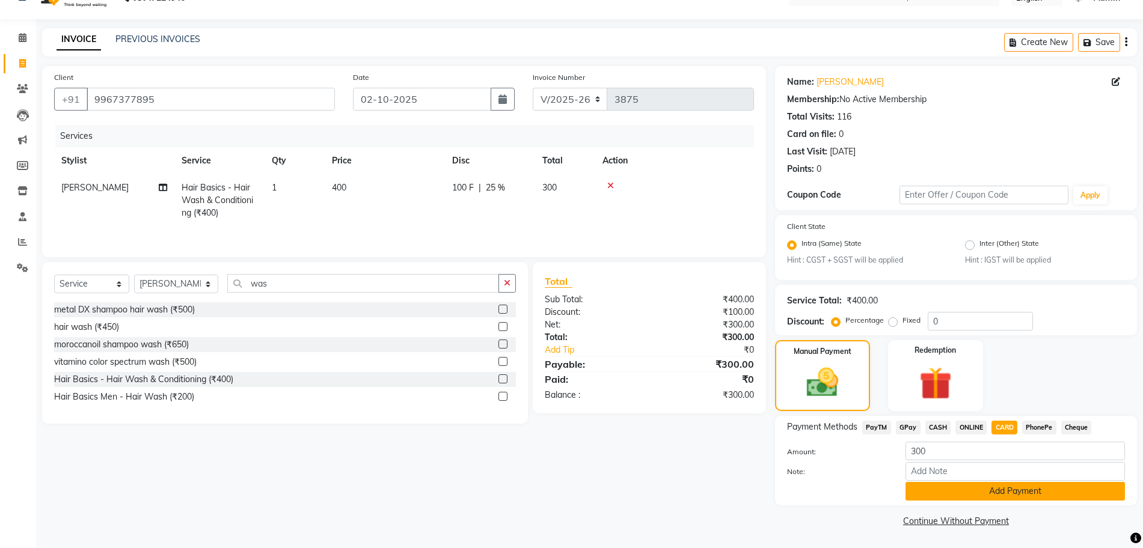
click at [968, 482] on button "Add Payment" at bounding box center [1014, 491] width 219 height 19
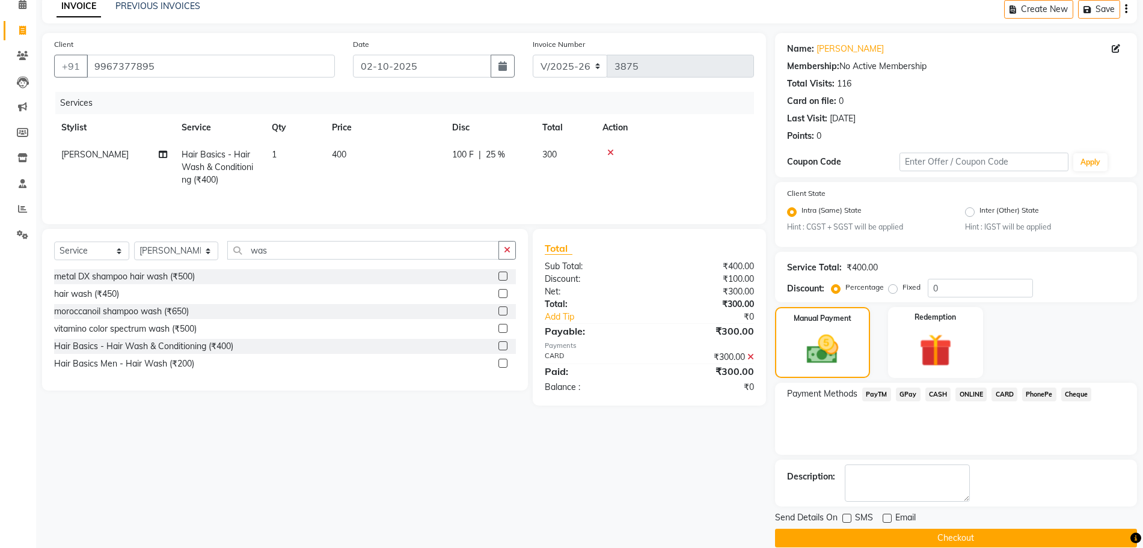
scroll to position [75, 0]
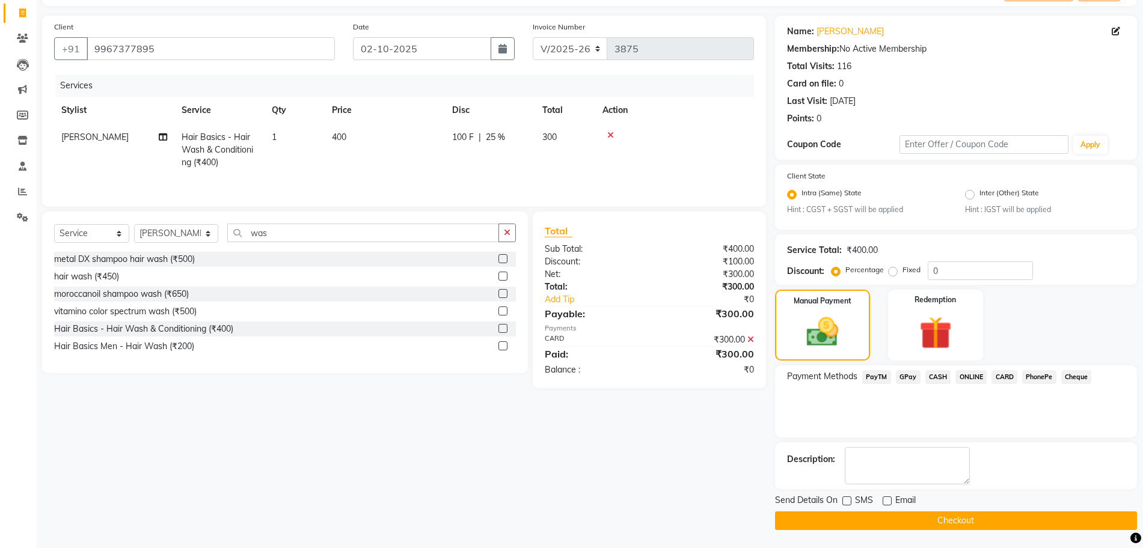
click at [903, 516] on button "Checkout" at bounding box center [956, 521] width 362 height 19
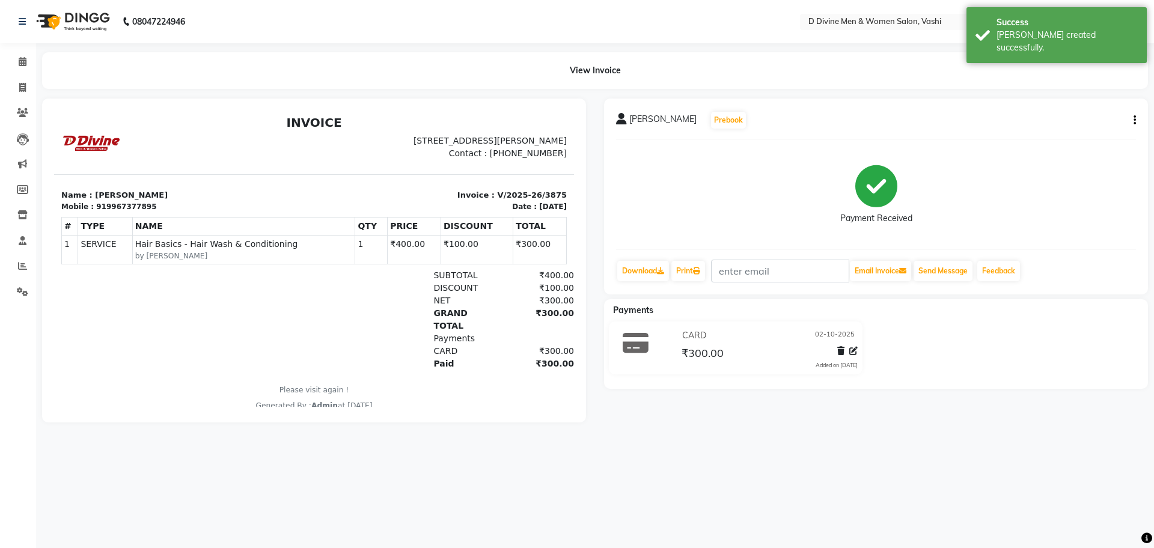
click at [1131, 114] on button "button" at bounding box center [1132, 120] width 7 height 13
click at [1086, 106] on div "Split Service Amount" at bounding box center [1075, 105] width 82 height 15
select select "10987"
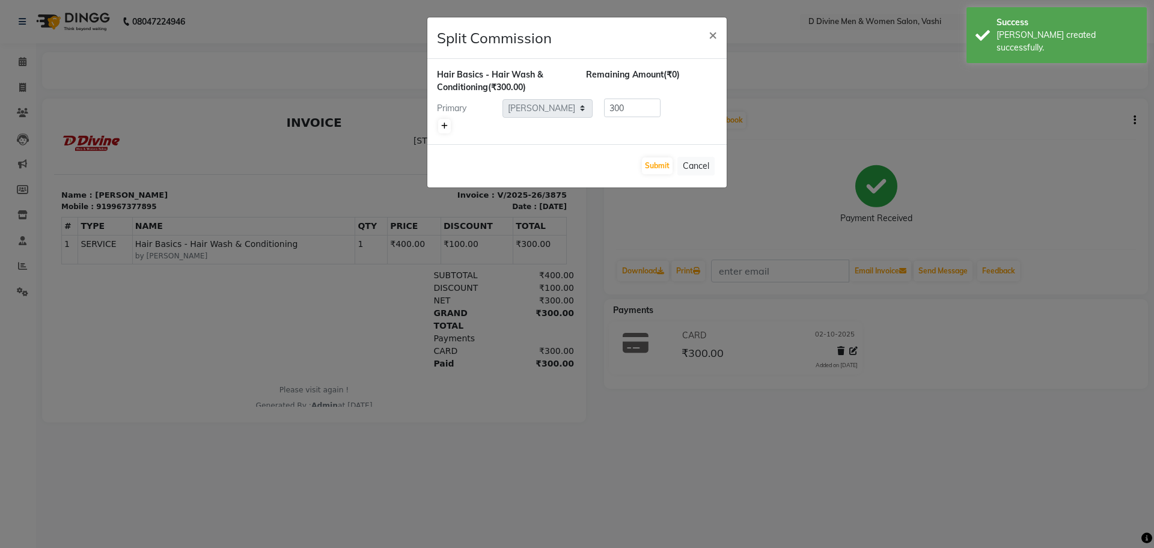
click at [441, 130] on link at bounding box center [444, 126] width 13 height 14
type input "150"
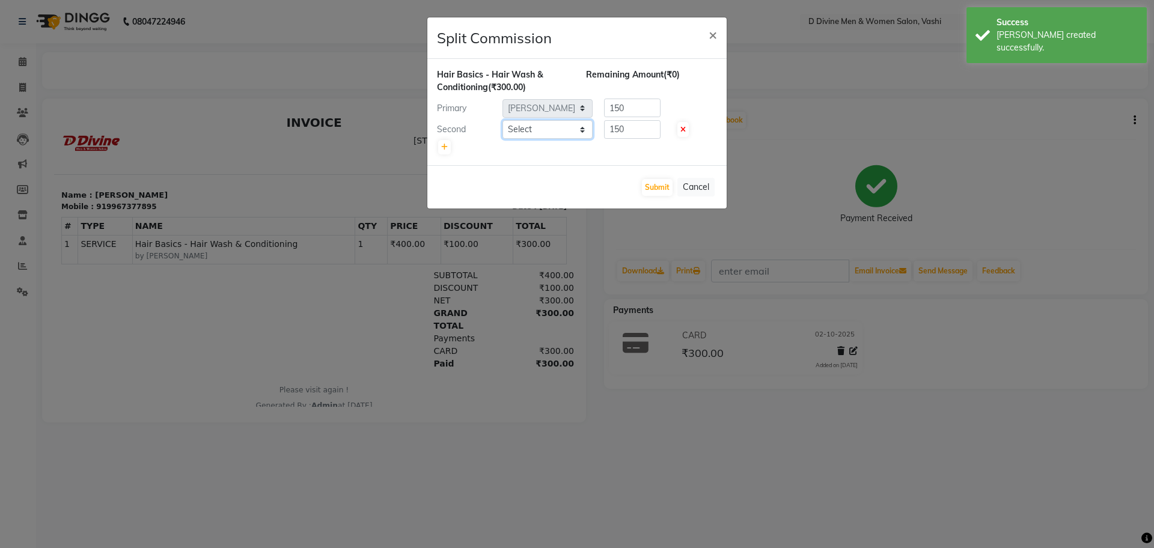
drag, startPoint x: 523, startPoint y: 127, endPoint x: 524, endPoint y: 133, distance: 6.7
click at [524, 127] on select "Select A [PERSON_NAME] [PERSON_NAME] Divine salon [PERSON_NAME] [PERSON_NAME] […" at bounding box center [548, 129] width 90 height 19
select select "10981"
click at [503, 120] on select "Select A [PERSON_NAME] [PERSON_NAME] Divine salon [PERSON_NAME] [PERSON_NAME] […" at bounding box center [548, 129] width 90 height 19
click at [668, 177] on div "Submit Cancel" at bounding box center [576, 186] width 299 height 43
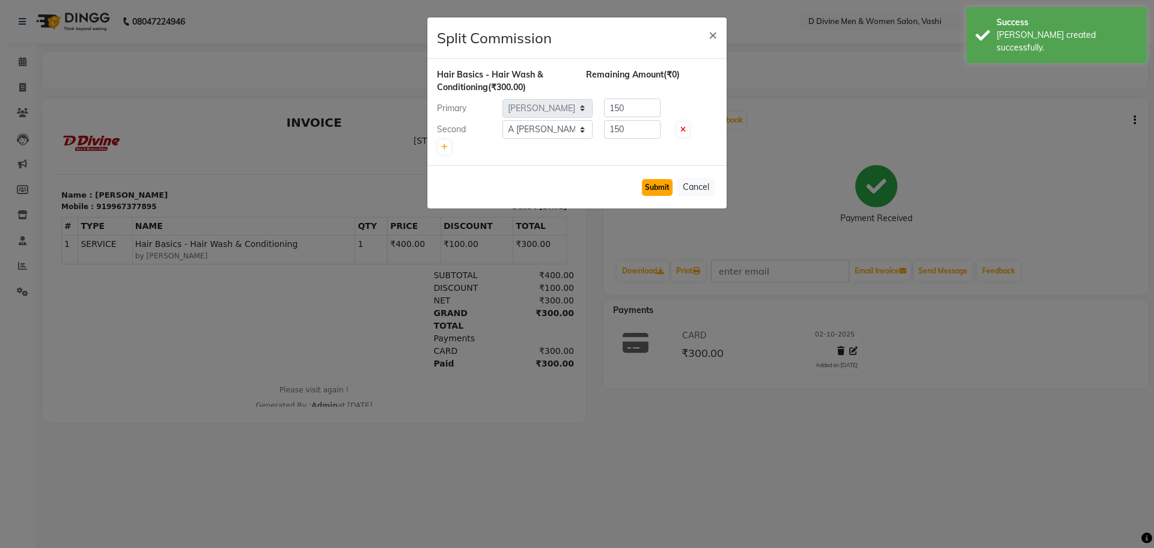
click at [667, 190] on button "Submit" at bounding box center [657, 187] width 31 height 17
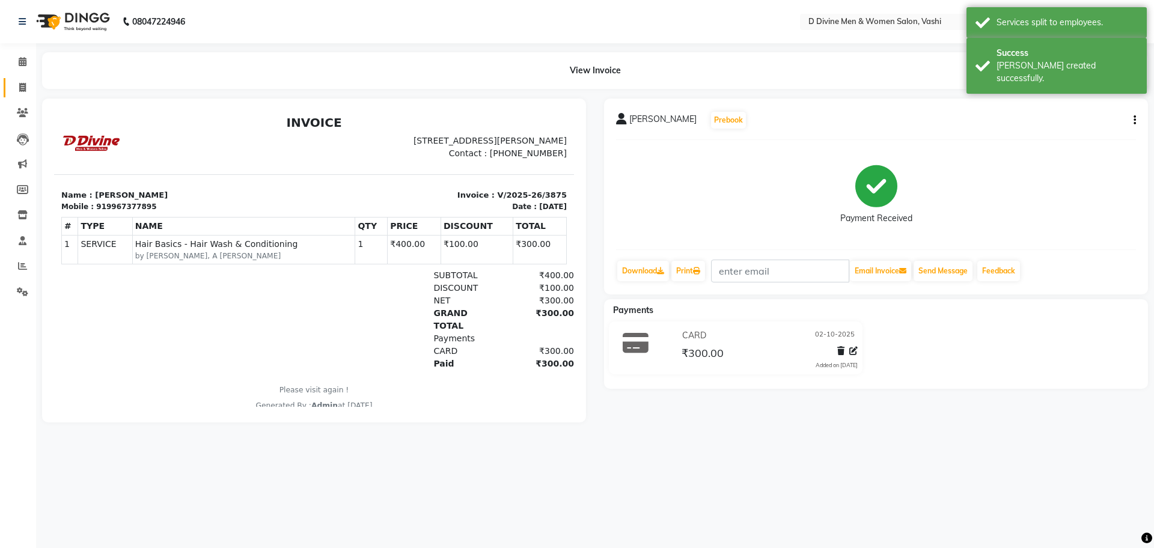
click at [10, 88] on link "Invoice" at bounding box center [18, 88] width 29 height 20
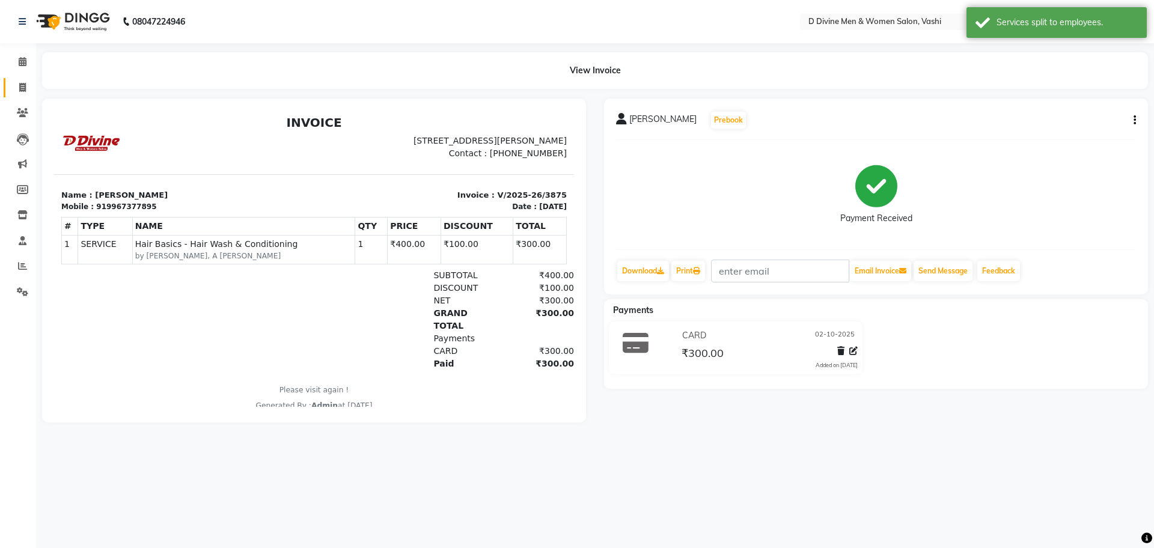
select select "service"
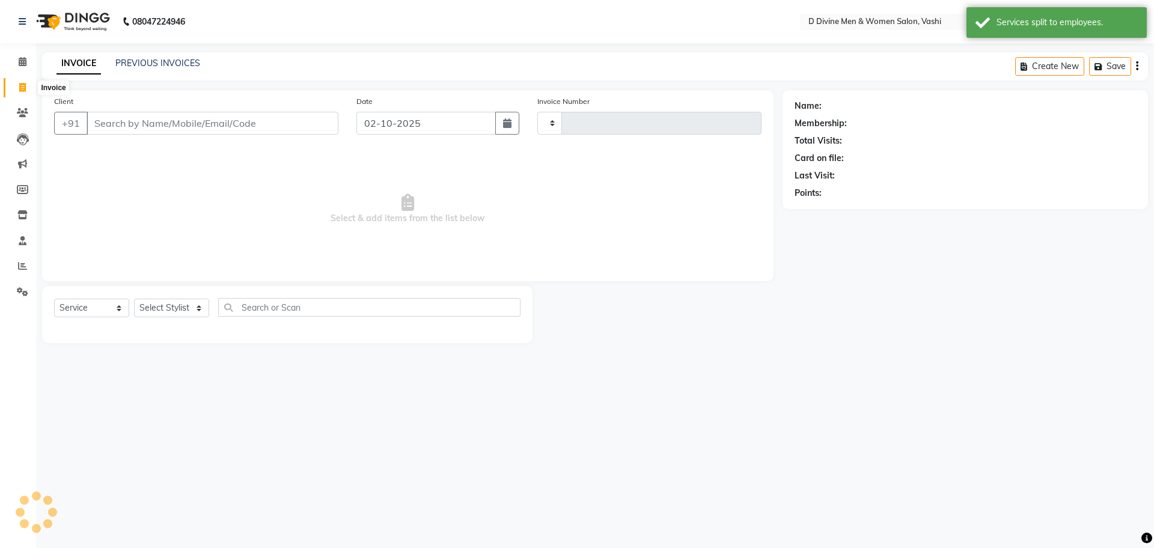
type input "3876"
select select "718"
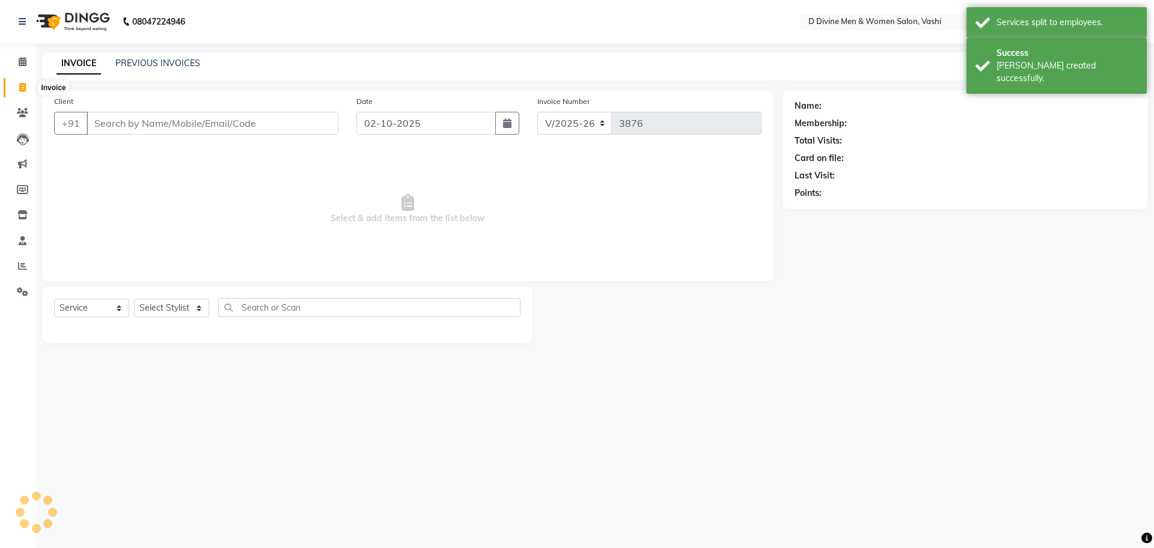
select select "10981"
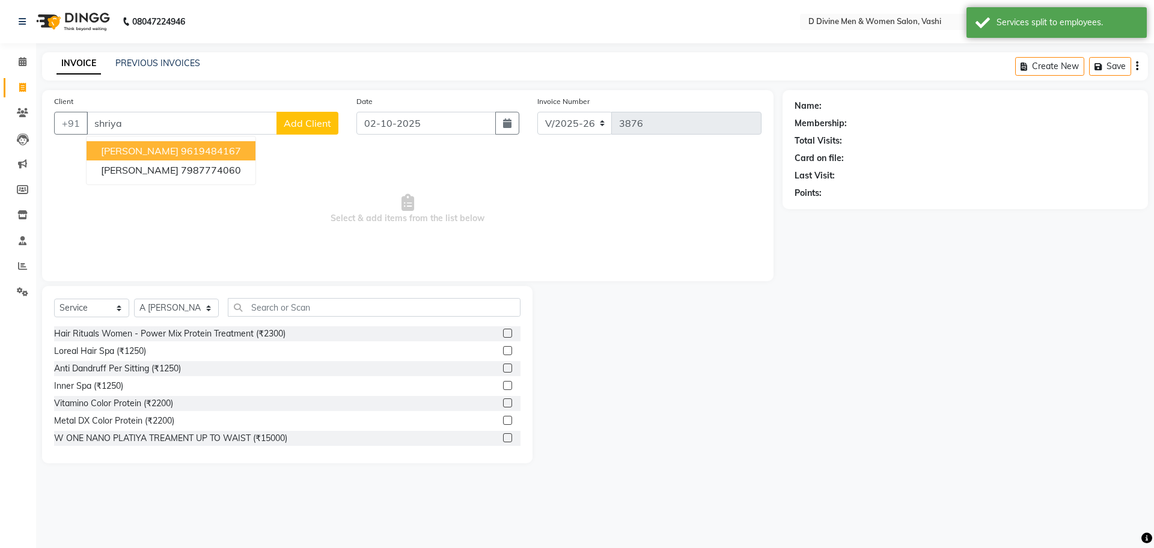
click at [218, 154] on ngb-highlight "9619484167" at bounding box center [211, 151] width 60 height 12
type input "9619484167"
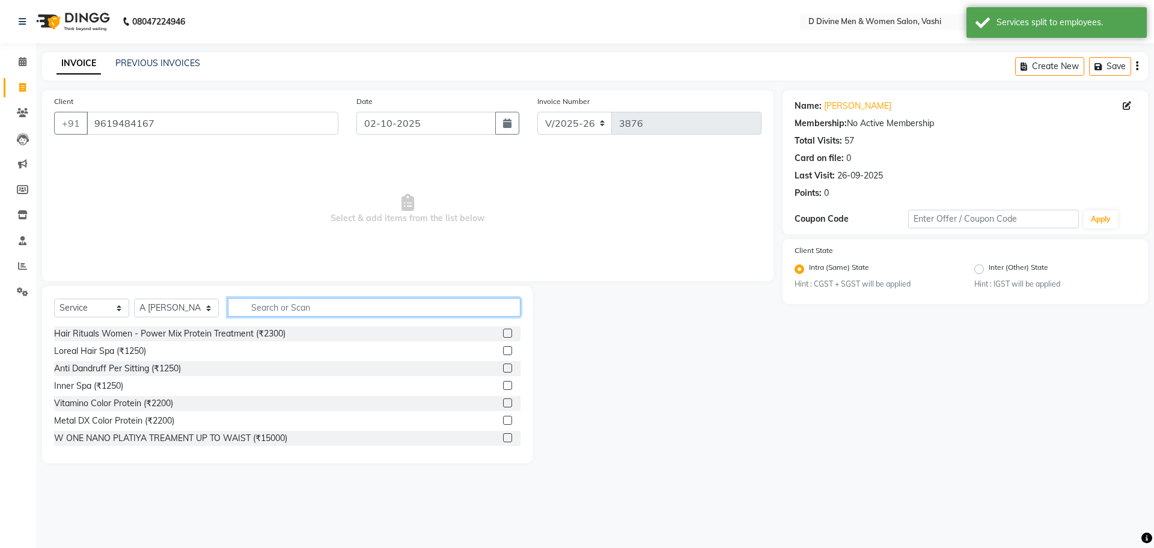
click at [271, 310] on input "text" at bounding box center [374, 307] width 293 height 19
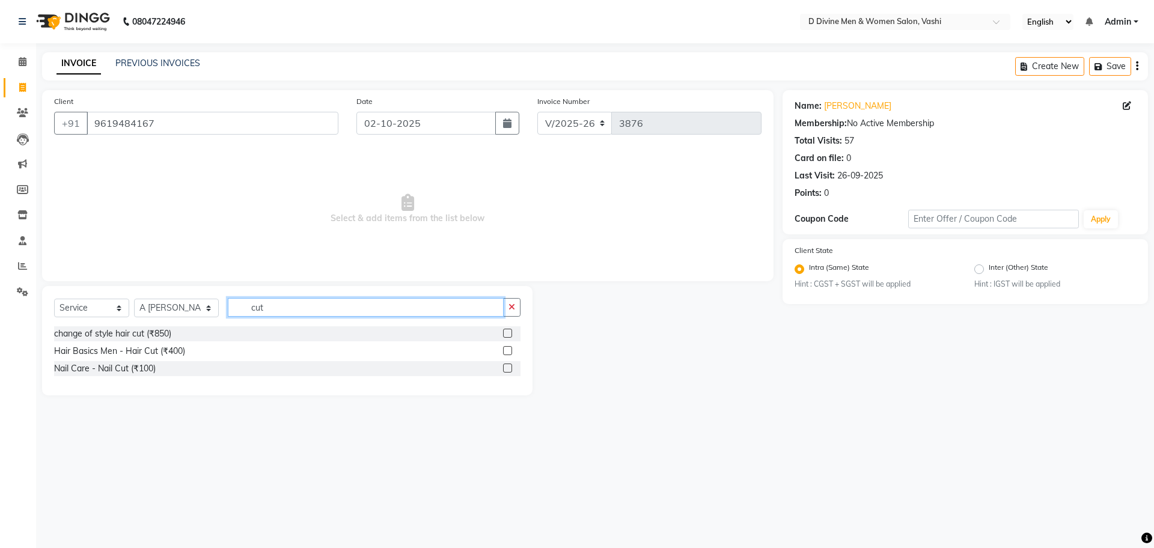
type input "cut"
click at [507, 352] on label at bounding box center [507, 350] width 9 height 9
click at [507, 352] on input "checkbox" at bounding box center [507, 351] width 8 height 8
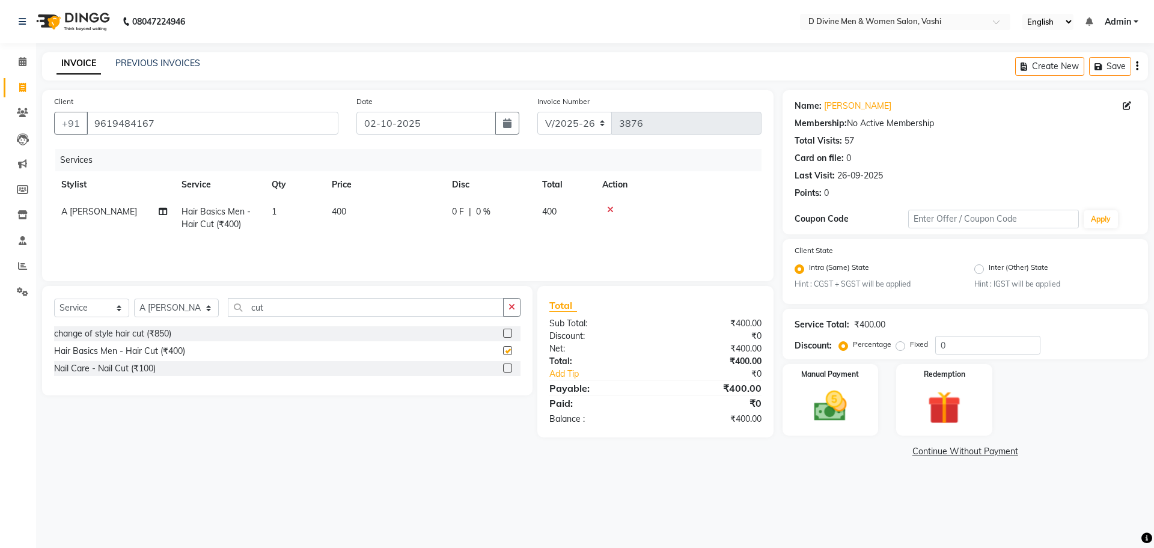
checkbox input "false"
click at [509, 218] on td "0 F | 0 %" at bounding box center [490, 218] width 90 height 40
click at [509, 234] on td "0 F | 0 %" at bounding box center [556, 223] width 111 height 51
click at [513, 222] on input "0" at bounding box center [527, 215] width 36 height 19
type input "100"
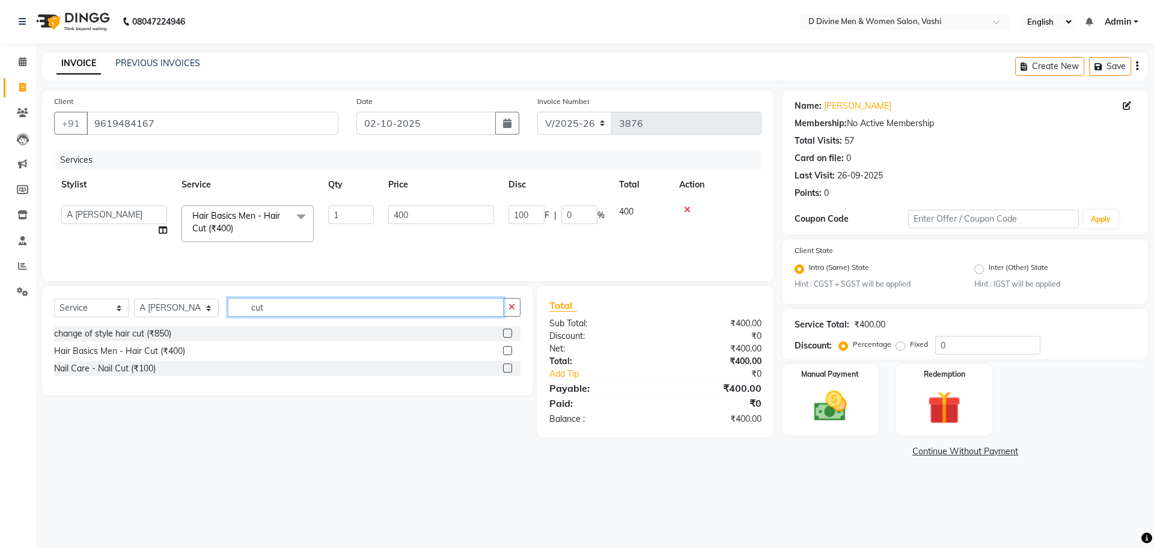
click at [401, 311] on input "cut" at bounding box center [366, 307] width 276 height 19
type input "c"
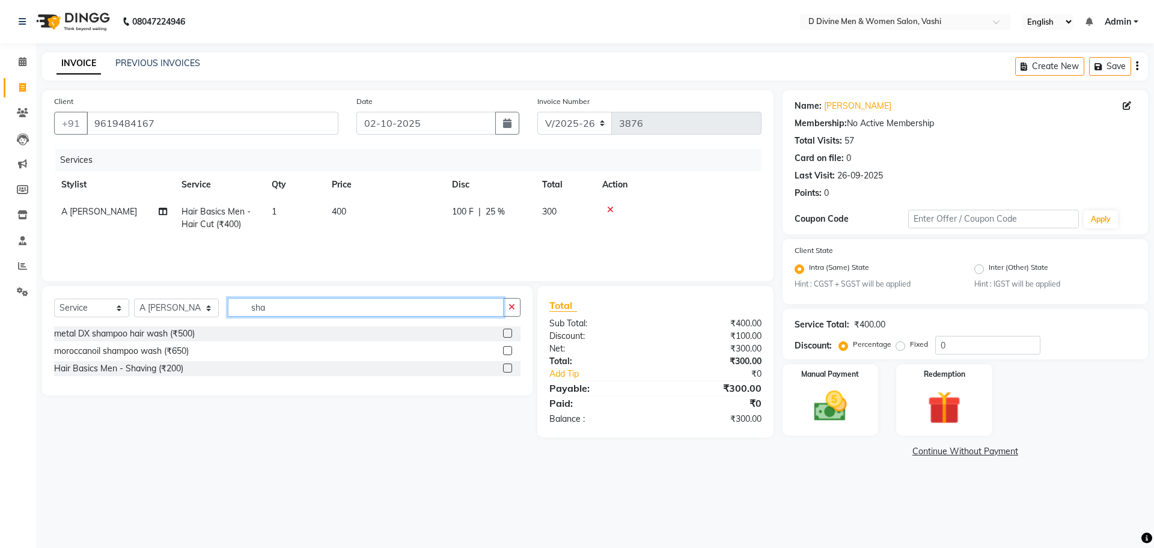
type input "sha"
click at [507, 369] on label at bounding box center [507, 368] width 9 height 9
click at [507, 369] on input "checkbox" at bounding box center [507, 369] width 8 height 8
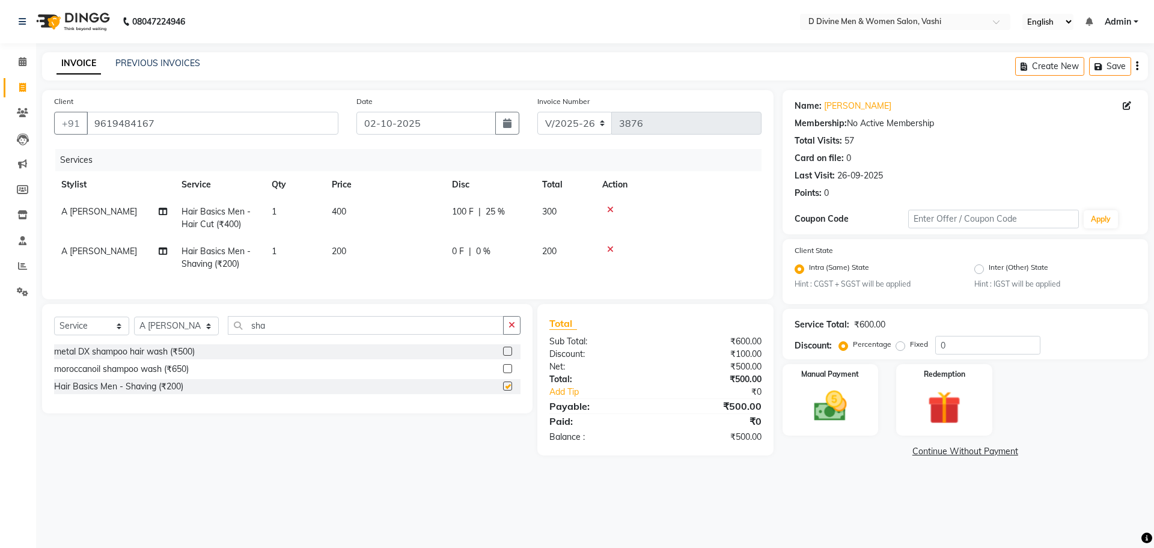
checkbox input "false"
click at [176, 335] on select "Select Stylist A [PERSON_NAME] [PERSON_NAME] Divine salon [PERSON_NAME] [PERSON…" at bounding box center [176, 326] width 85 height 19
select select "10987"
click at [134, 328] on select "Select Stylist A [PERSON_NAME] [PERSON_NAME] Divine salon [PERSON_NAME] [PERSON…" at bounding box center [176, 326] width 85 height 19
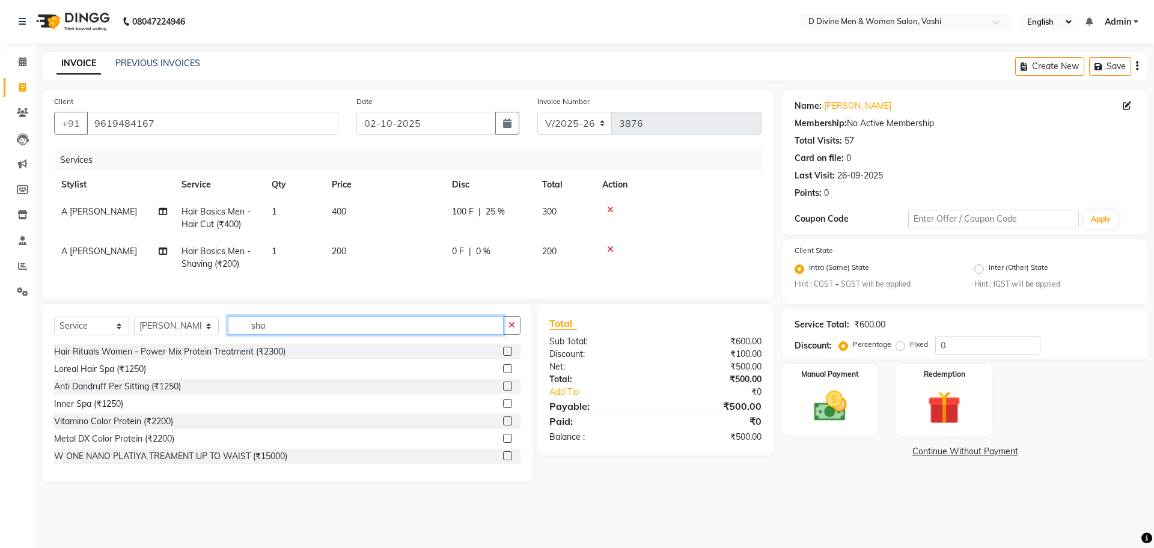
click at [281, 335] on input "sha" at bounding box center [366, 325] width 276 height 19
type input "s"
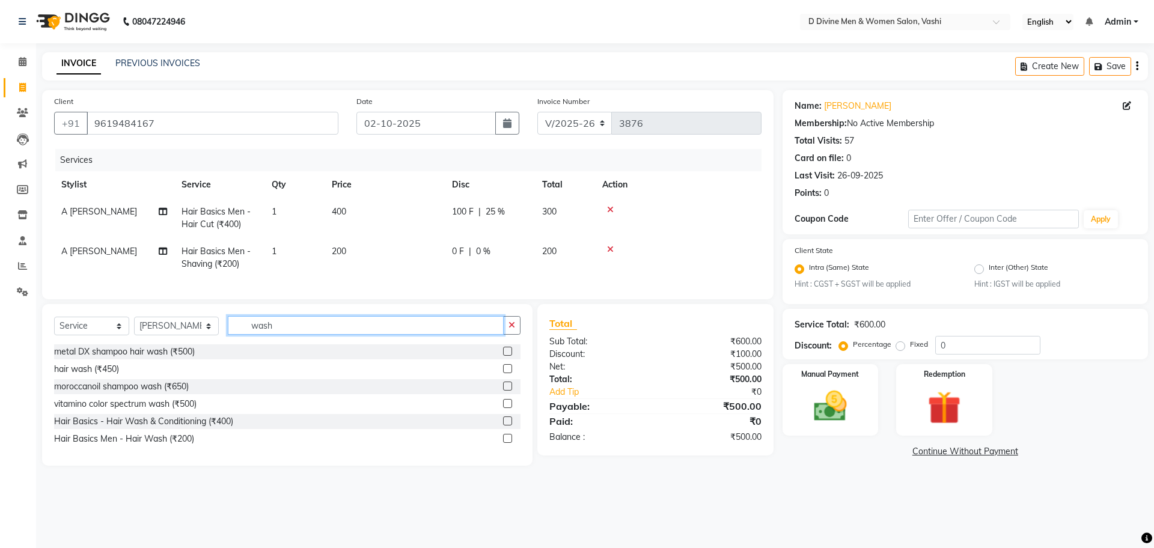
type input "wash"
click at [504, 426] on label at bounding box center [507, 421] width 9 height 9
click at [504, 426] on input "checkbox" at bounding box center [507, 422] width 8 height 8
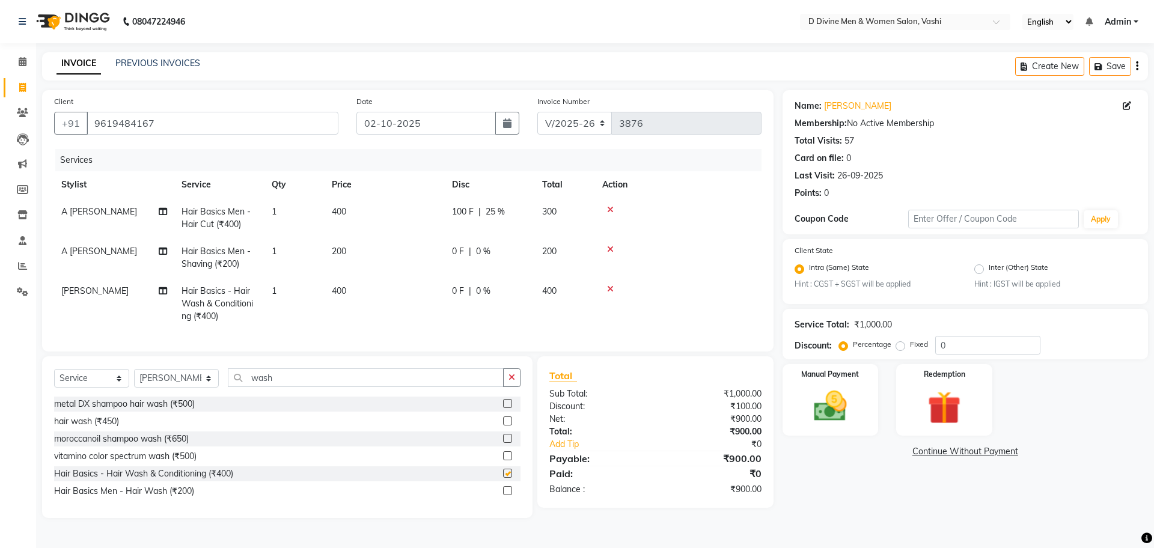
checkbox input "false"
drag, startPoint x: 463, startPoint y: 260, endPoint x: 462, endPoint y: 280, distance: 19.3
click at [463, 262] on td "0 F | 0 %" at bounding box center [490, 258] width 90 height 40
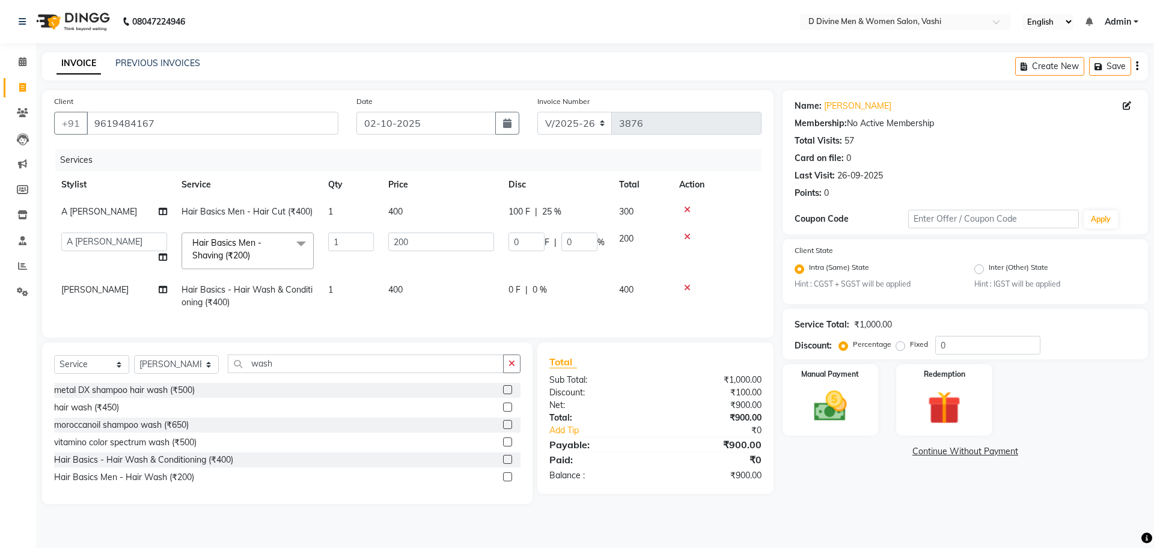
click at [506, 287] on td "0 F | 0 %" at bounding box center [556, 297] width 111 height 40
select select "10987"
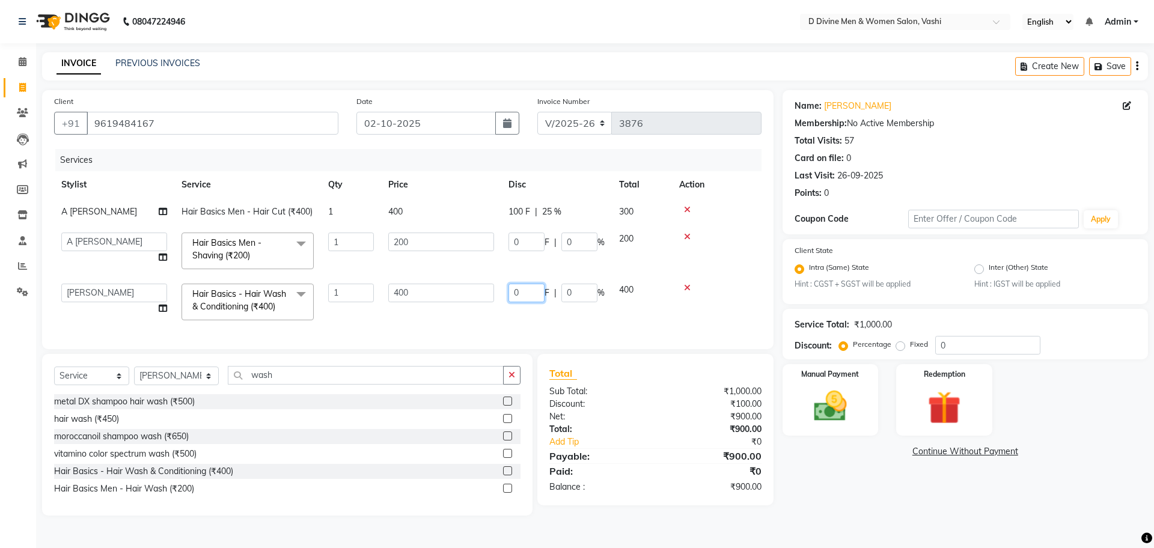
click at [513, 290] on input "0" at bounding box center [527, 293] width 36 height 19
type input "50"
click at [509, 311] on td "50 F | 0 %" at bounding box center [556, 302] width 111 height 51
select select "10987"
click at [203, 385] on select "Select Stylist A [PERSON_NAME] [PERSON_NAME] Divine salon [PERSON_NAME] [PERSON…" at bounding box center [176, 376] width 85 height 19
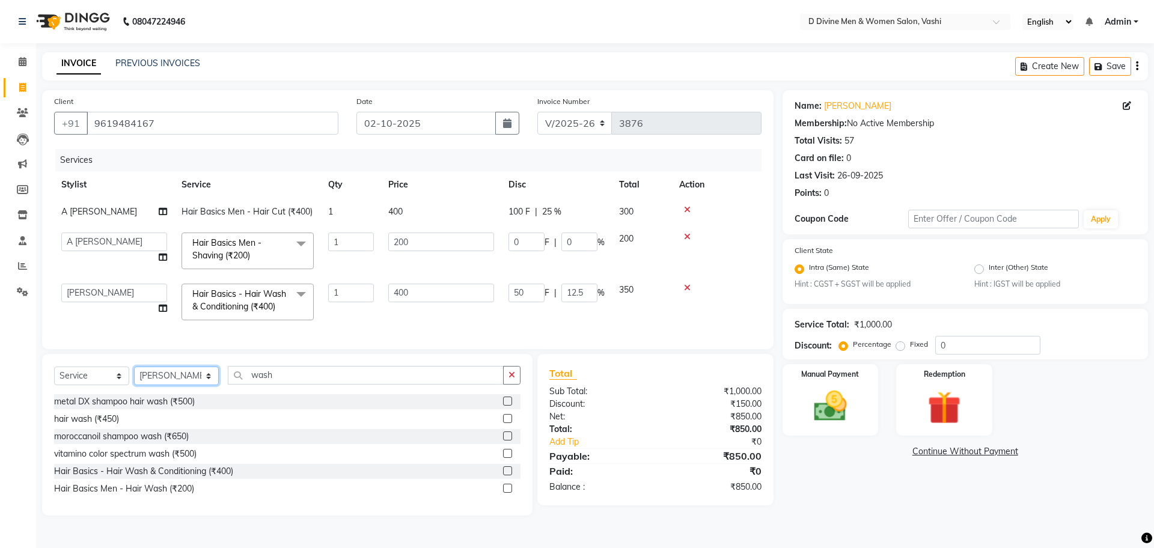
select select "10985"
click at [134, 378] on select "Select Stylist A [PERSON_NAME] [PERSON_NAME] Divine salon [PERSON_NAME] [PERSON…" at bounding box center [176, 376] width 85 height 19
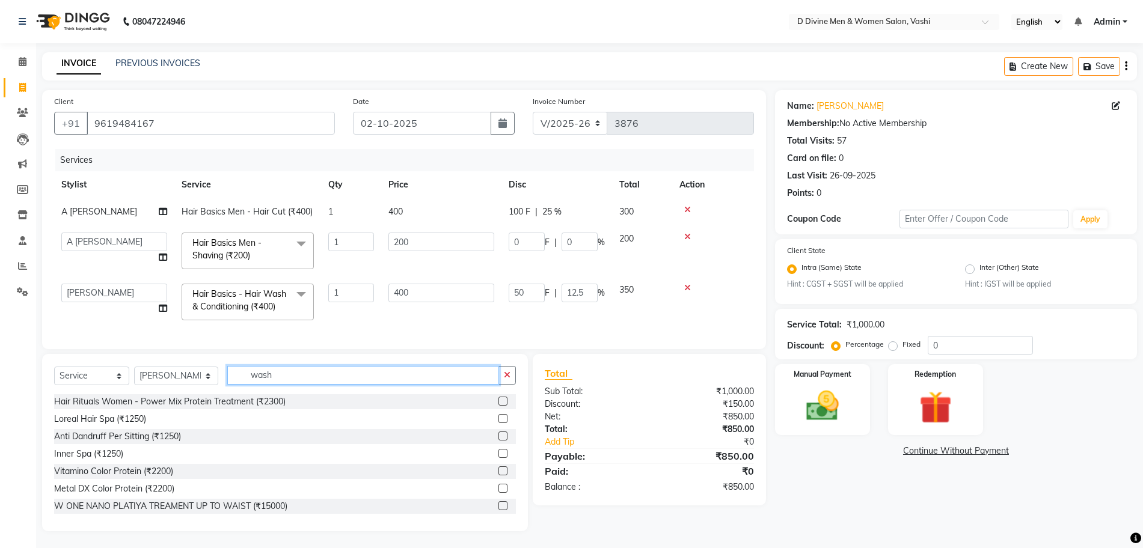
click at [317, 385] on input "wash" at bounding box center [362, 375] width 271 height 19
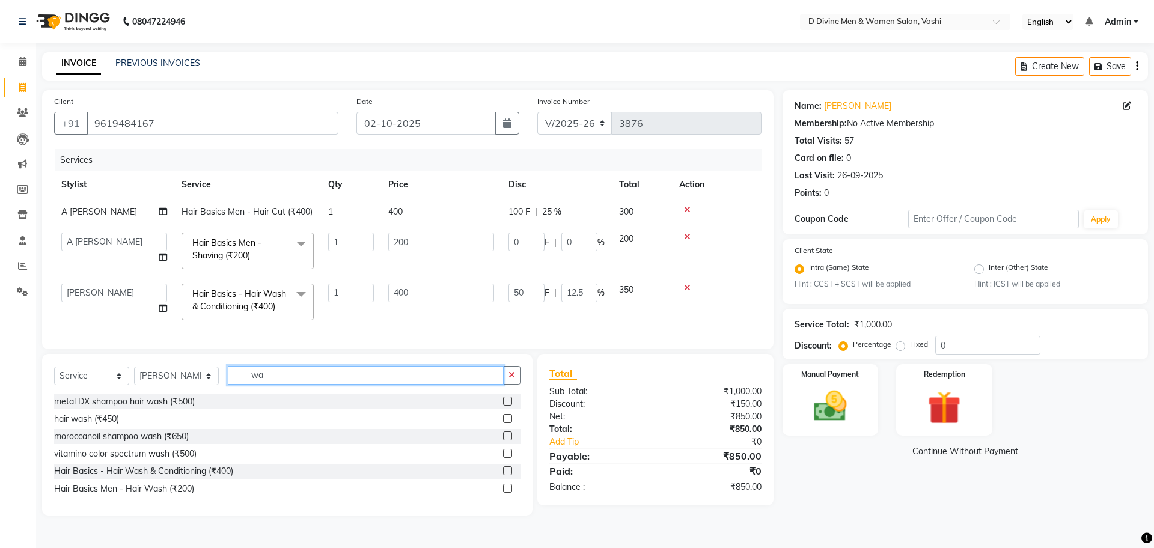
type input "w"
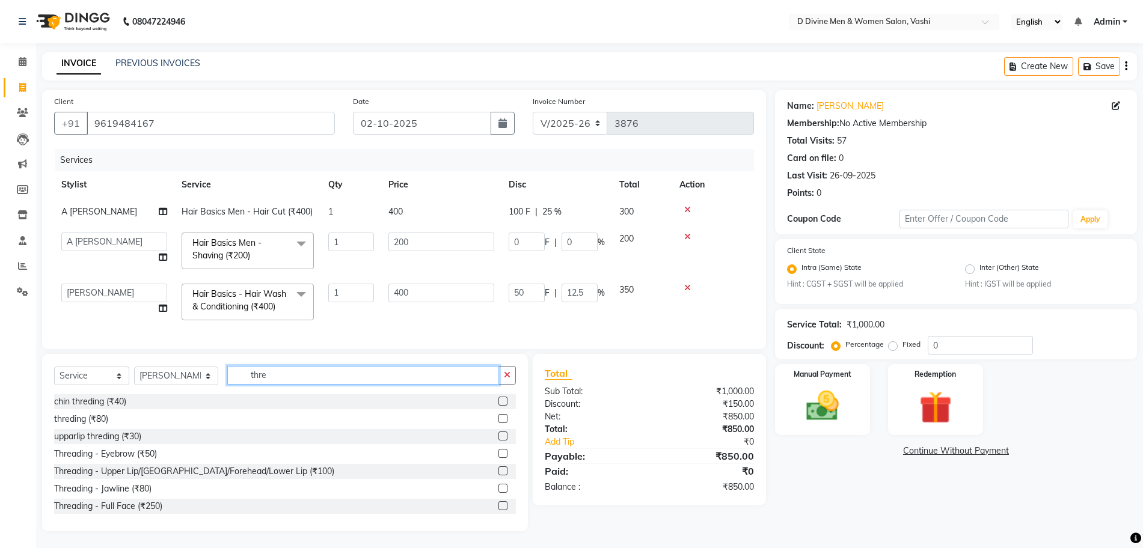
type input "thre"
click at [498, 423] on label at bounding box center [502, 418] width 9 height 9
click at [498, 423] on input "checkbox" at bounding box center [502, 419] width 8 height 8
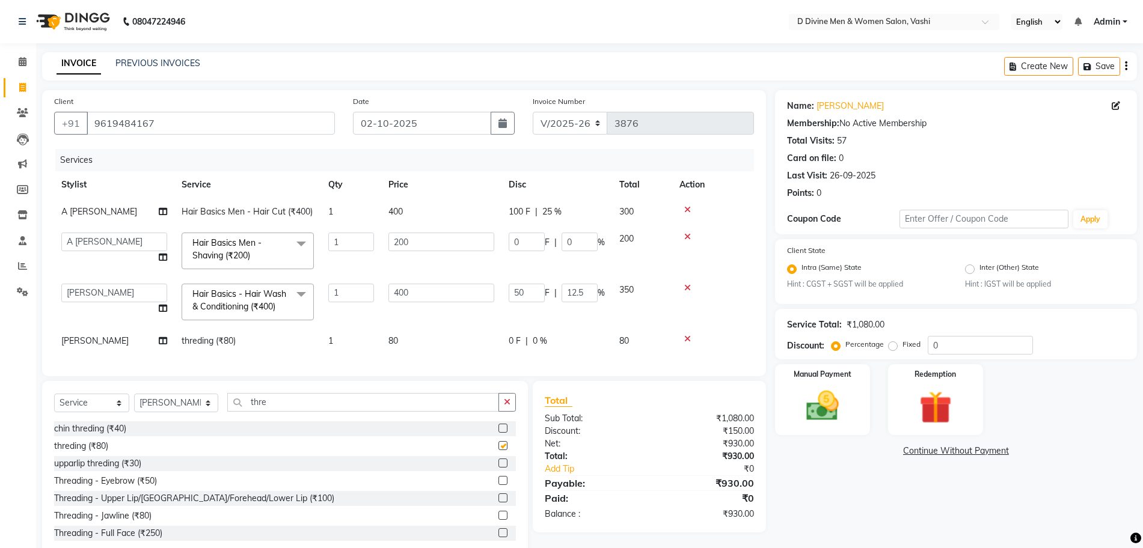
checkbox input "false"
click at [420, 354] on td "80" at bounding box center [441, 341] width 120 height 27
select select "10985"
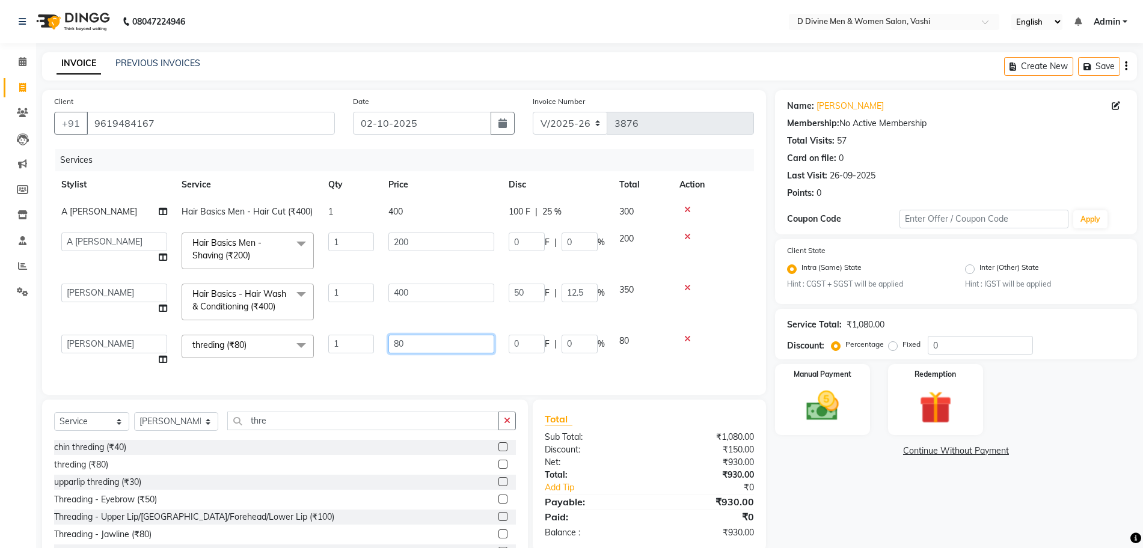
click at [397, 350] on input "80" at bounding box center [441, 344] width 106 height 19
type input "150"
click at [400, 368] on div "Services Stylist Service Qty Price Disc Total Action A [PERSON_NAME] Hair Basic…" at bounding box center [404, 266] width 700 height 234
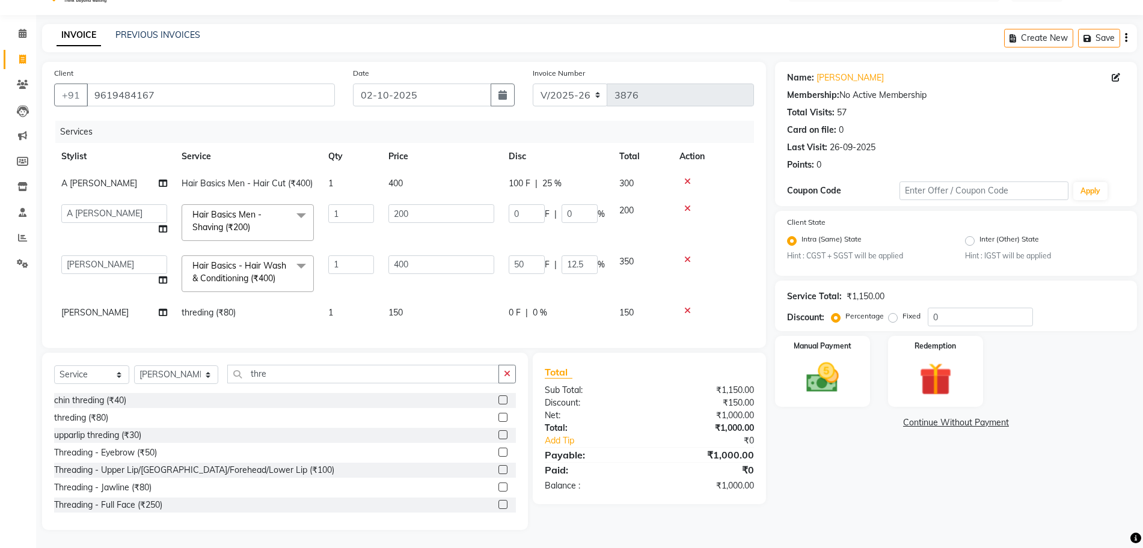
scroll to position [40, 0]
click at [837, 359] on img at bounding box center [822, 378] width 55 height 39
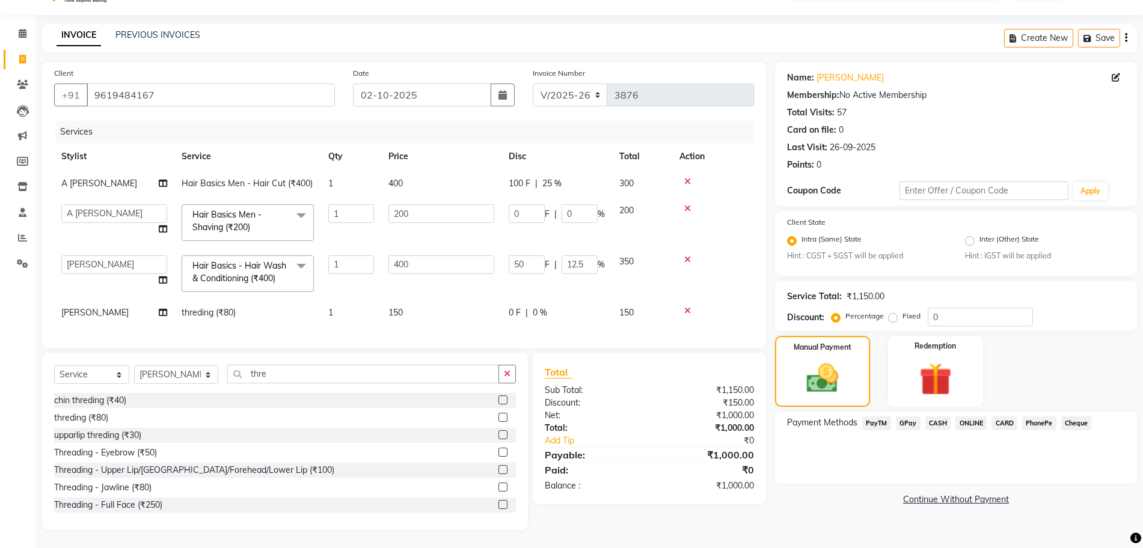
click at [903, 417] on span "GPay" at bounding box center [908, 424] width 25 height 14
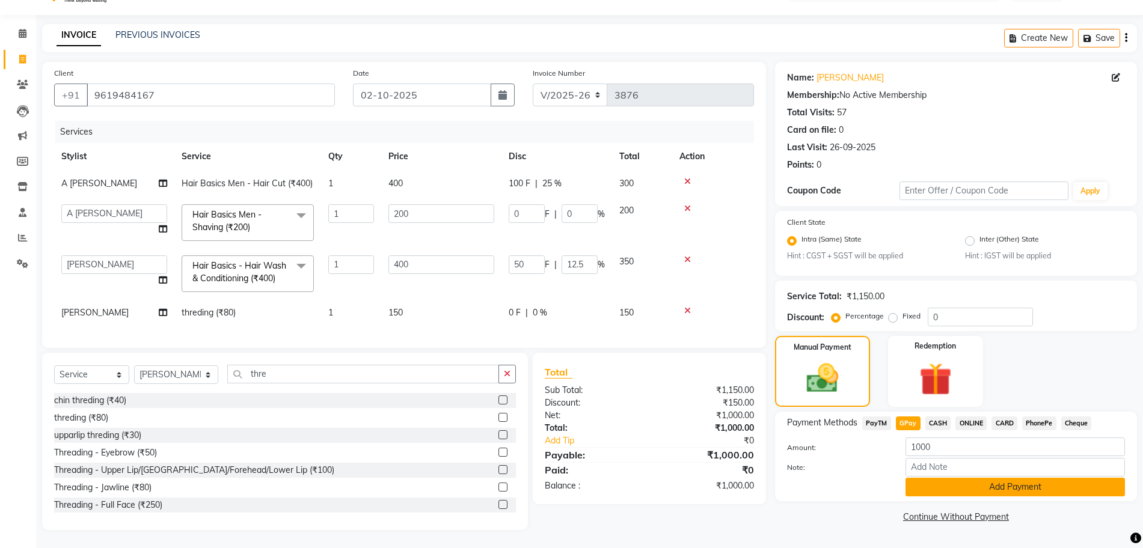
click at [915, 478] on button "Add Payment" at bounding box center [1014, 487] width 219 height 19
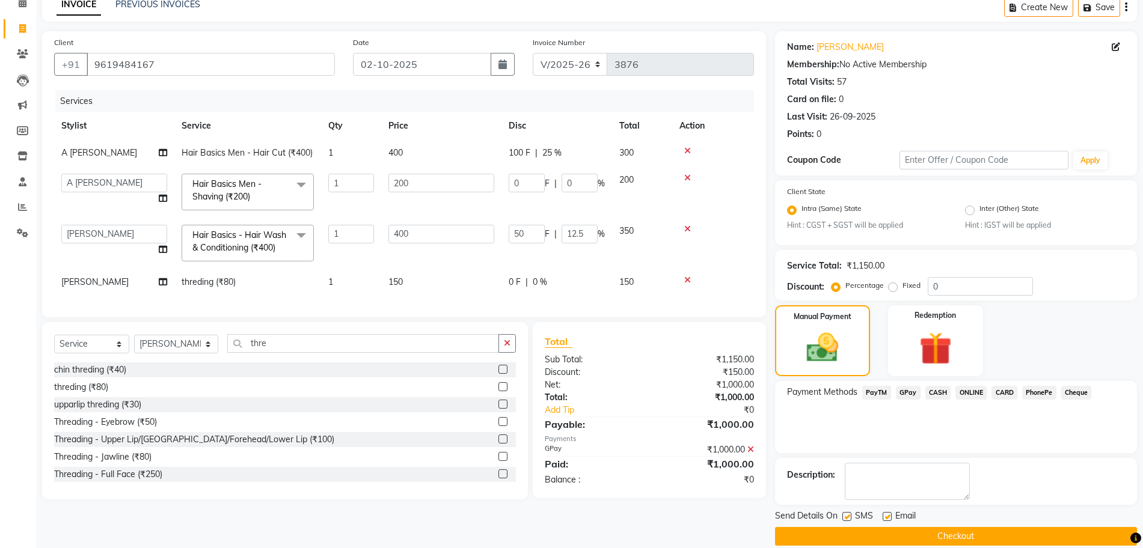
scroll to position [75, 0]
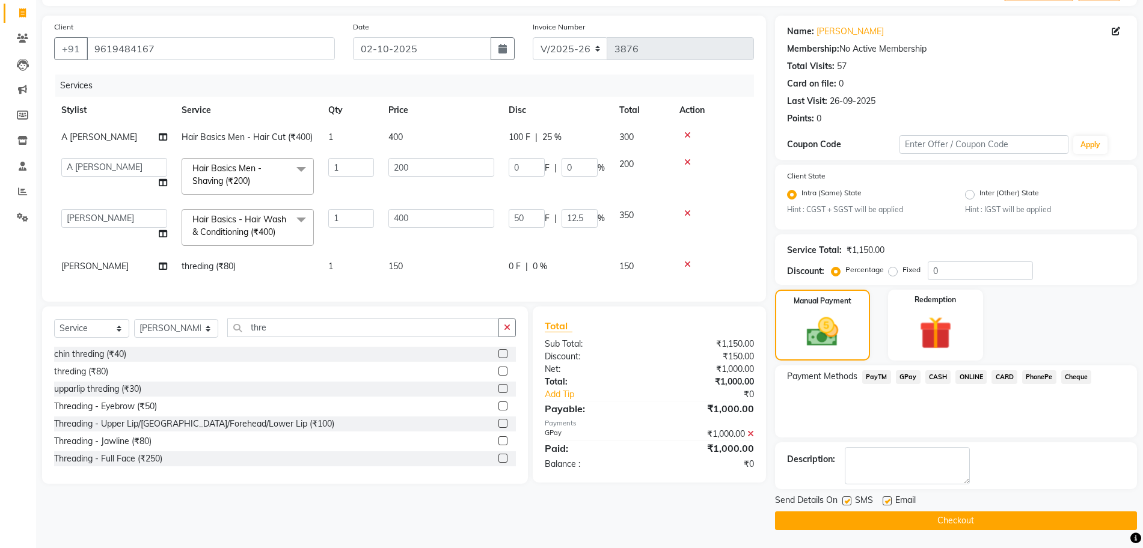
click at [849, 497] on label at bounding box center [846, 501] width 9 height 9
click at [849, 498] on input "checkbox" at bounding box center [846, 502] width 8 height 8
checkbox input "false"
click at [885, 502] on label at bounding box center [886, 501] width 9 height 9
click at [885, 502] on input "checkbox" at bounding box center [886, 502] width 8 height 8
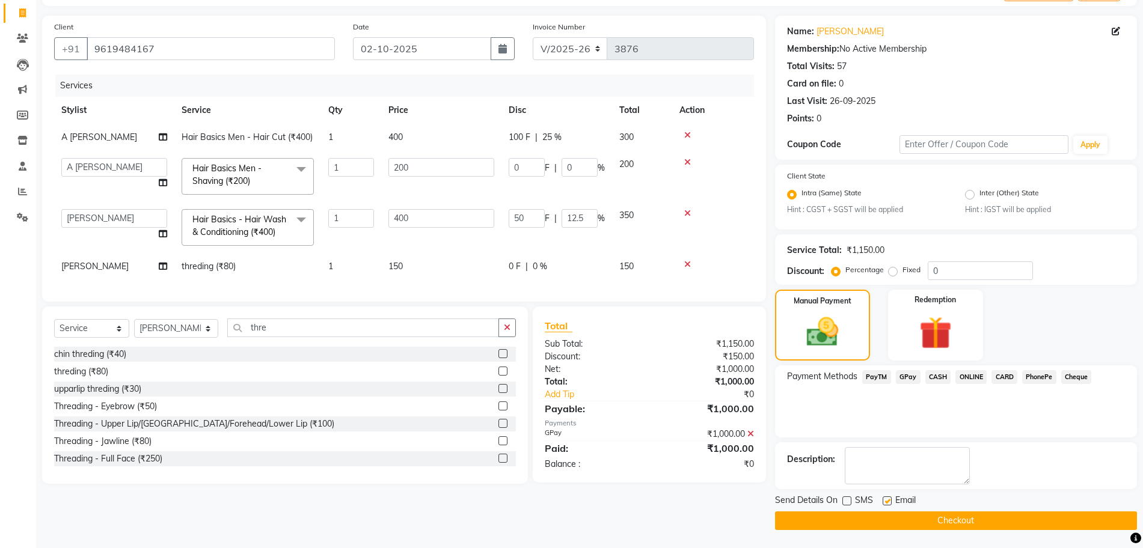
checkbox input "false"
click at [883, 516] on button "Checkout" at bounding box center [956, 521] width 362 height 19
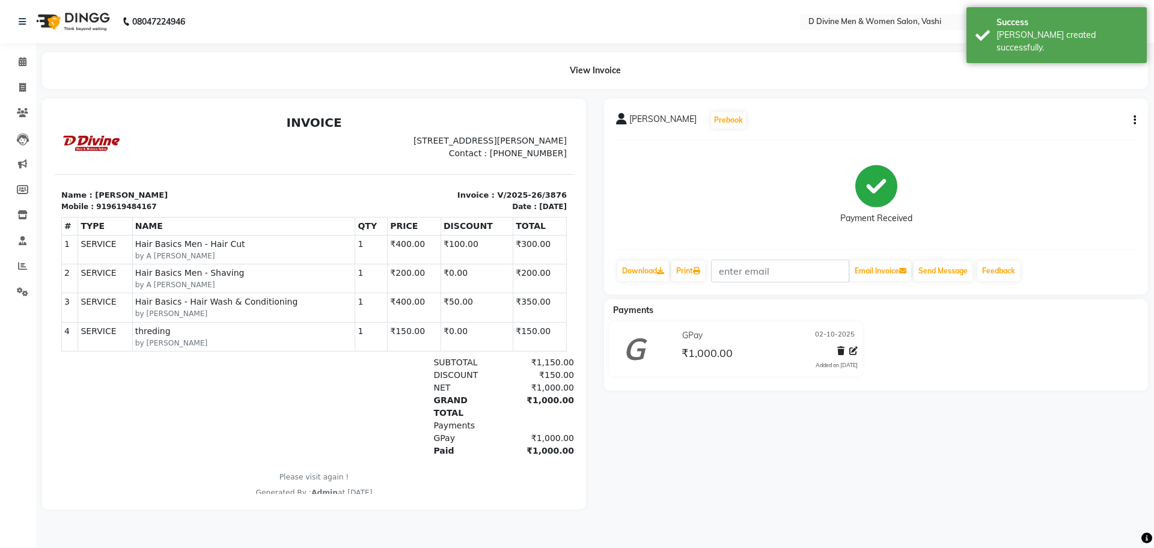
click at [0, 83] on li "Invoice" at bounding box center [18, 88] width 36 height 26
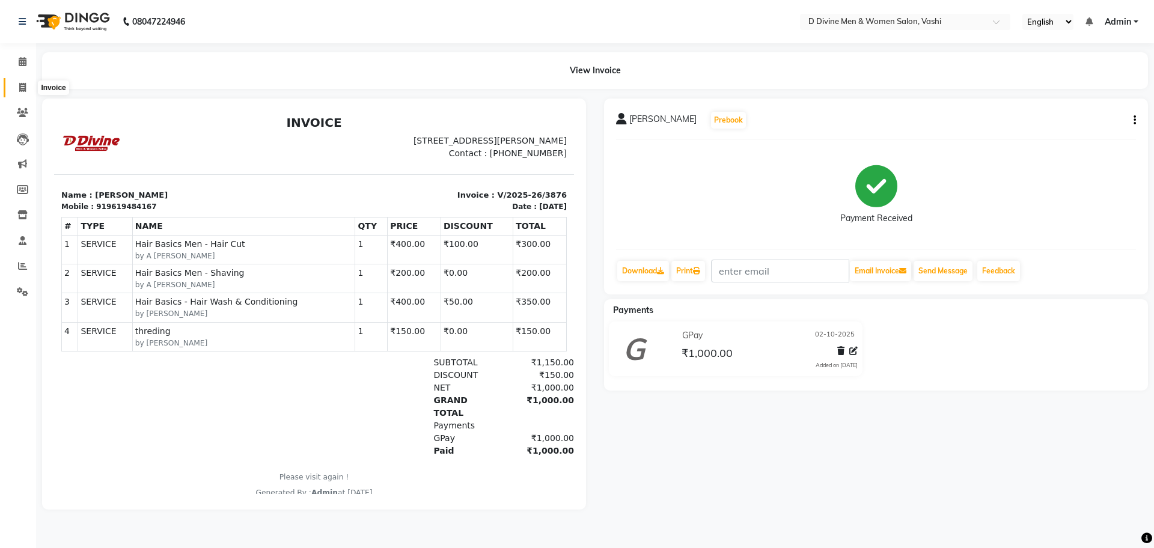
click at [23, 88] on icon at bounding box center [22, 87] width 7 height 9
select select "718"
select select "service"
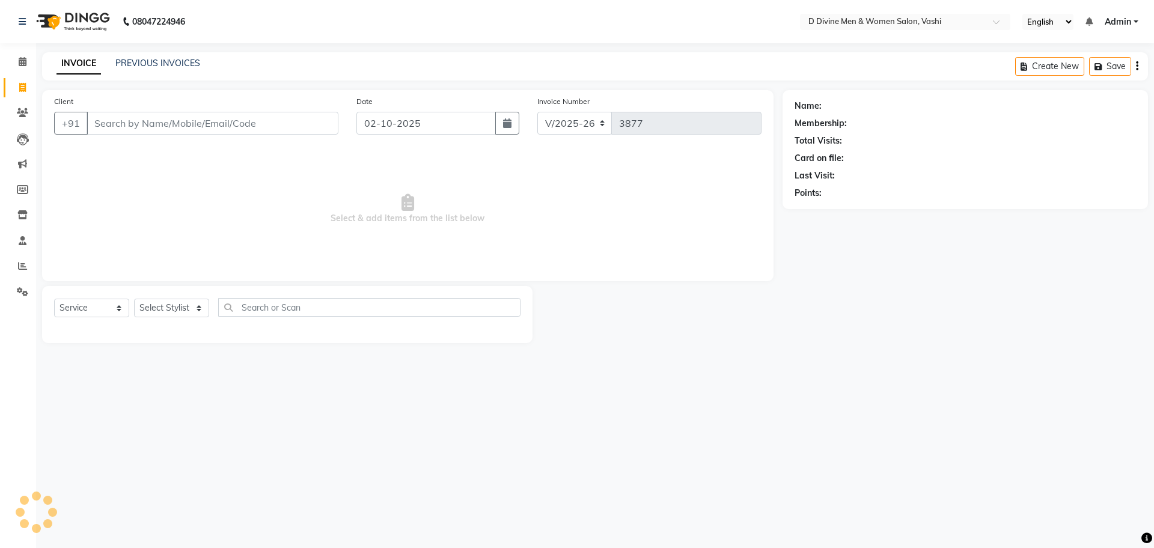
select select "10981"
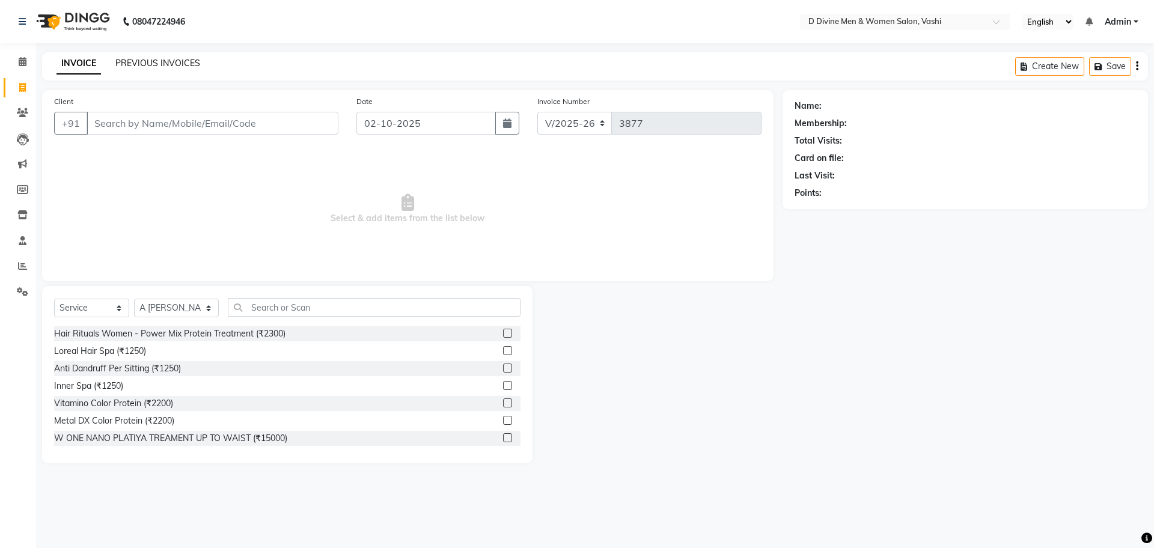
click at [150, 61] on link "PREVIOUS INVOICES" at bounding box center [157, 63] width 85 height 11
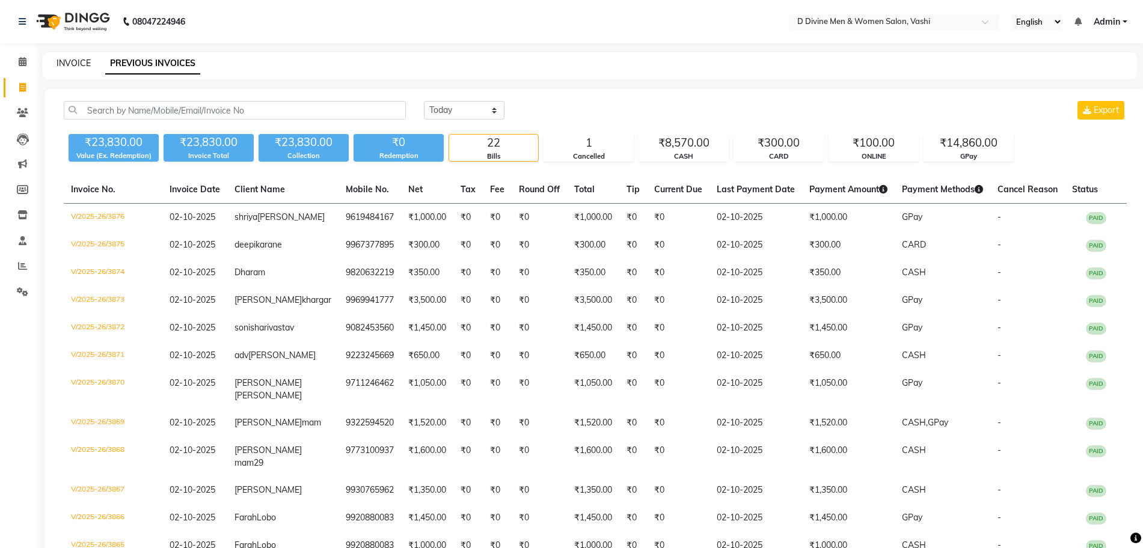
click at [79, 62] on link "INVOICE" at bounding box center [74, 63] width 34 height 11
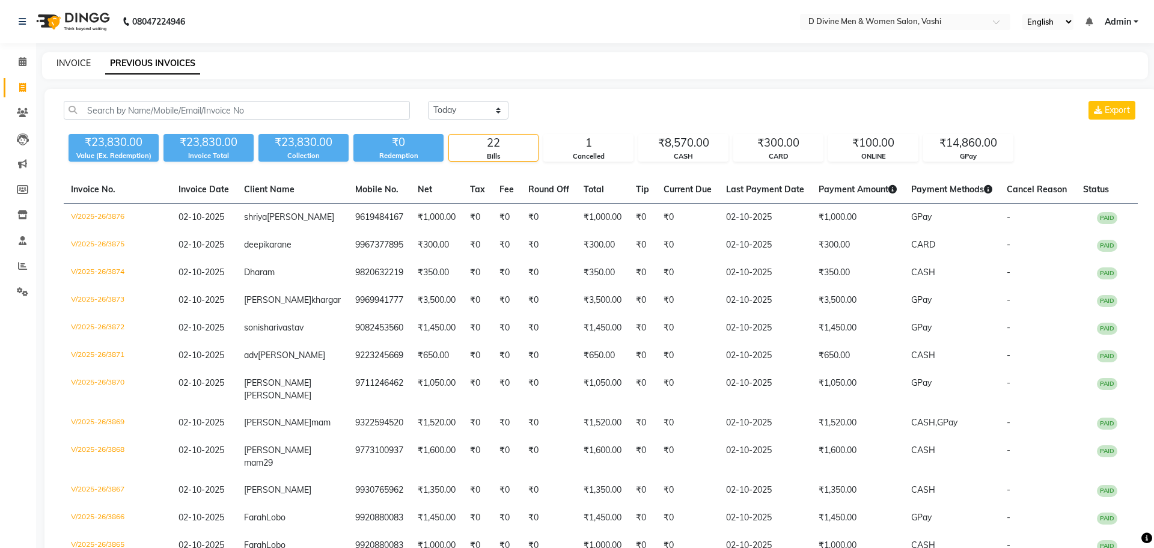
select select "718"
select select "service"
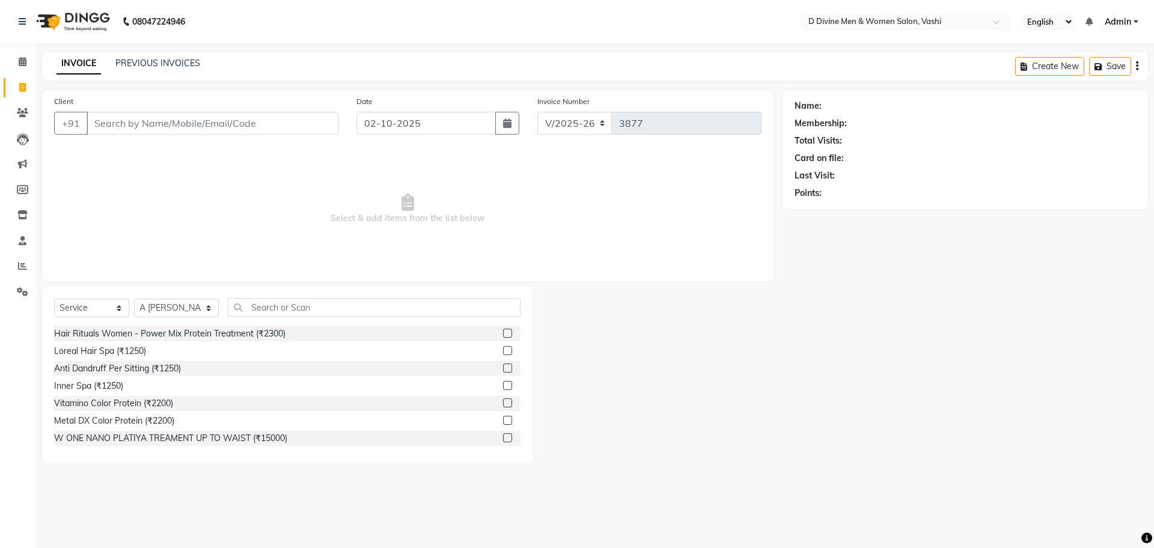
click at [179, 318] on div "Select Service Product Membership Package Voucher Prepaid Gift Card Select Styl…" at bounding box center [287, 312] width 466 height 28
click at [179, 308] on select "Select Stylist A [PERSON_NAME] [PERSON_NAME] Divine salon [PERSON_NAME] [PERSON…" at bounding box center [176, 308] width 85 height 19
select select "10985"
click at [134, 299] on select "Select Stylist A [PERSON_NAME] [PERSON_NAME] Divine salon [PERSON_NAME] [PERSON…" at bounding box center [176, 308] width 85 height 19
click at [240, 301] on input "text" at bounding box center [374, 307] width 293 height 19
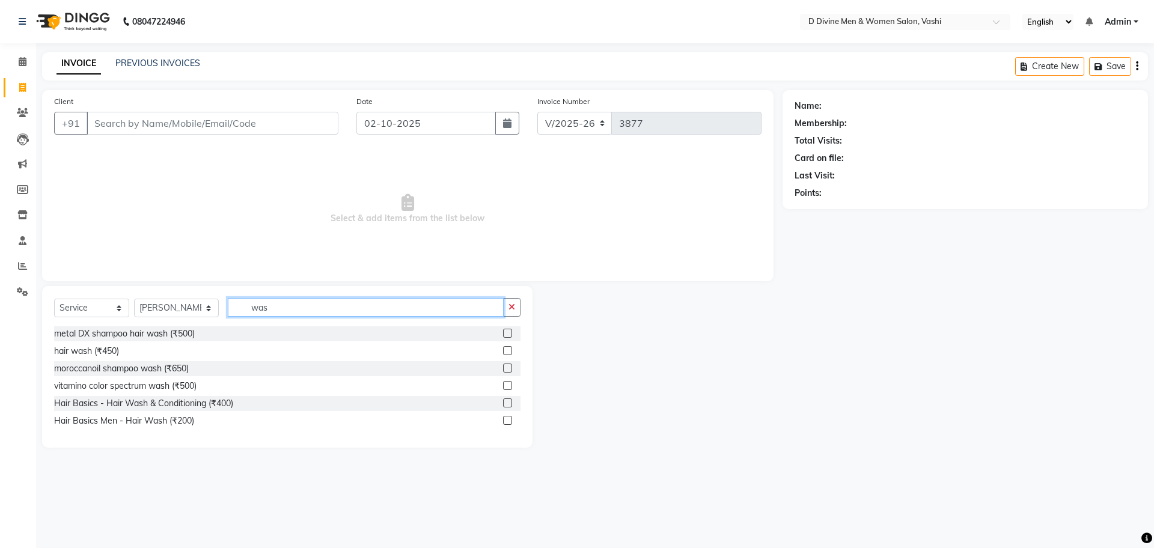
type input "was"
click at [506, 402] on label at bounding box center [507, 403] width 9 height 9
click at [506, 402] on input "checkbox" at bounding box center [507, 404] width 8 height 8
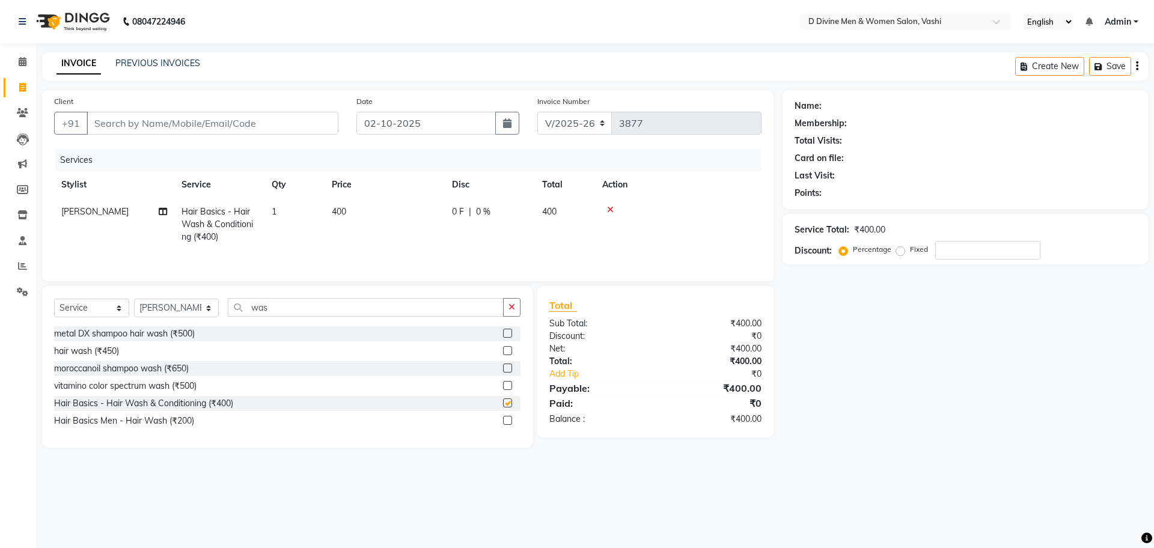
checkbox input "false"
click at [260, 306] on input "was" at bounding box center [366, 307] width 276 height 19
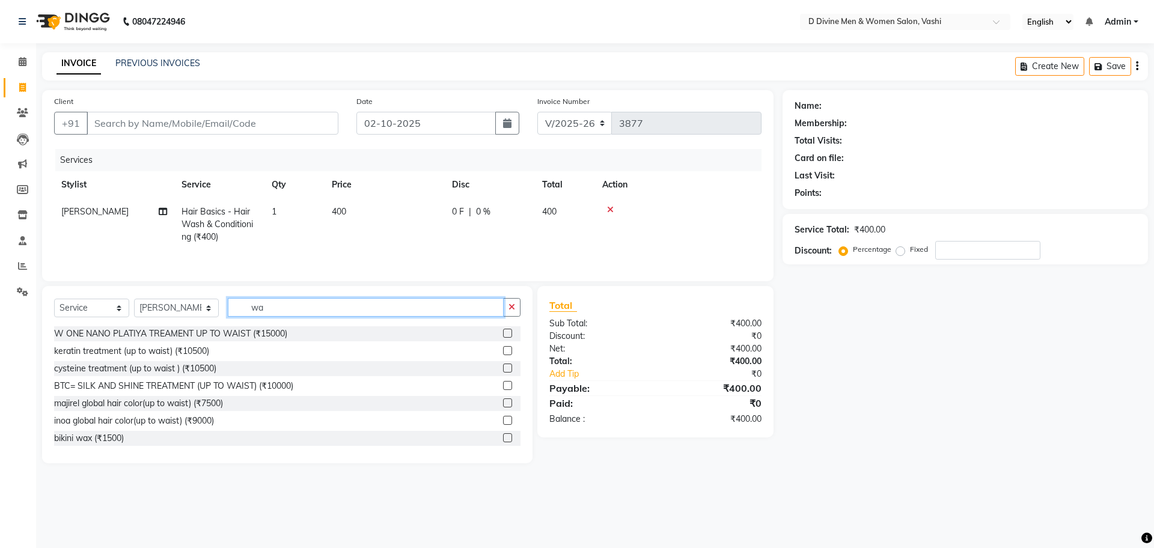
type input "w"
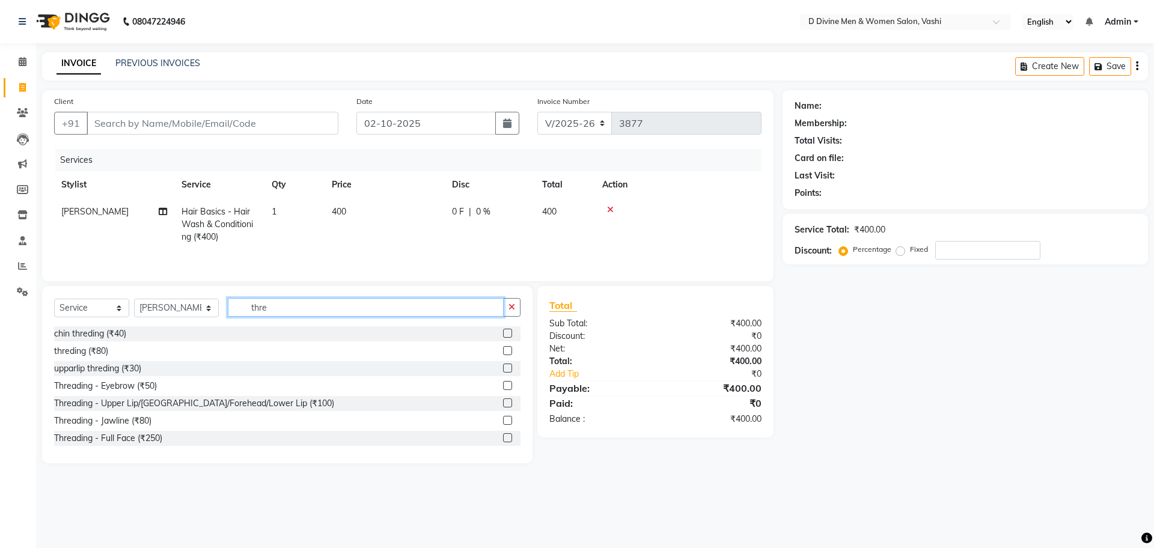
type input "thre"
drag, startPoint x: 500, startPoint y: 387, endPoint x: 494, endPoint y: 391, distance: 7.3
click at [503, 390] on label at bounding box center [507, 385] width 9 height 9
click at [503, 390] on input "checkbox" at bounding box center [507, 386] width 8 height 8
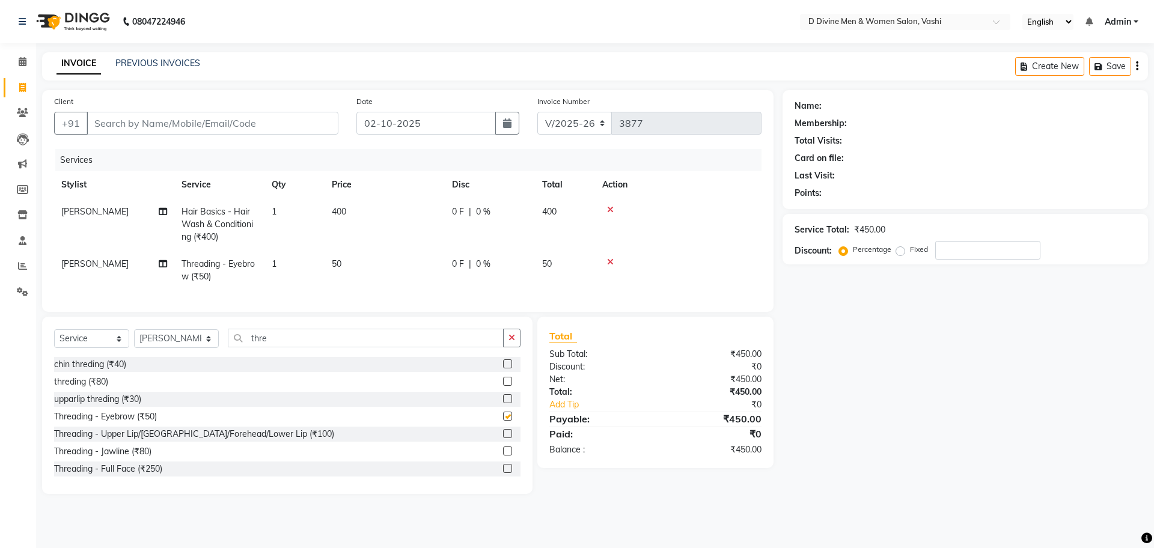
checkbox input "false"
click at [211, 115] on input "Client" at bounding box center [213, 123] width 252 height 23
type input "9"
type input "0"
type input "9819464787"
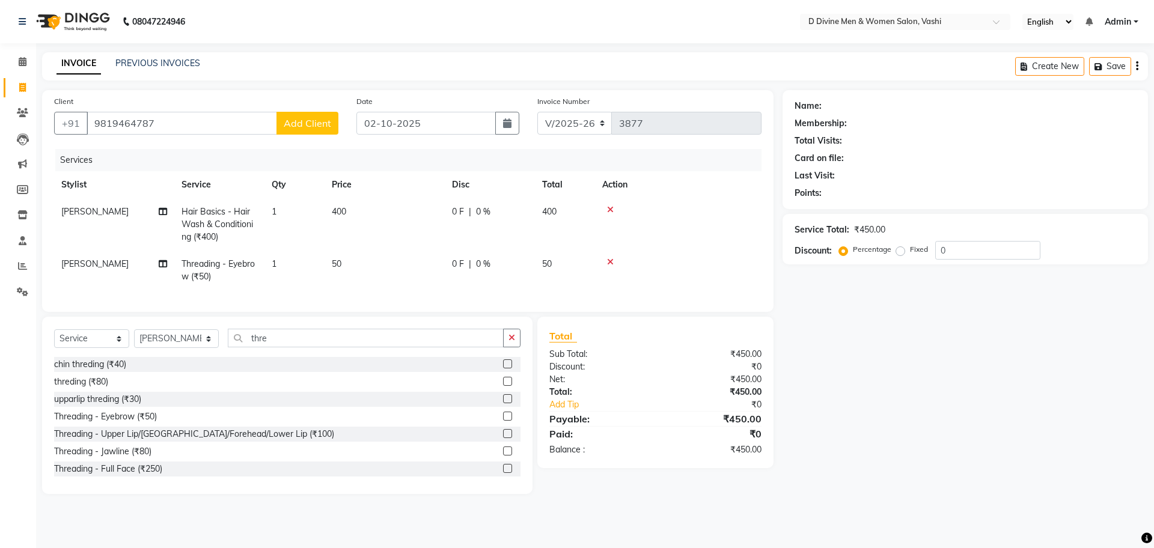
click at [335, 126] on button "Add Client" at bounding box center [308, 123] width 62 height 23
select select "22"
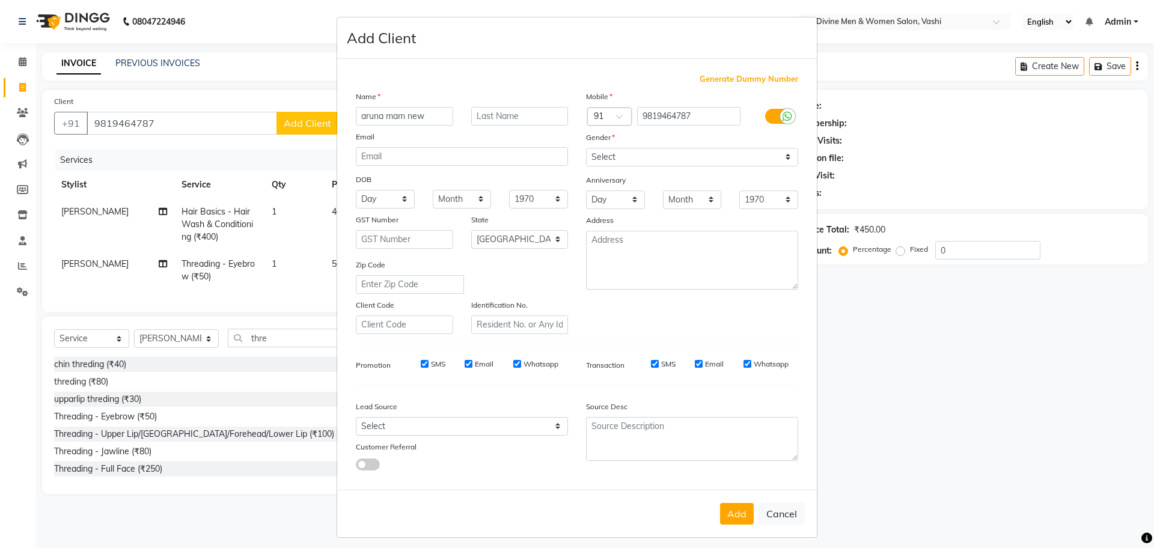
type input "aruna mam new"
click at [590, 155] on select "Select [DEMOGRAPHIC_DATA] [DEMOGRAPHIC_DATA] Other Prefer Not To Say" at bounding box center [692, 157] width 212 height 19
select select "[DEMOGRAPHIC_DATA]"
click at [586, 148] on select "Select [DEMOGRAPHIC_DATA] [DEMOGRAPHIC_DATA] Other Prefer Not To Say" at bounding box center [692, 157] width 212 height 19
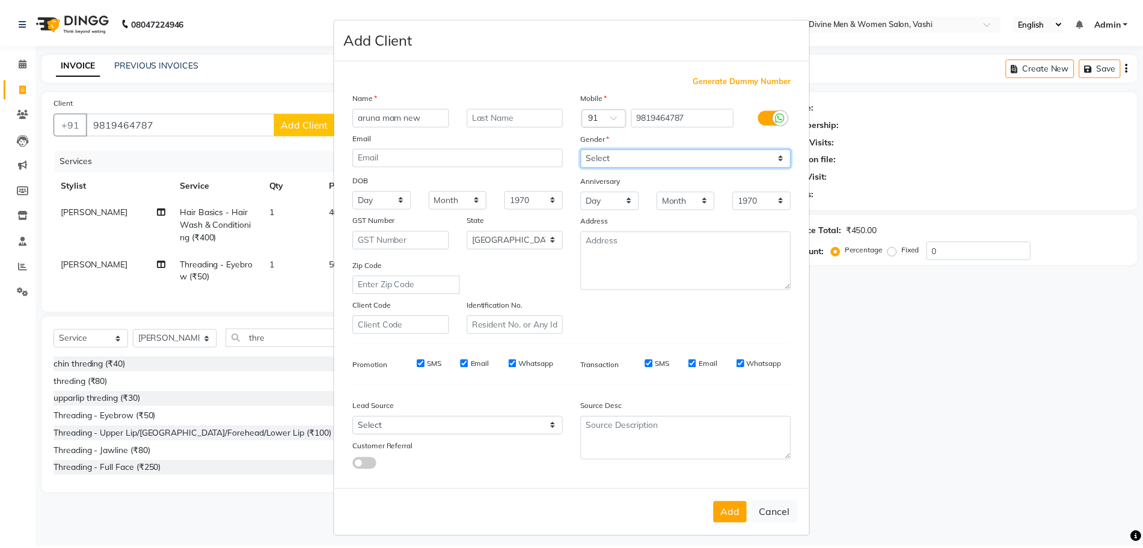
scroll to position [7, 0]
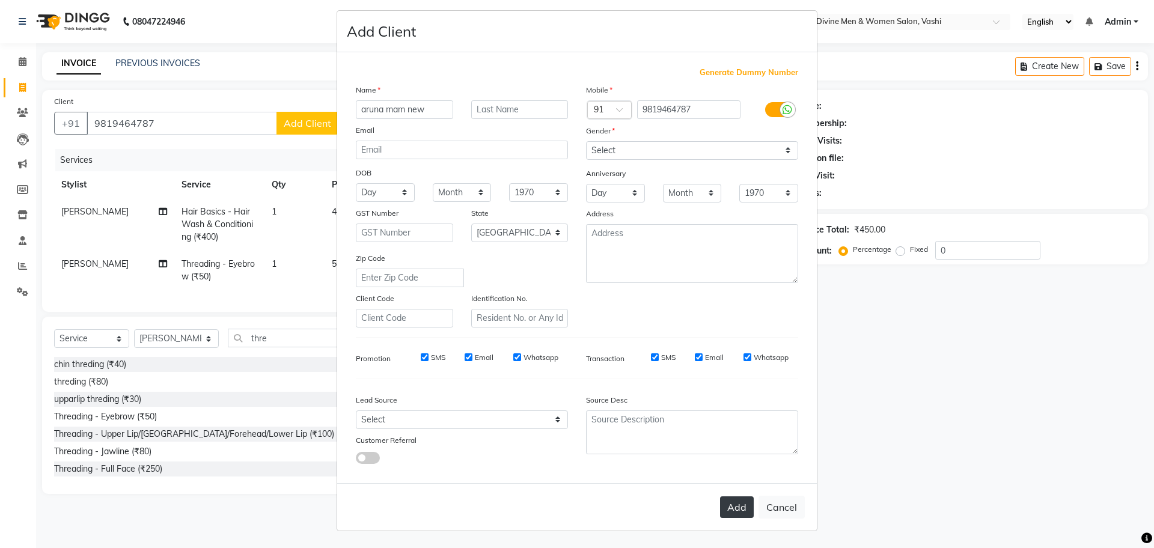
click at [723, 505] on button "Add" at bounding box center [737, 508] width 34 height 22
select select
select select "null"
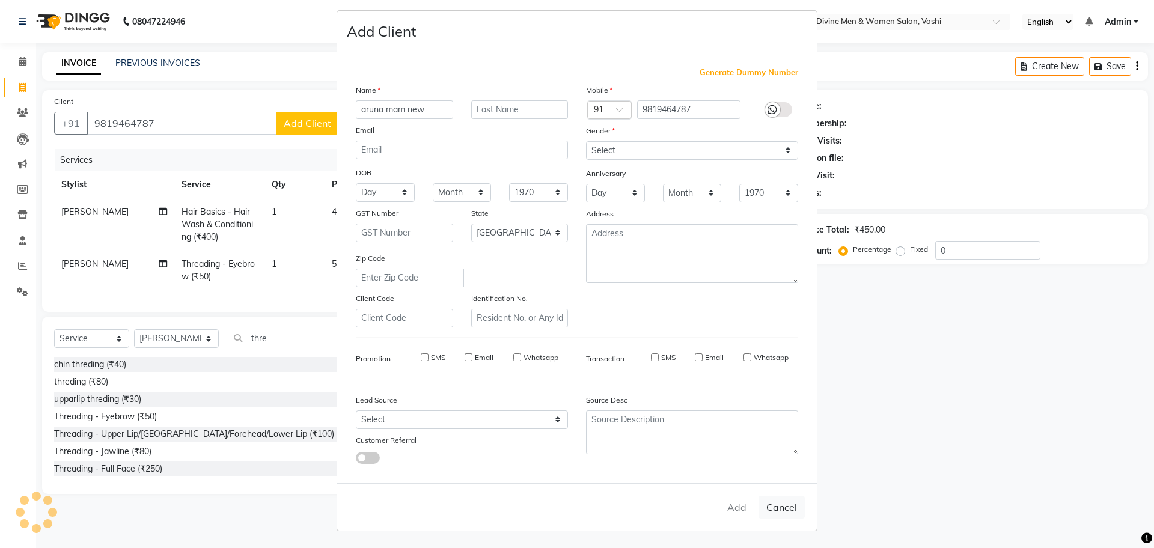
select select
checkbox input "false"
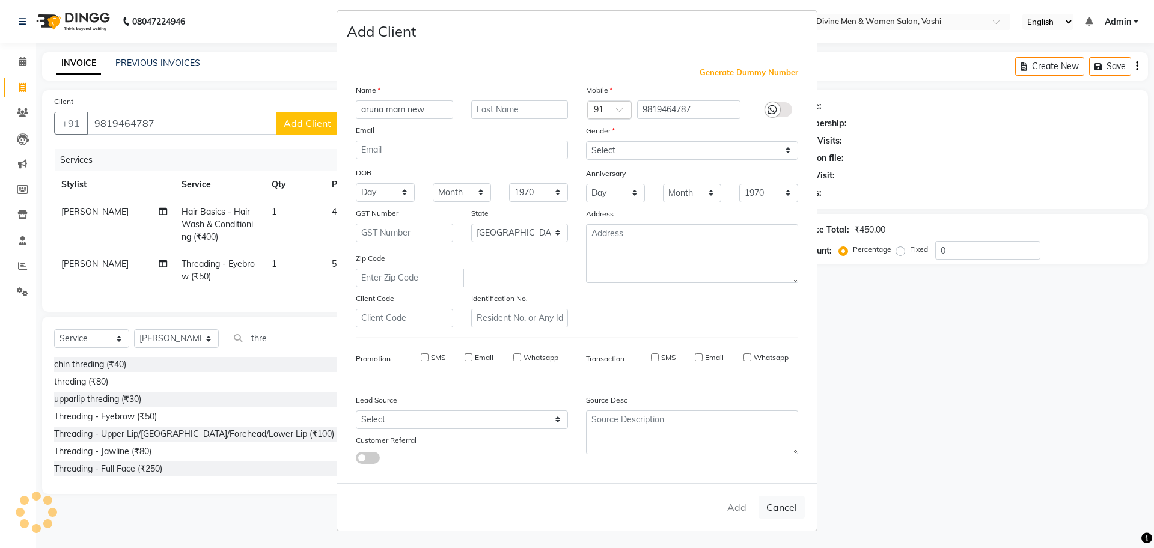
checkbox input "false"
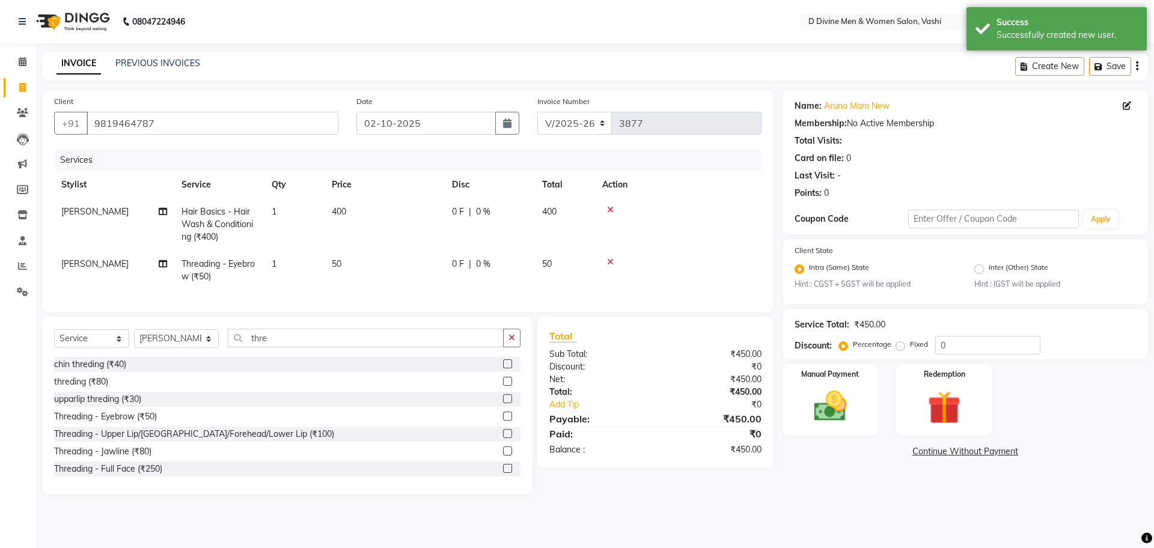
click at [460, 221] on td "0 F | 0 %" at bounding box center [490, 224] width 90 height 52
select select "10985"
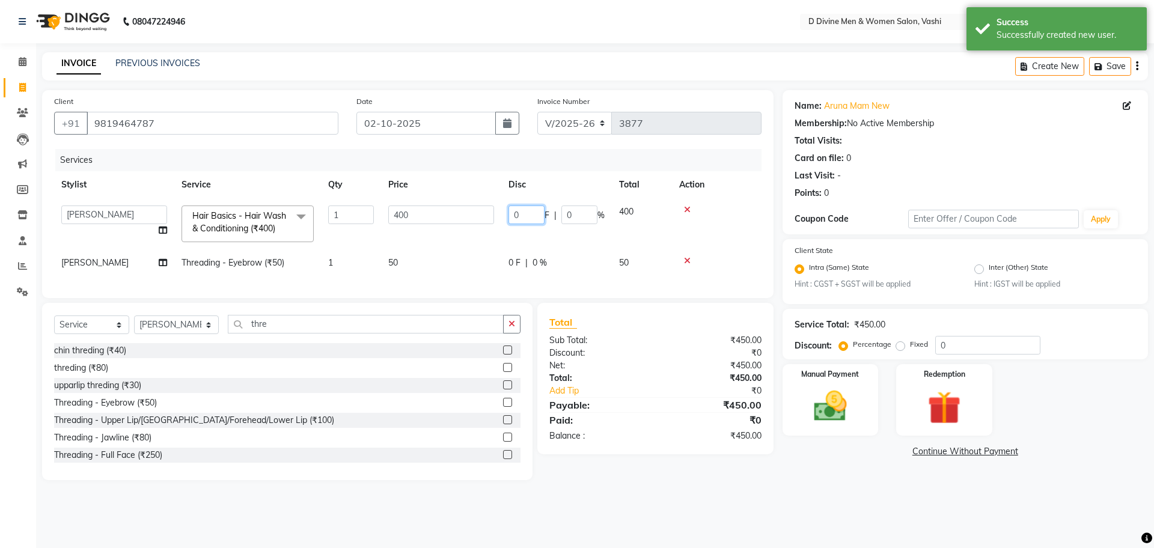
click at [512, 213] on input "0" at bounding box center [527, 215] width 36 height 19
type input "50"
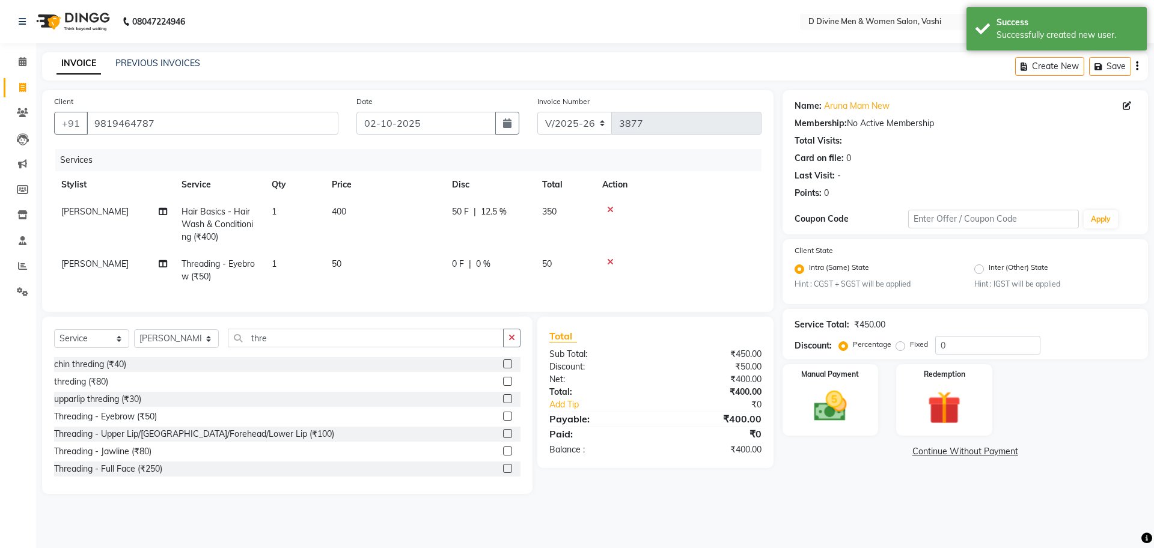
click at [507, 231] on td "50 F | 12.5 %" at bounding box center [490, 224] width 90 height 52
select select "10985"
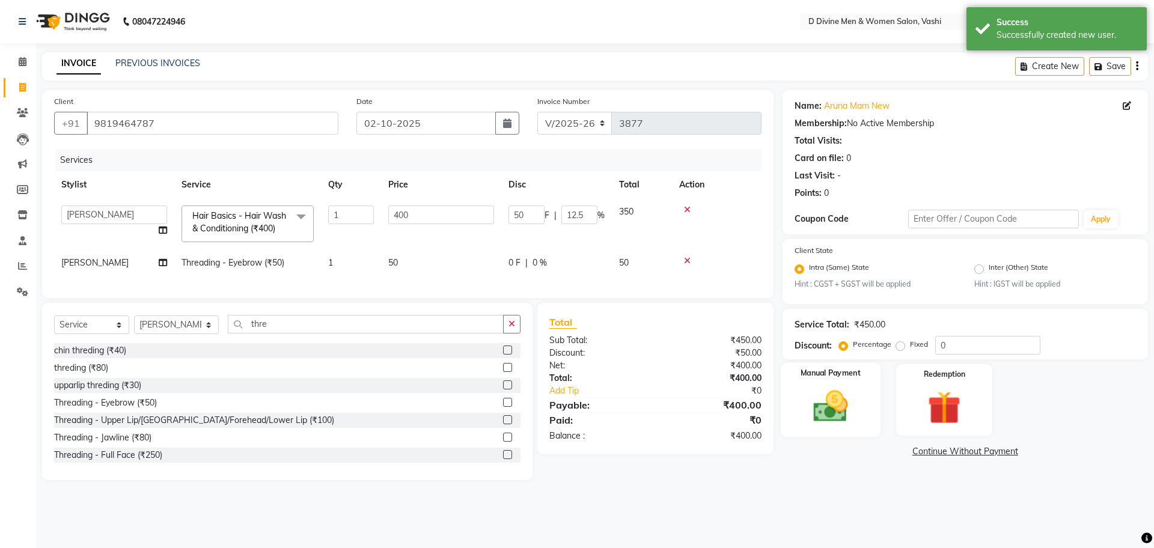
click at [833, 403] on img at bounding box center [830, 407] width 56 height 40
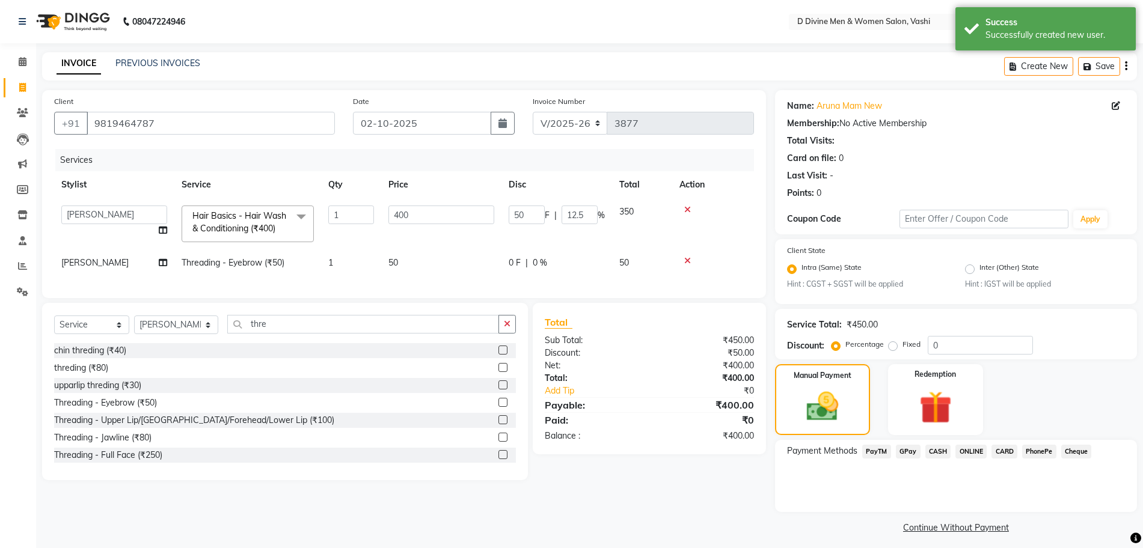
click at [917, 448] on span "GPay" at bounding box center [908, 452] width 25 height 14
click at [921, 452] on div "CASH" at bounding box center [935, 453] width 31 height 16
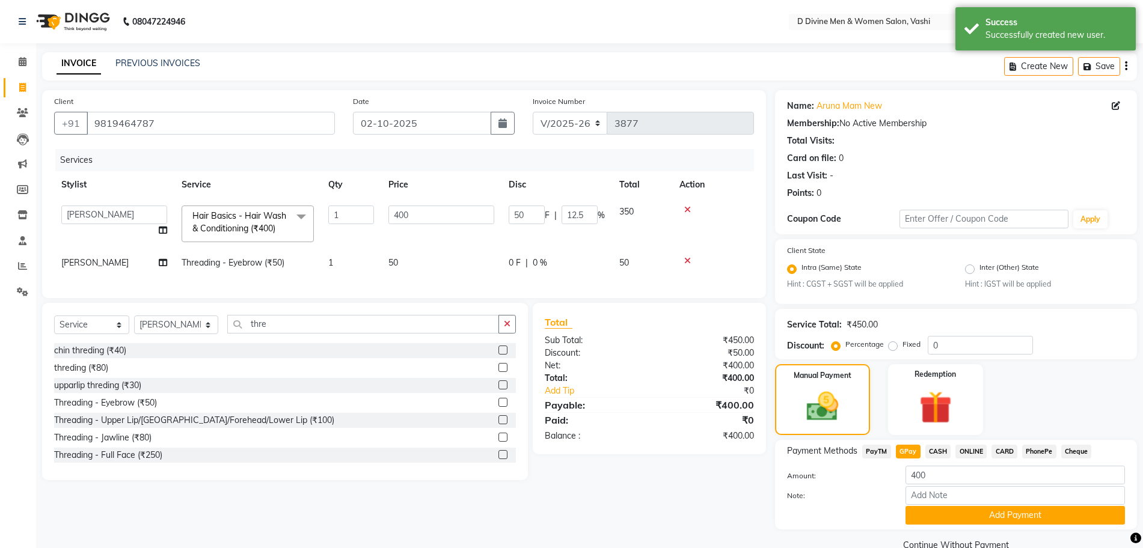
click at [928, 448] on span "CASH" at bounding box center [938, 452] width 26 height 14
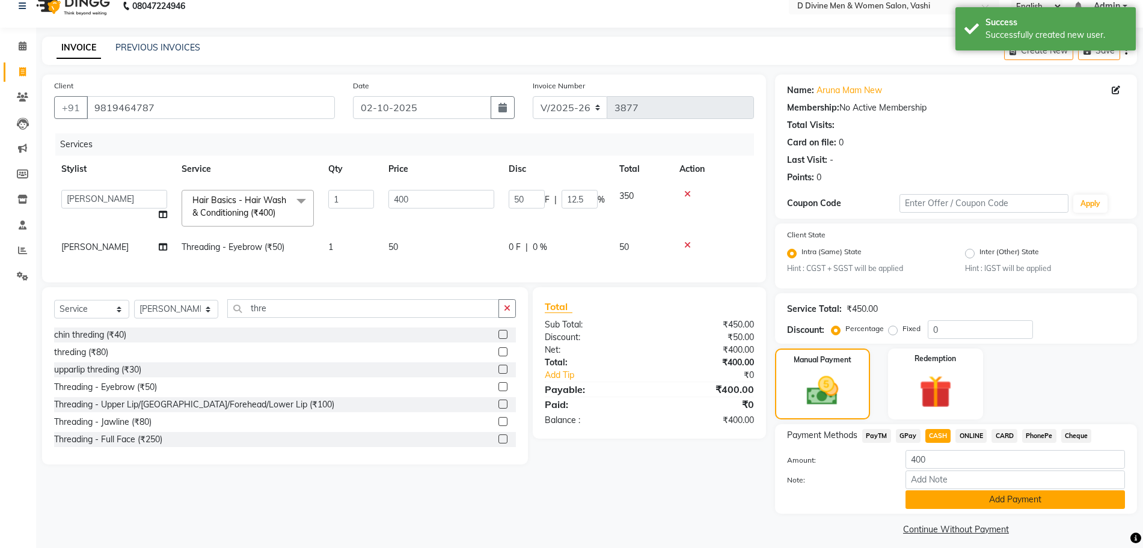
scroll to position [24, 0]
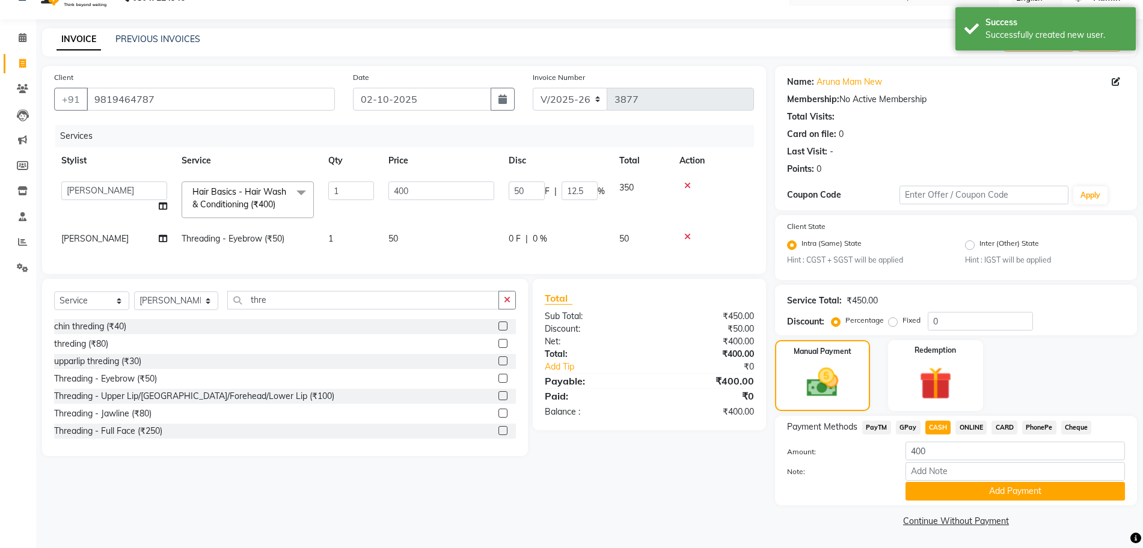
click at [952, 481] on div "Note:" at bounding box center [956, 472] width 356 height 20
click at [944, 484] on button "Add Payment" at bounding box center [1014, 491] width 219 height 19
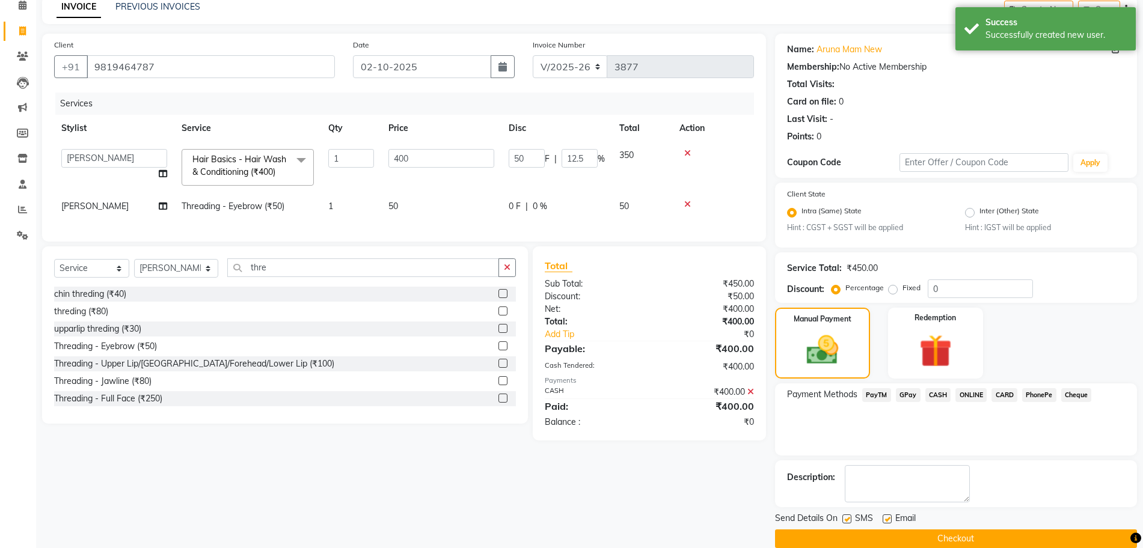
scroll to position [75, 0]
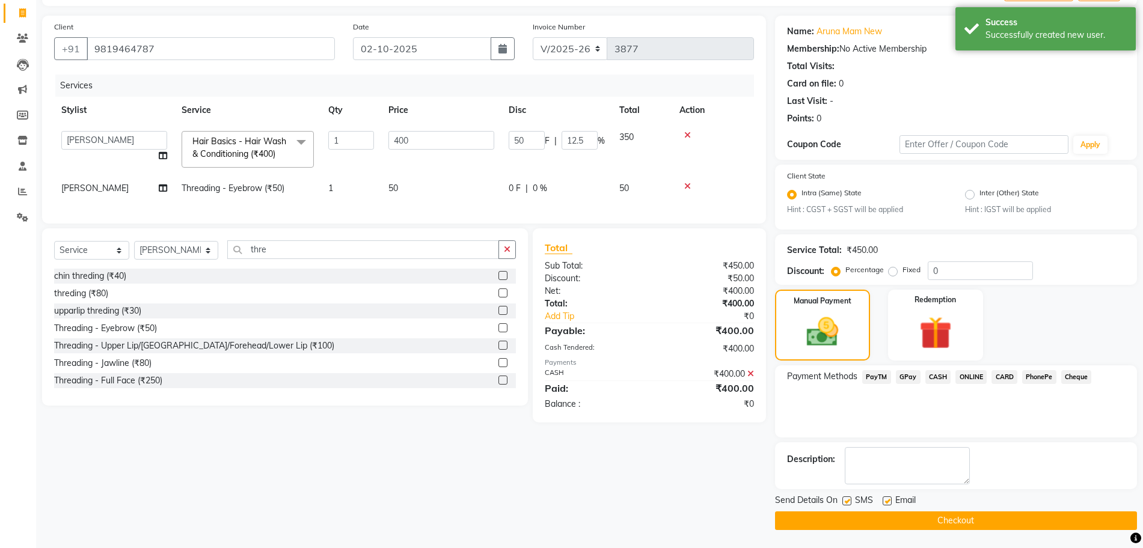
click at [848, 495] on div "SMS" at bounding box center [862, 501] width 40 height 15
click at [888, 501] on label at bounding box center [886, 501] width 9 height 9
click at [888, 501] on input "checkbox" at bounding box center [886, 502] width 8 height 8
checkbox input "false"
click at [842, 503] on div "Send Details On SMS Email" at bounding box center [956, 501] width 362 height 15
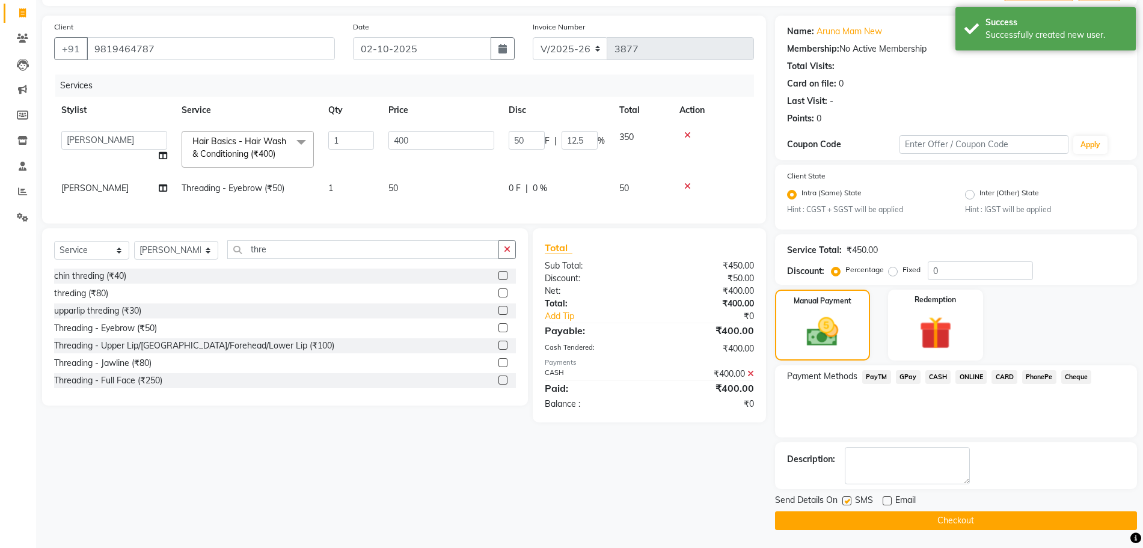
click at [848, 503] on label at bounding box center [846, 501] width 9 height 9
click at [848, 503] on input "checkbox" at bounding box center [846, 502] width 8 height 8
checkbox input "false"
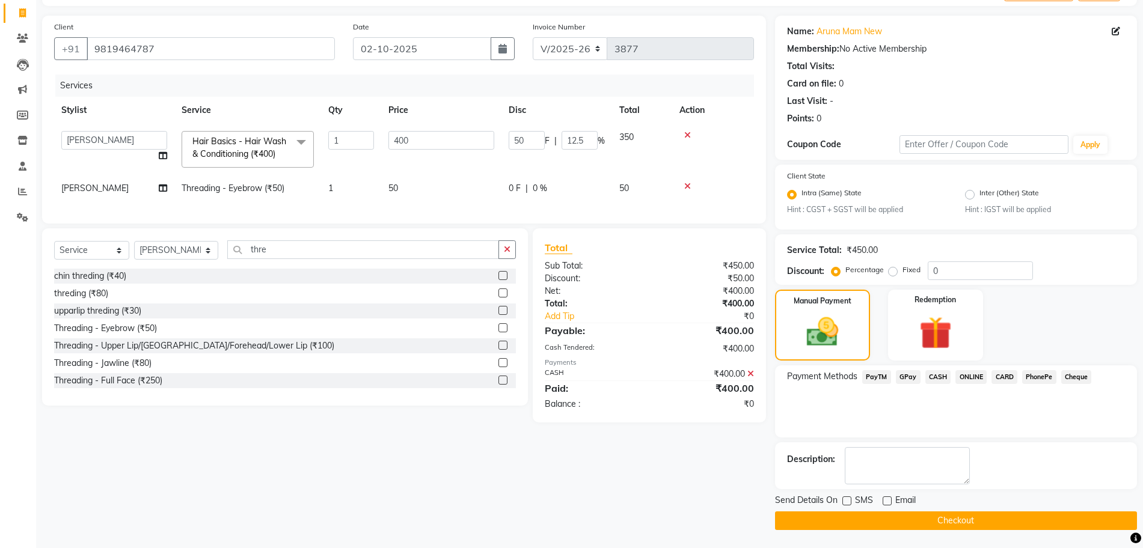
click at [852, 515] on button "Checkout" at bounding box center [956, 521] width 362 height 19
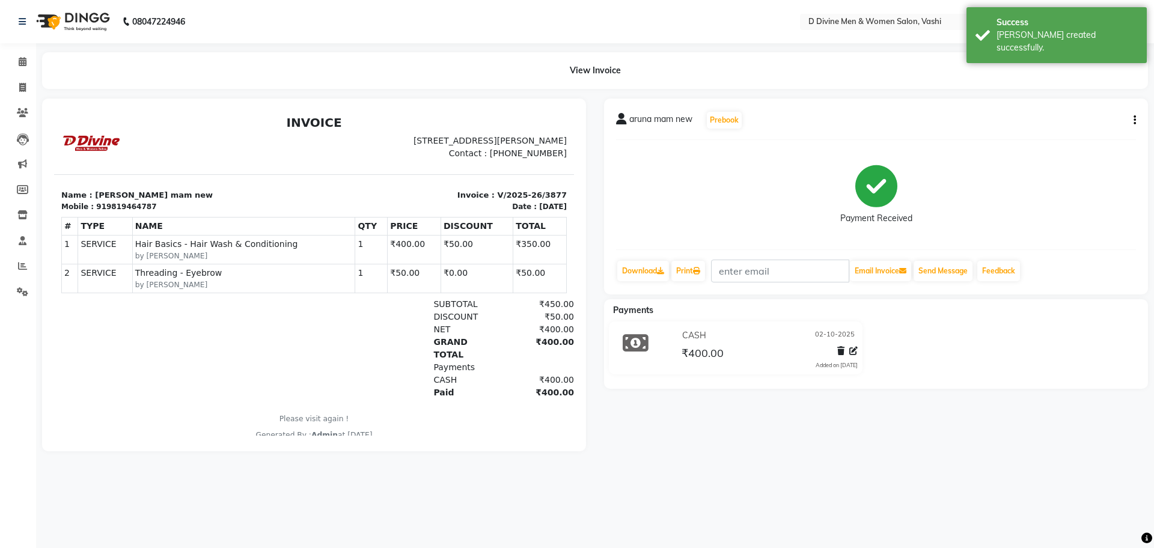
click at [1131, 122] on button "button" at bounding box center [1132, 120] width 7 height 13
click at [1077, 108] on div "Split Service Amount" at bounding box center [1075, 105] width 82 height 15
select select "10985"
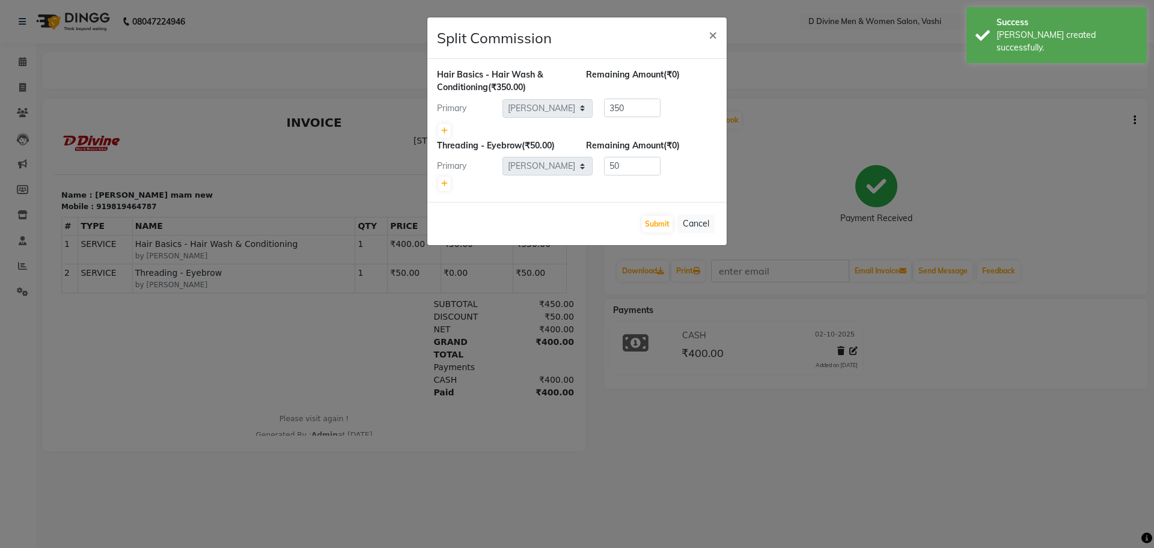
click at [451, 136] on div at bounding box center [577, 131] width 280 height 17
click at [446, 130] on icon at bounding box center [444, 130] width 7 height 7
type input "175"
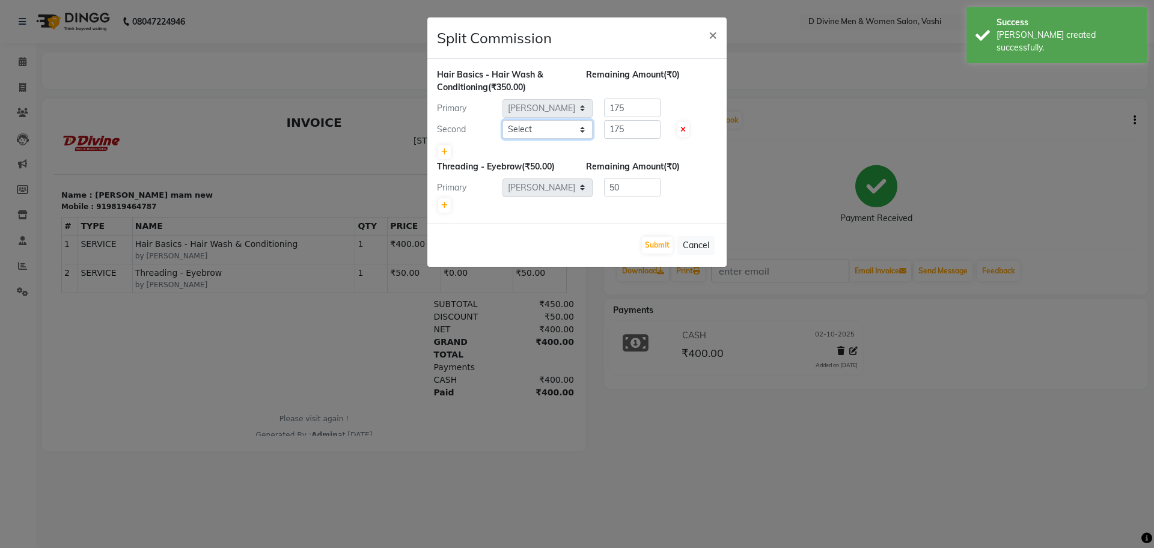
click at [573, 124] on select "Select A [PERSON_NAME] [PERSON_NAME] Divine salon [PERSON_NAME] [PERSON_NAME] […" at bounding box center [548, 129] width 90 height 19
select select "10981"
click at [503, 120] on select "Select A [PERSON_NAME] [PERSON_NAME] Divine salon [PERSON_NAME] [PERSON_NAME] […" at bounding box center [548, 129] width 90 height 19
click at [654, 243] on button "Submit" at bounding box center [657, 245] width 31 height 17
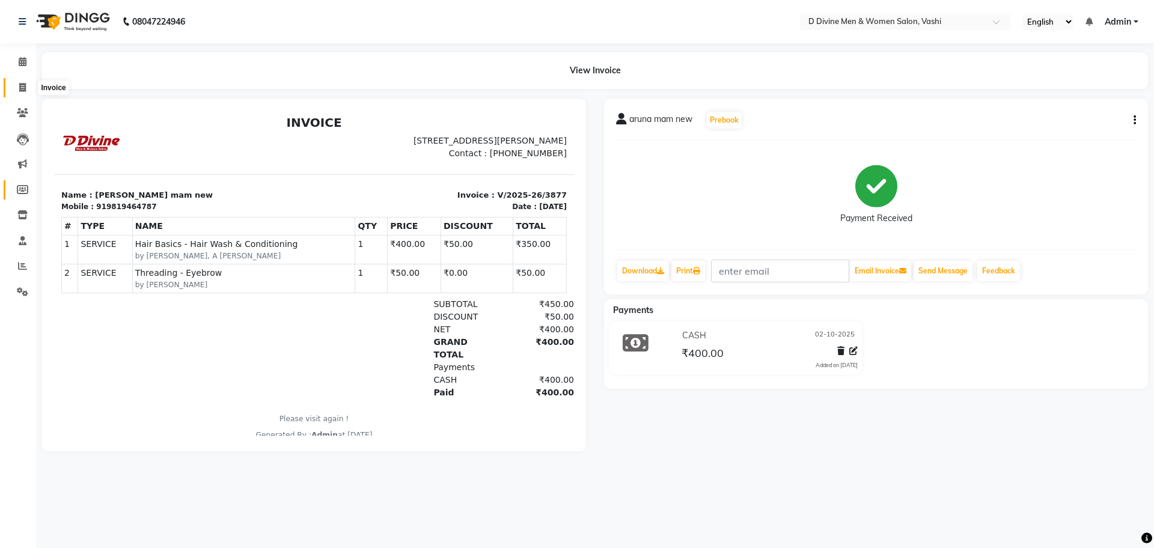
drag, startPoint x: 13, startPoint y: 85, endPoint x: 12, endPoint y: 190, distance: 104.6
click at [13, 85] on span at bounding box center [22, 88] width 21 height 14
select select "718"
select select "service"
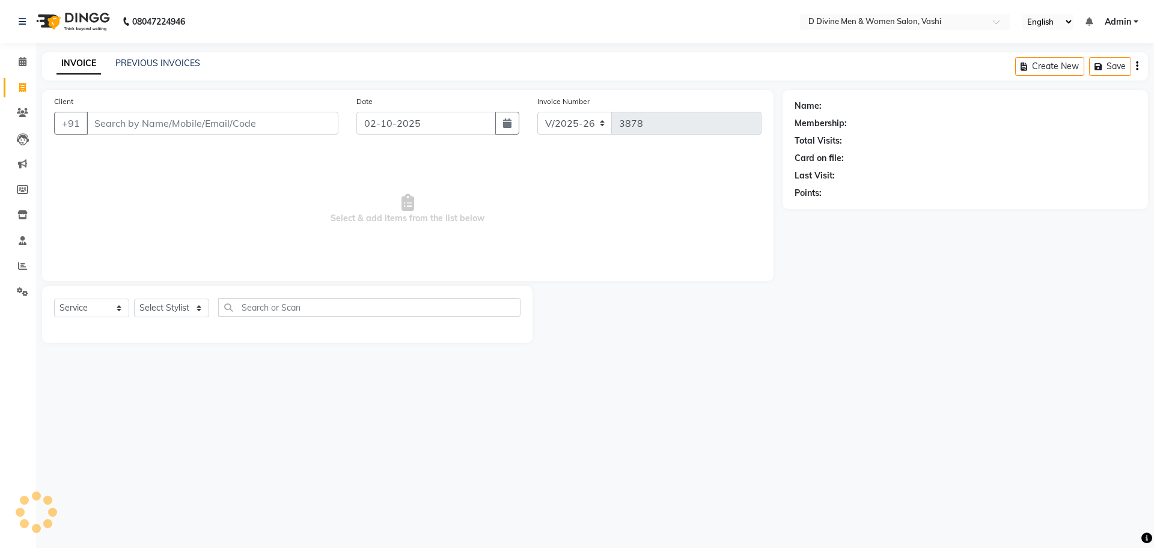
select select "10981"
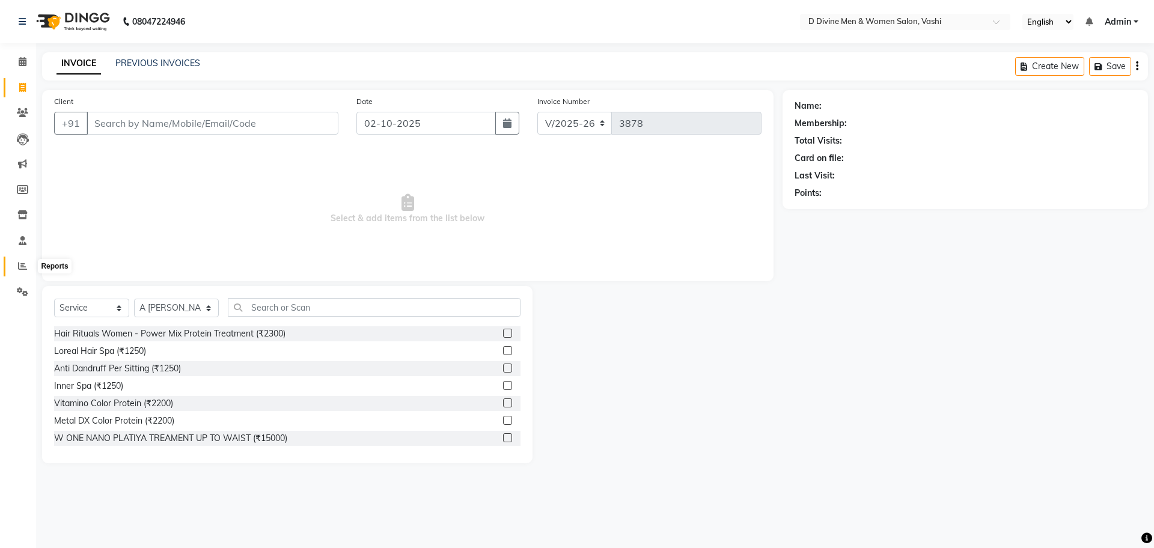
click at [25, 266] on icon at bounding box center [22, 265] width 9 height 9
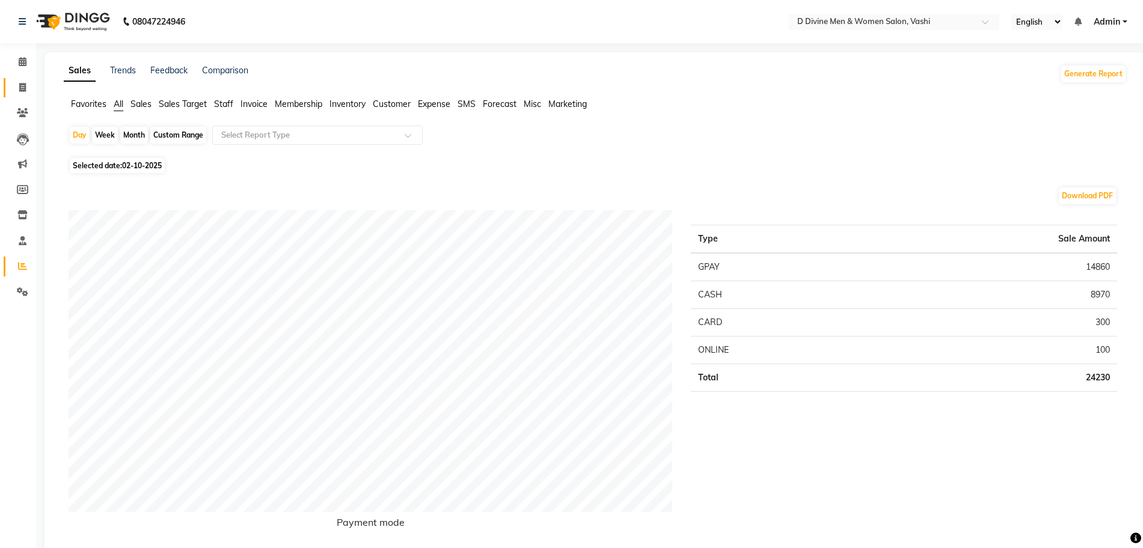
click at [18, 79] on link "Invoice" at bounding box center [18, 88] width 29 height 20
select select "service"
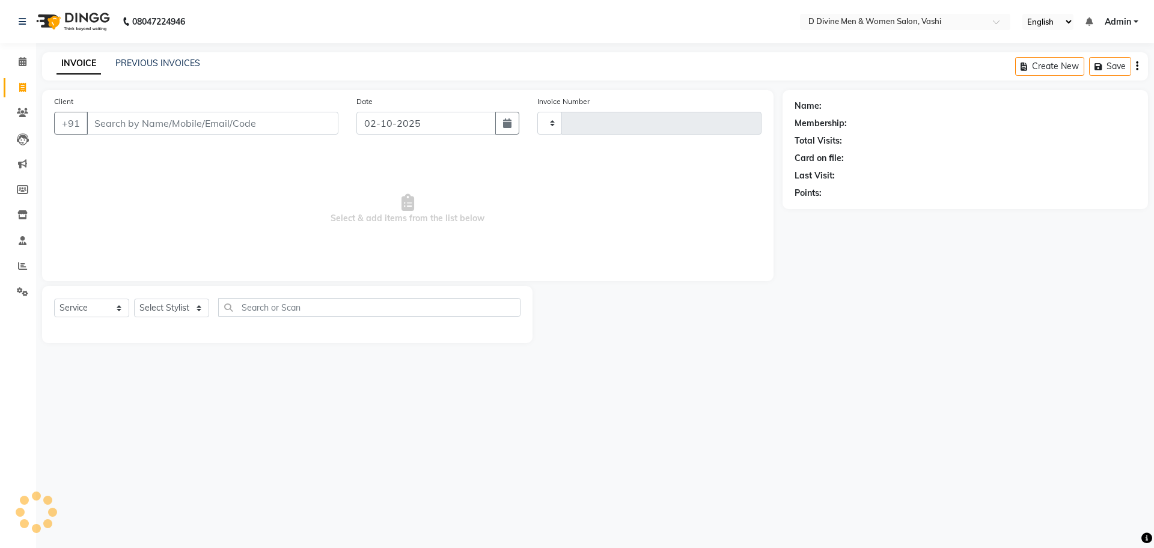
type input "3878"
select select "718"
select select "10981"
